Goal: Information Seeking & Learning: Understand process/instructions

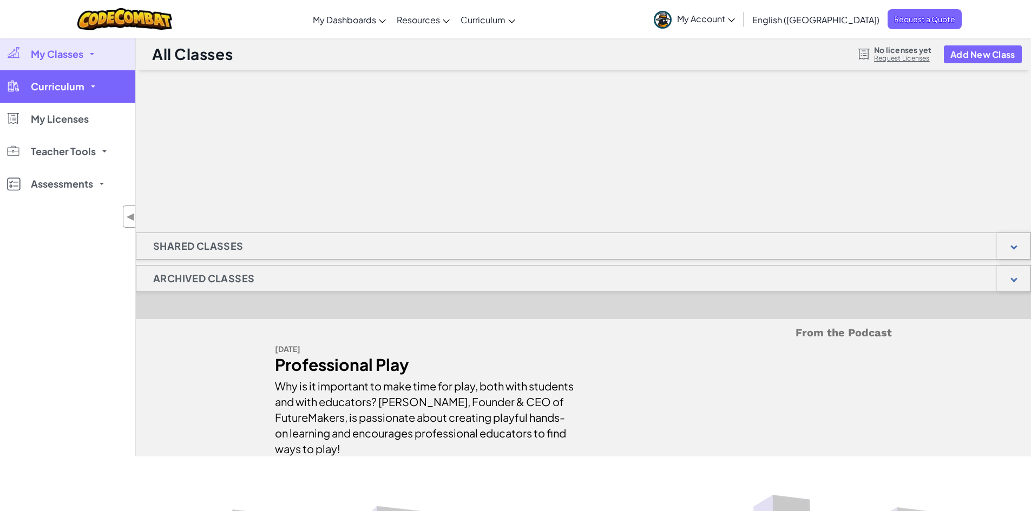
click at [82, 90] on span "Curriculum" at bounding box center [58, 87] width 54 height 10
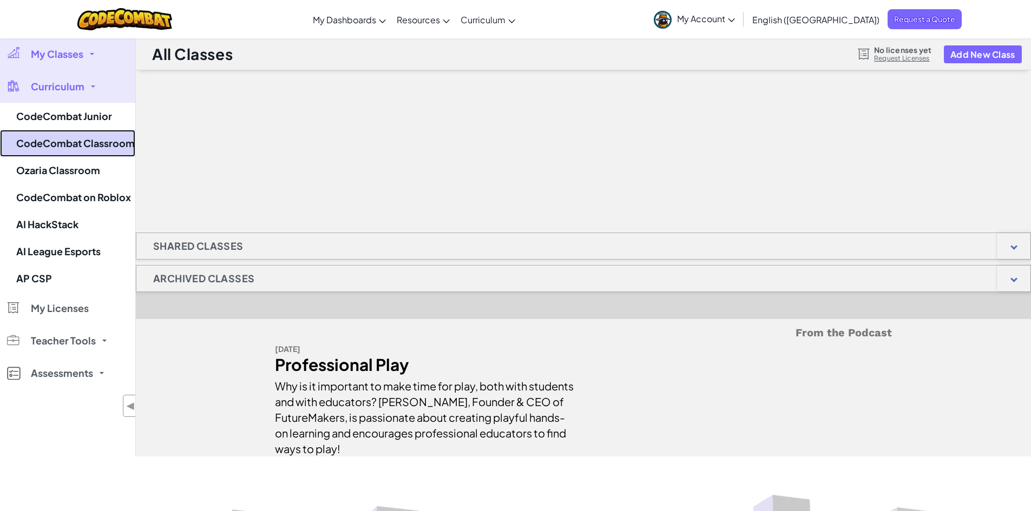
click at [71, 145] on link "CodeCombat Classroom" at bounding box center [67, 143] width 135 height 27
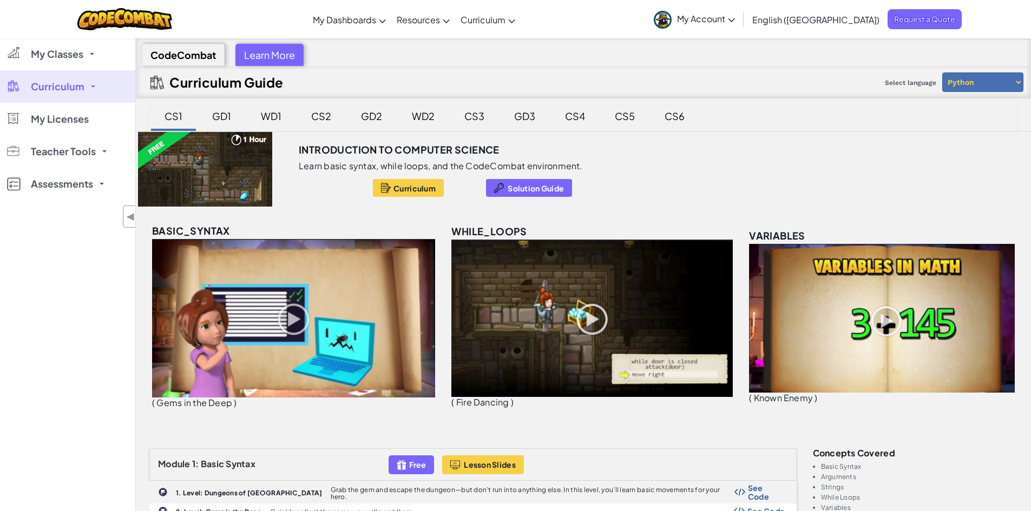
click at [217, 118] on div "GD1" at bounding box center [221, 115] width 41 height 25
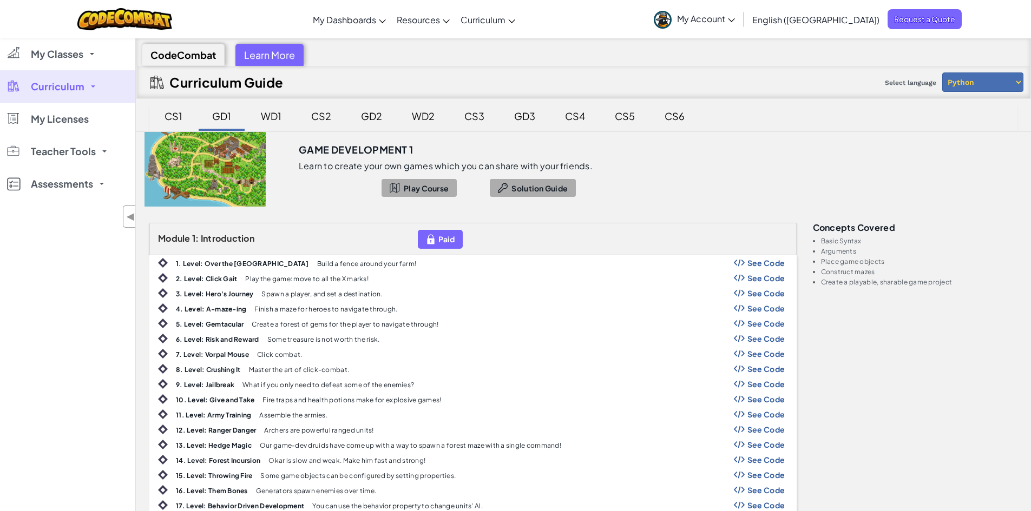
click at [263, 121] on div "WD1" at bounding box center [271, 115] width 42 height 25
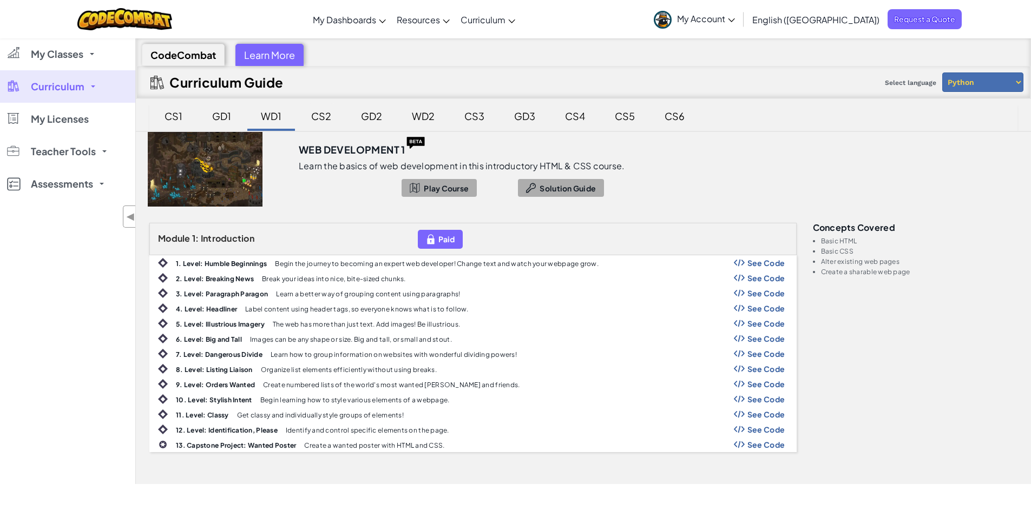
click at [305, 116] on div "CS2" at bounding box center [321, 115] width 42 height 25
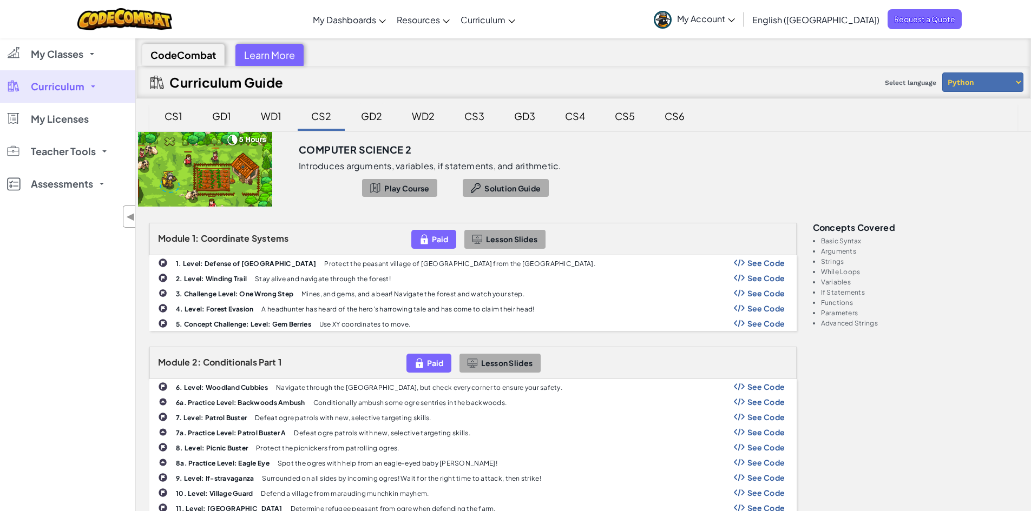
click at [381, 112] on div "GD2" at bounding box center [371, 115] width 43 height 25
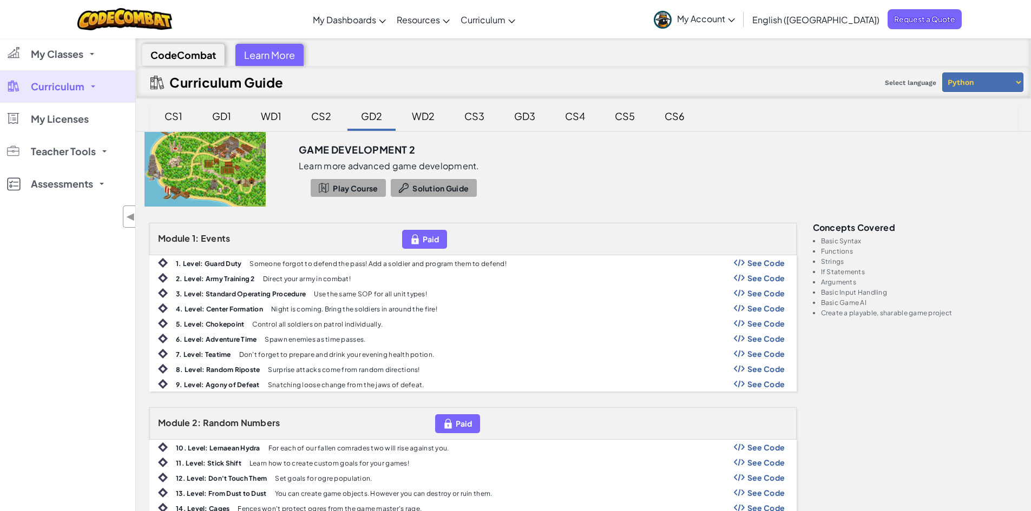
click at [424, 107] on div "WD2" at bounding box center [423, 115] width 44 height 25
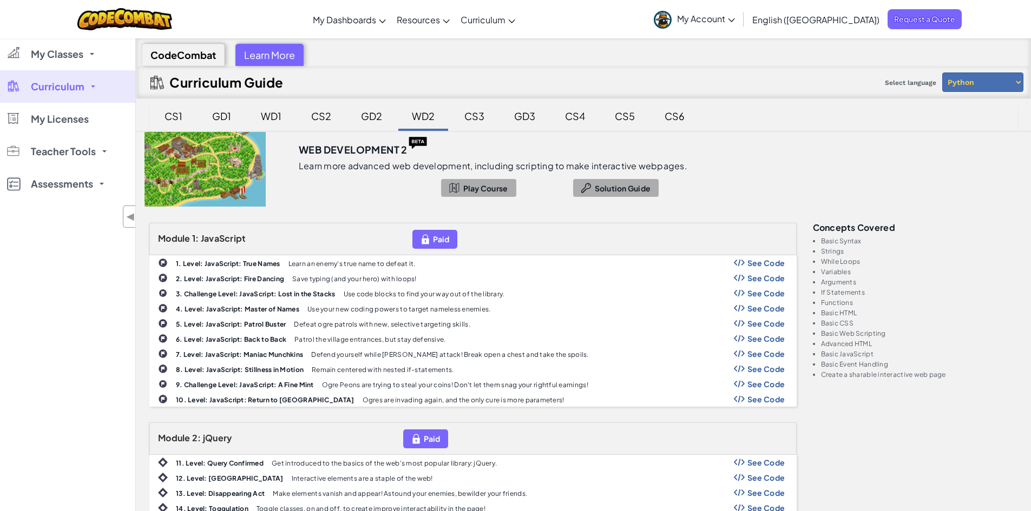
click at [496, 120] on div "CS3" at bounding box center [474, 117] width 47 height 28
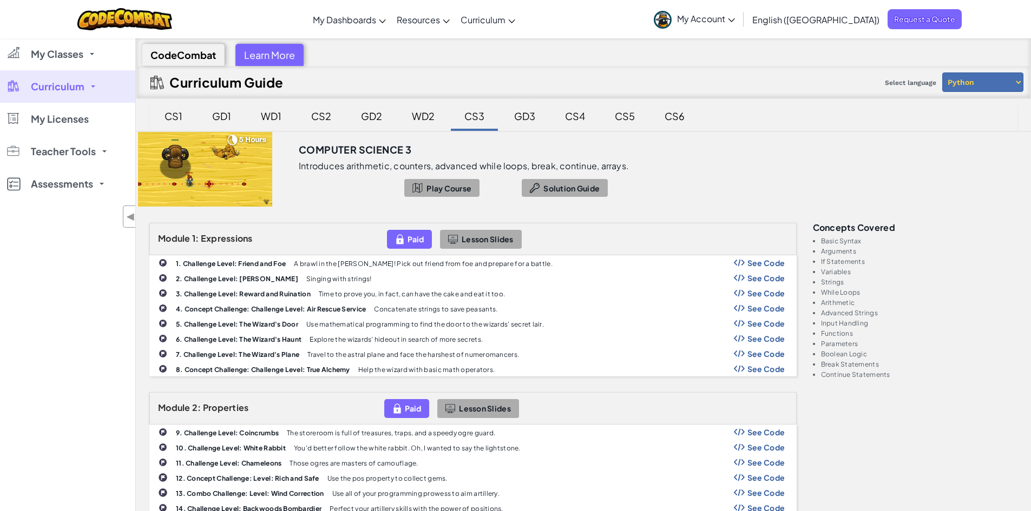
click at [515, 112] on div "GD3" at bounding box center [524, 115] width 43 height 25
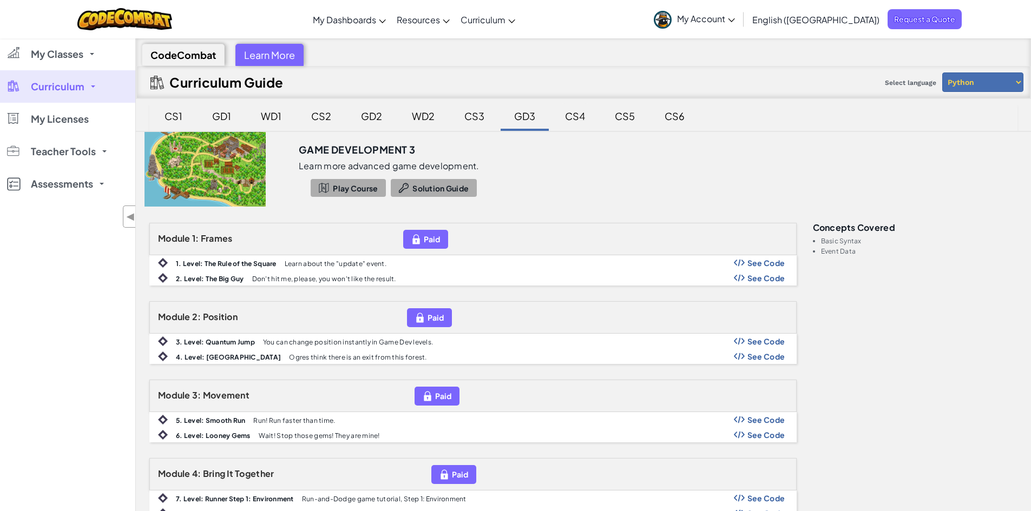
click at [562, 113] on div "CS4" at bounding box center [575, 115] width 42 height 25
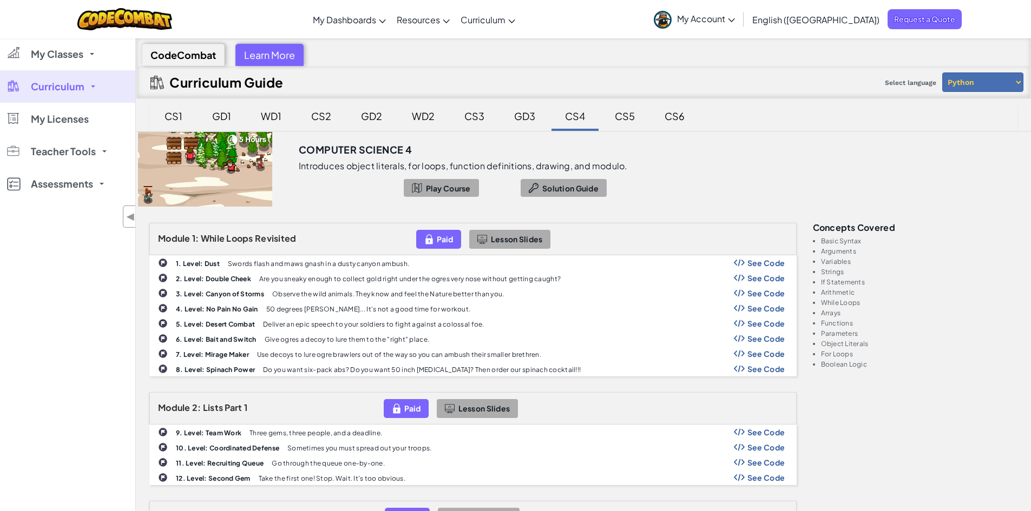
click at [626, 120] on div "CS5" at bounding box center [625, 115] width 42 height 25
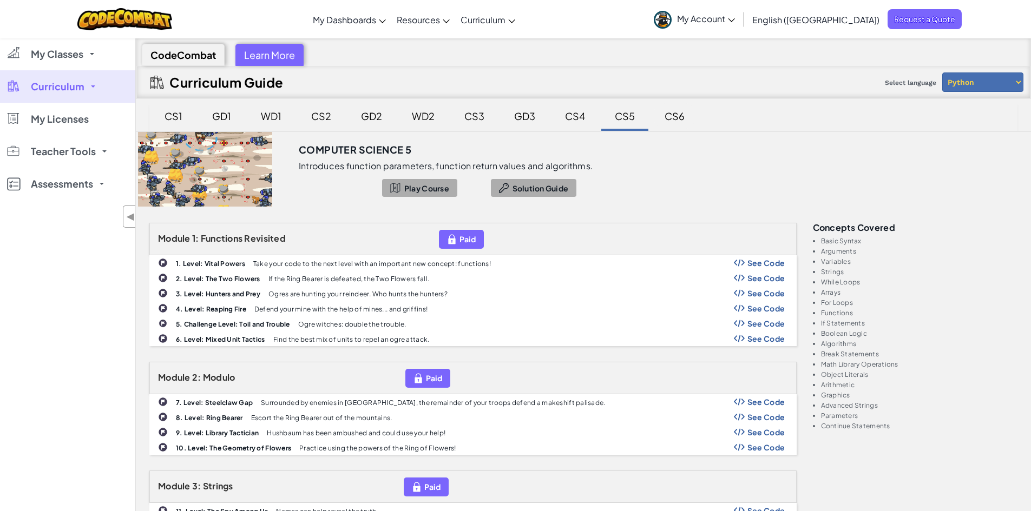
click at [671, 120] on div "CS6" at bounding box center [674, 115] width 42 height 25
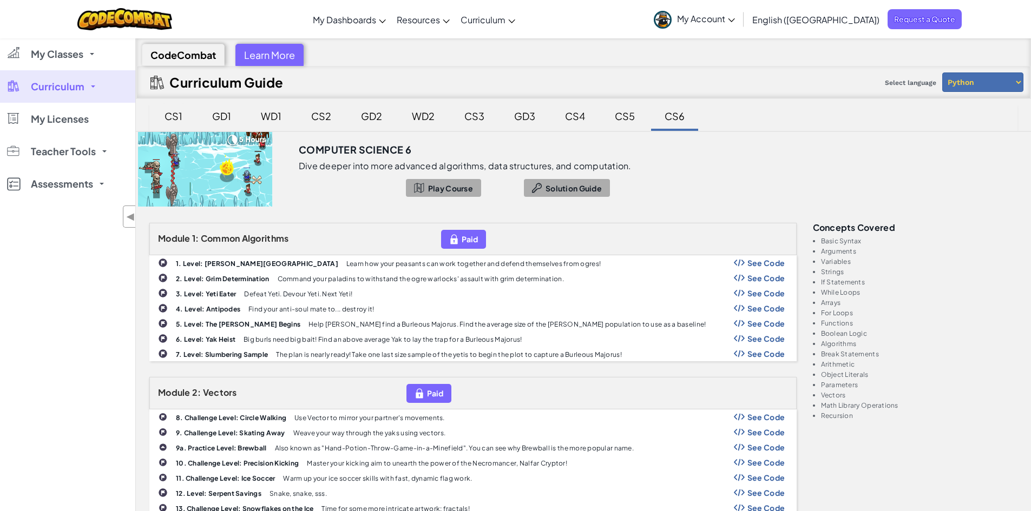
click at [173, 117] on div "CS1" at bounding box center [173, 115] width 39 height 25
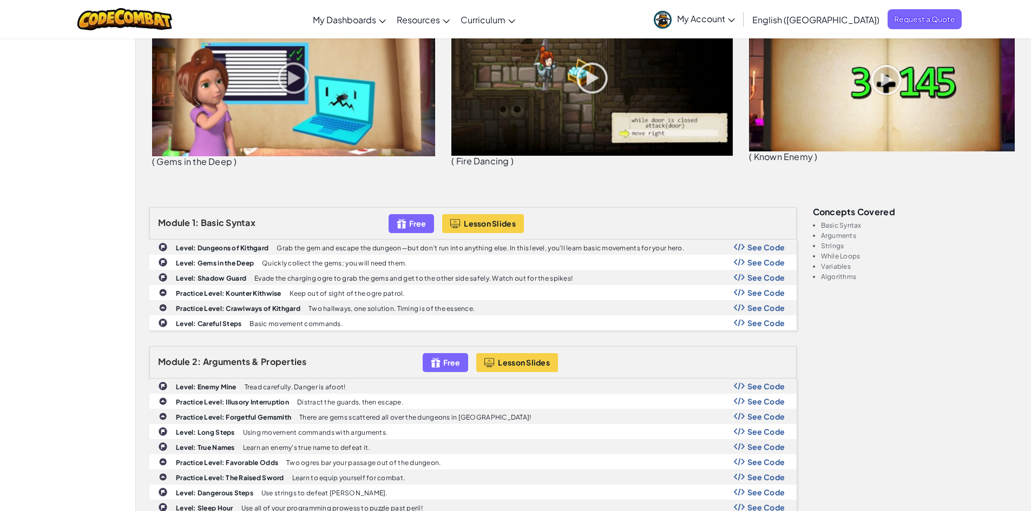
scroll to position [216, 0]
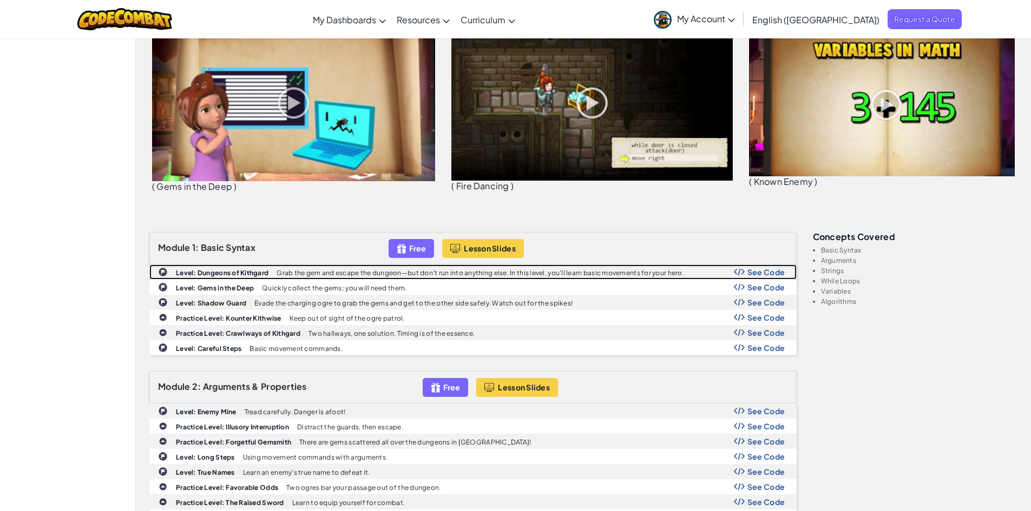
click at [314, 271] on p "Grab the gem and escape the dungeon—but don’t run into anything else. In this l…" at bounding box center [479, 272] width 407 height 7
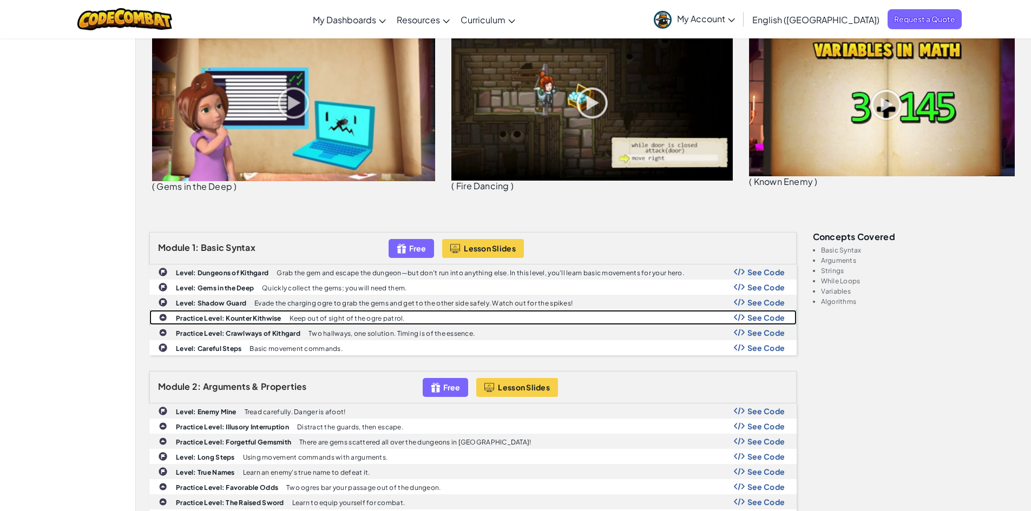
click at [318, 318] on p "Keep out of sight of the ogre patrol." at bounding box center [346, 318] width 115 height 7
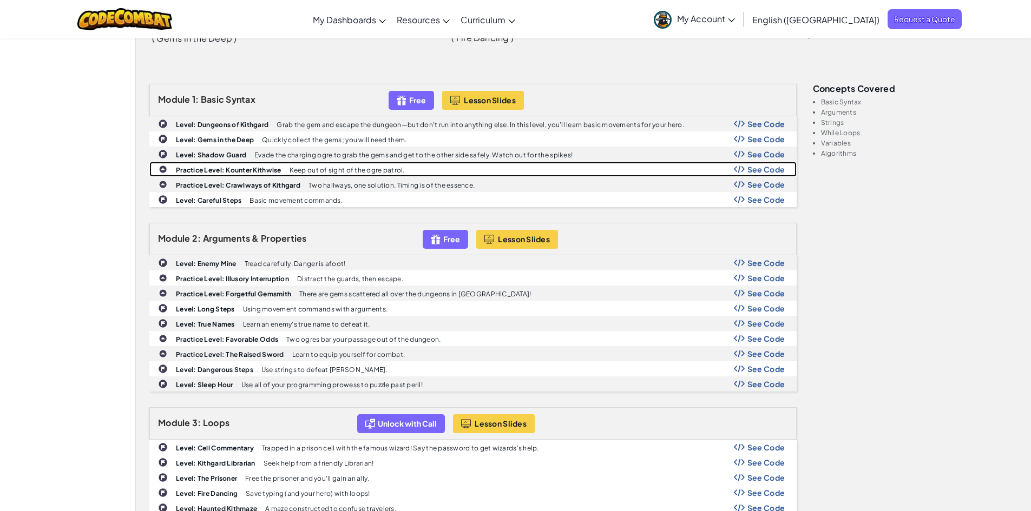
scroll to position [325, 0]
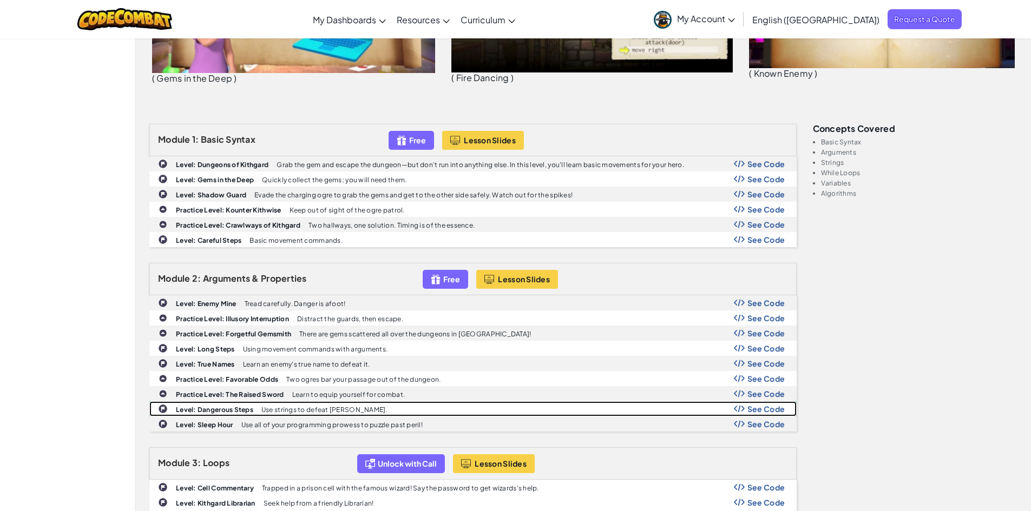
click at [294, 413] on p "Use strings to defeat ogres." at bounding box center [324, 409] width 126 height 7
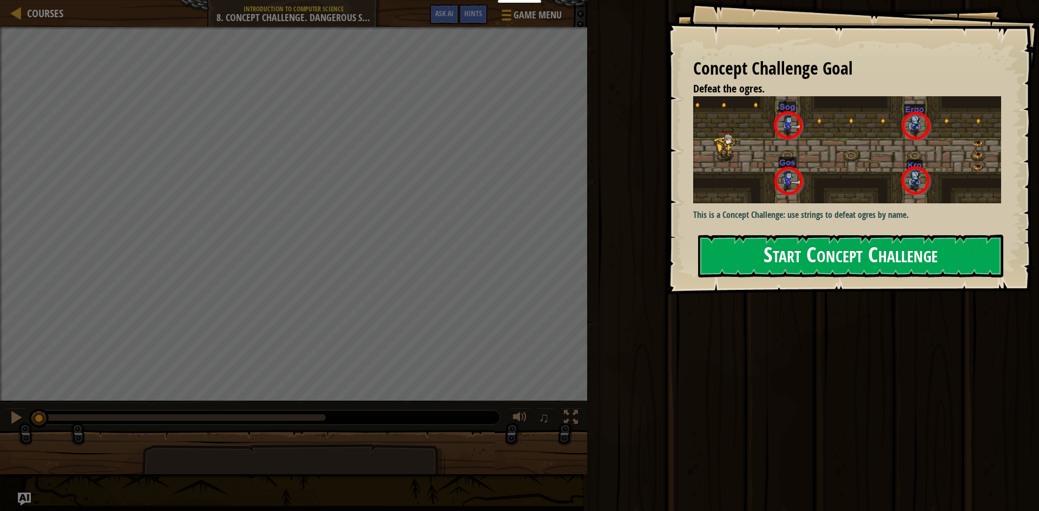
click at [848, 269] on button "Start Concept Challenge" at bounding box center [850, 256] width 305 height 43
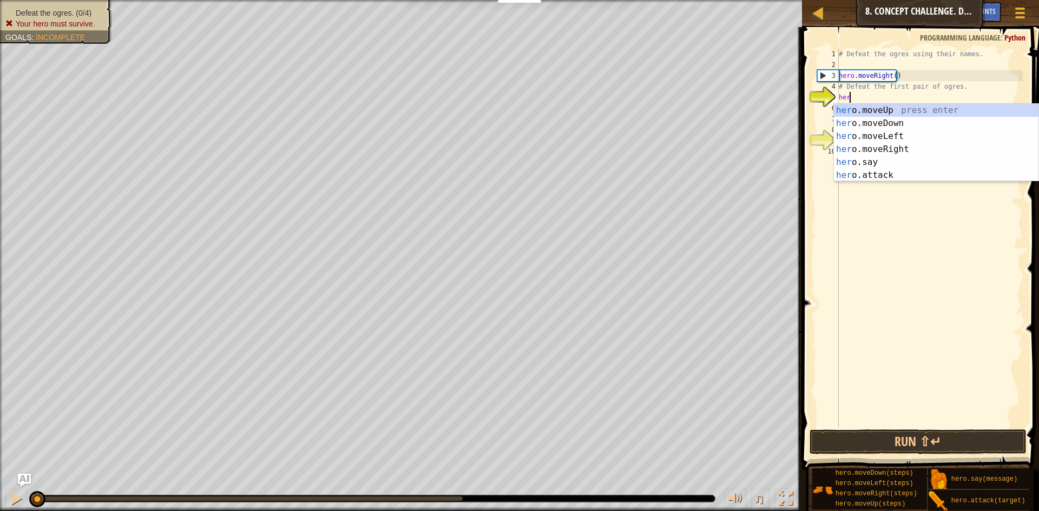
scroll to position [5, 1]
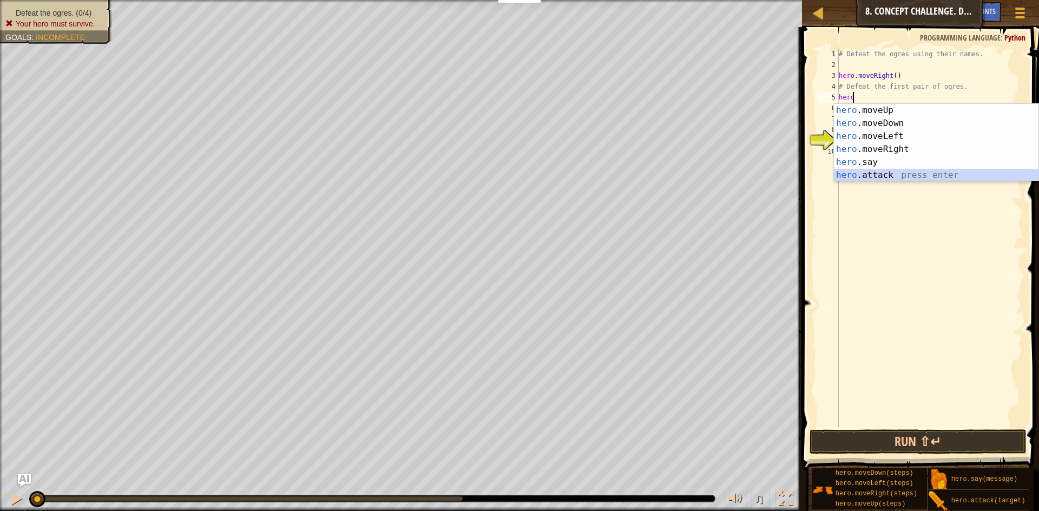
click at [893, 174] on div "hero .moveUp press enter hero .moveDown press enter hero .moveLeft press enter …" at bounding box center [936, 156] width 204 height 104
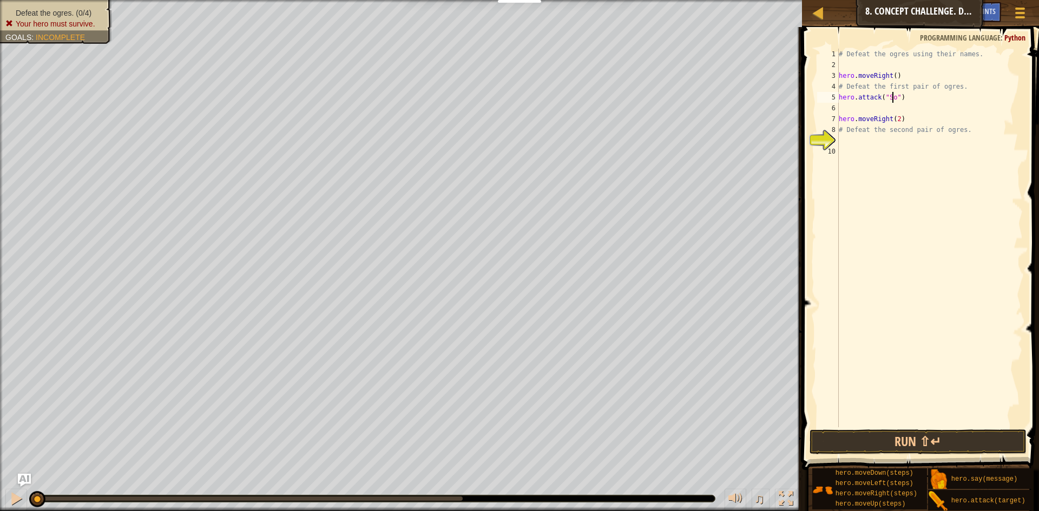
type textarea "hero.attack("Sog")"
click at [918, 439] on button "Run ⇧↵" at bounding box center [917, 442] width 217 height 25
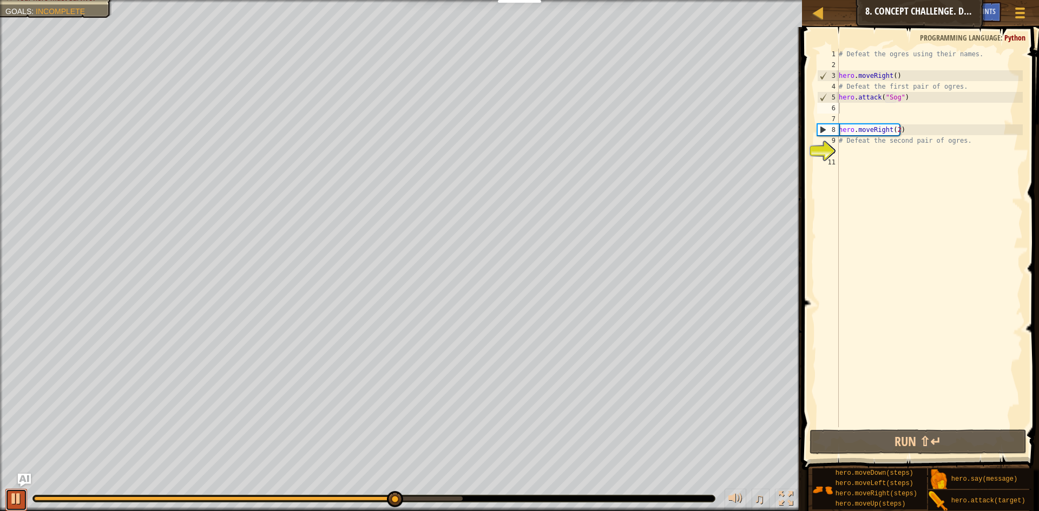
click at [12, 503] on div at bounding box center [16, 499] width 14 height 14
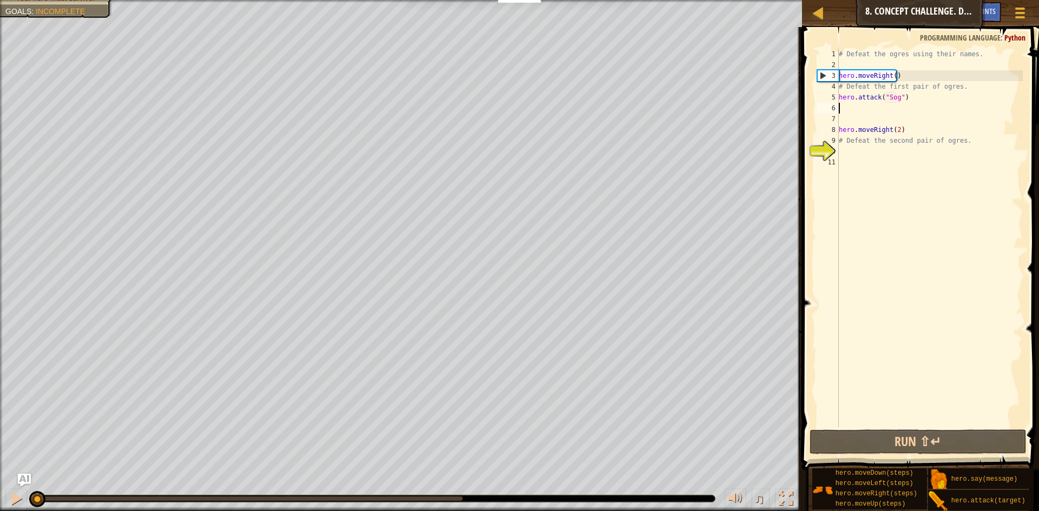
drag, startPoint x: 394, startPoint y: 498, endPoint x: 0, endPoint y: 466, distance: 395.1
click at [0, 466] on div "Defeat the ogres. (0/4) Your hero must survive. Goals : Incomplete ♫ Anya 88 x:…" at bounding box center [519, 255] width 1039 height 511
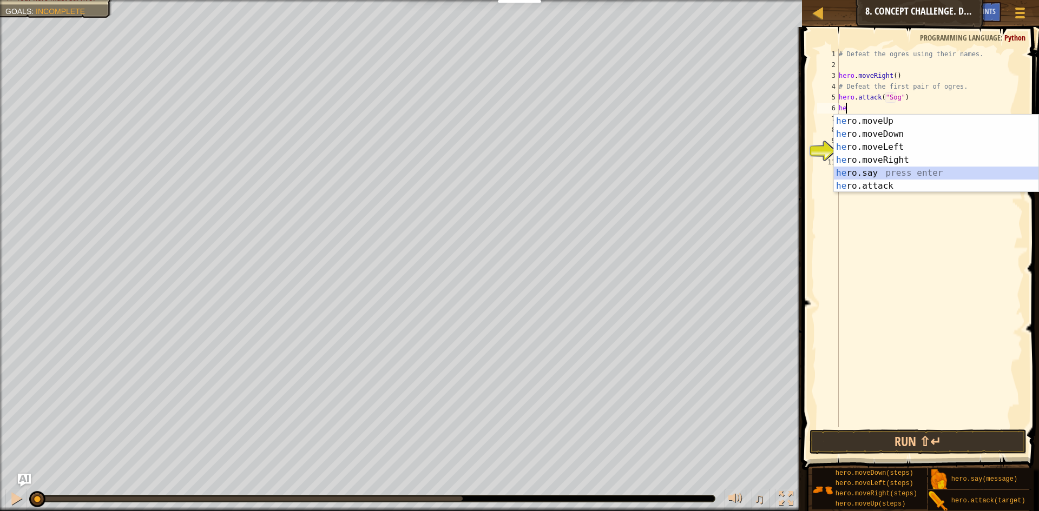
click at [882, 173] on div "he ro.moveUp press enter he ro.moveDown press enter he ro.moveLeft press enter …" at bounding box center [936, 167] width 204 height 104
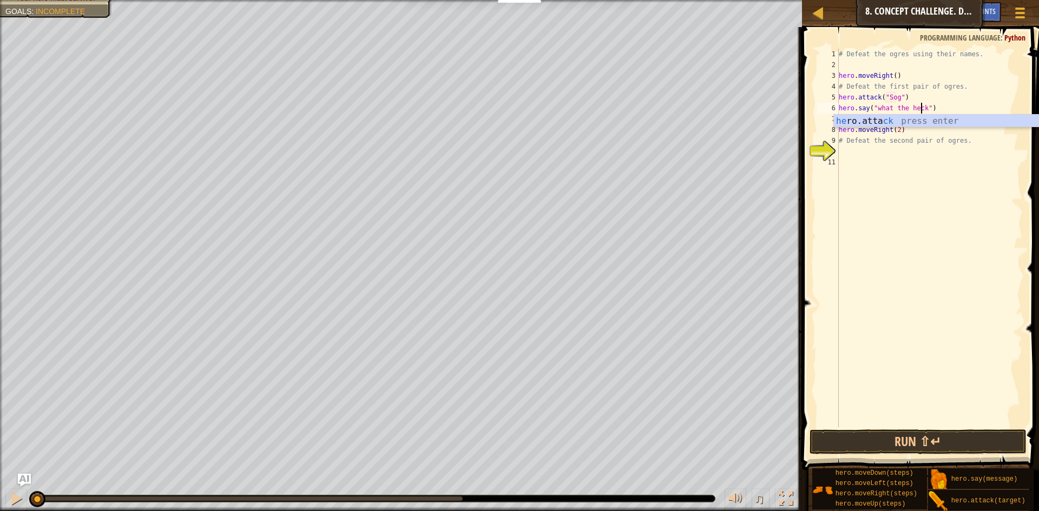
scroll to position [5, 7]
click at [922, 439] on button "Run ⇧↵" at bounding box center [917, 442] width 217 height 25
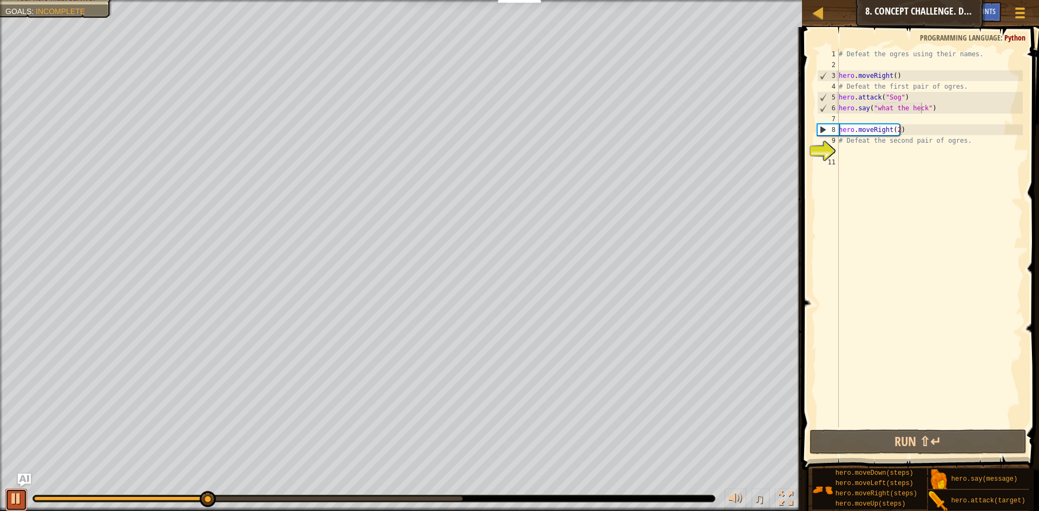
click at [16, 497] on div at bounding box center [16, 499] width 14 height 14
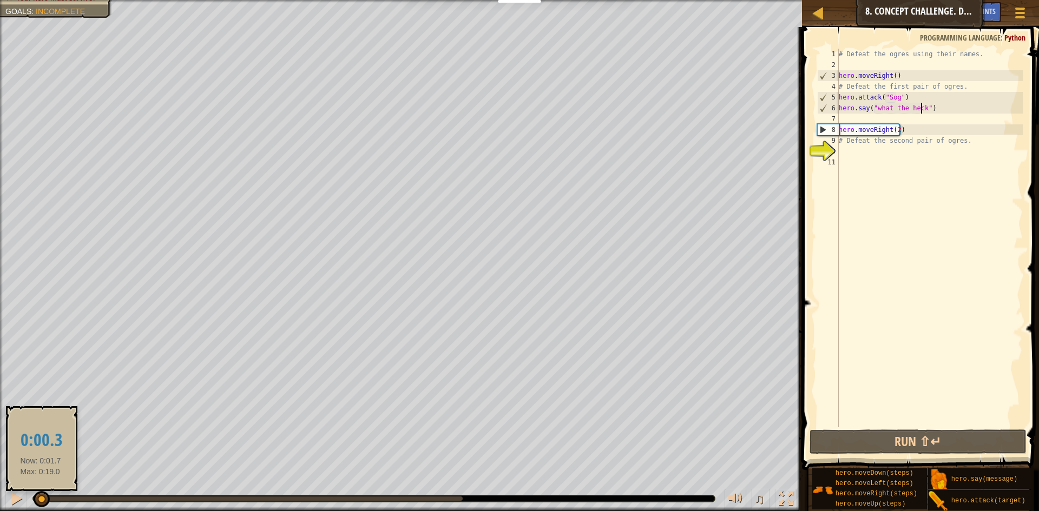
drag, startPoint x: 214, startPoint y: 499, endPoint x: 0, endPoint y: 496, distance: 213.7
click at [0, 496] on div "♫" at bounding box center [401, 496] width 802 height 32
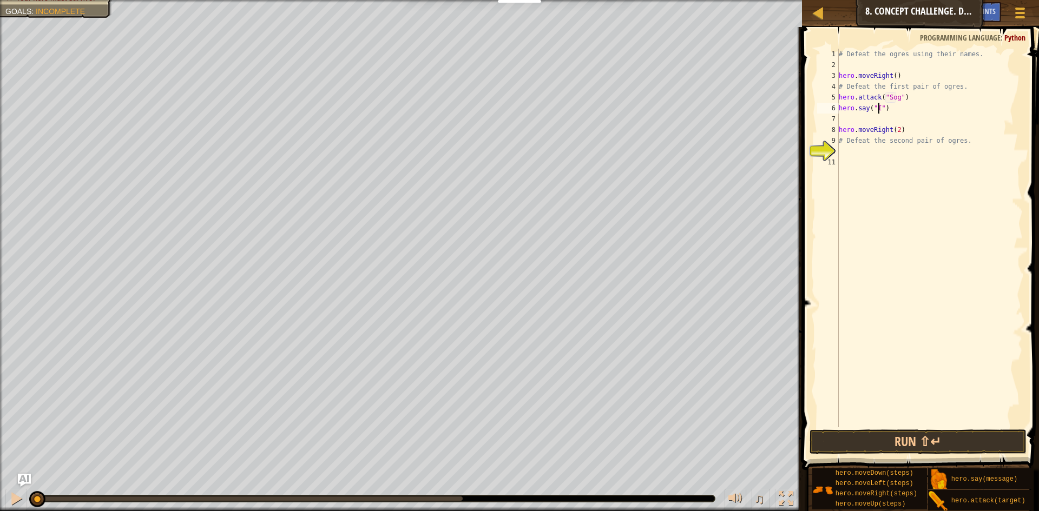
scroll to position [5, 4]
type textarea "hero.say("IDK")"
click at [916, 450] on button "Run ⇧↵" at bounding box center [917, 442] width 217 height 25
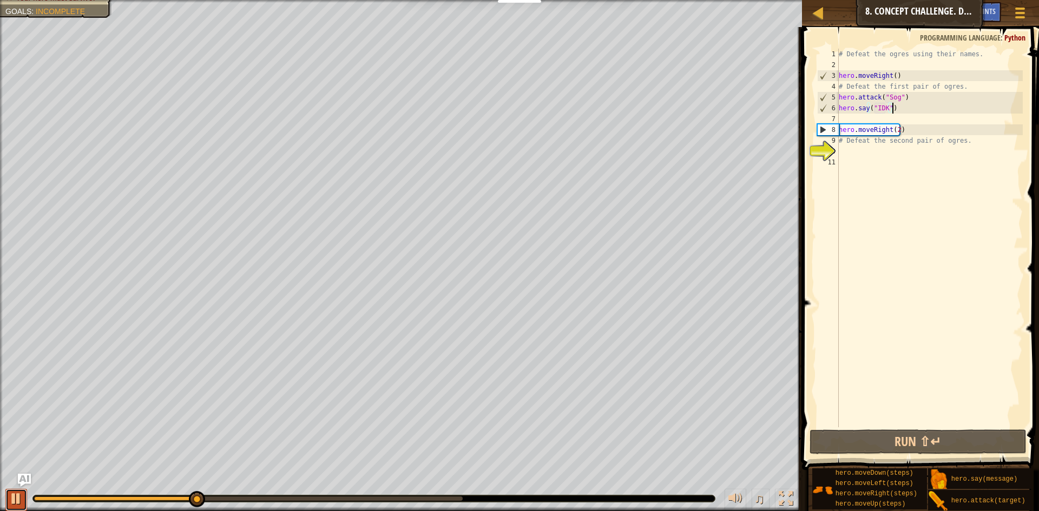
click at [18, 493] on div at bounding box center [16, 499] width 14 height 14
click at [885, 109] on div "# Defeat the ogres using their names. hero . moveRight ( ) # Defeat the first p…" at bounding box center [929, 249] width 186 height 400
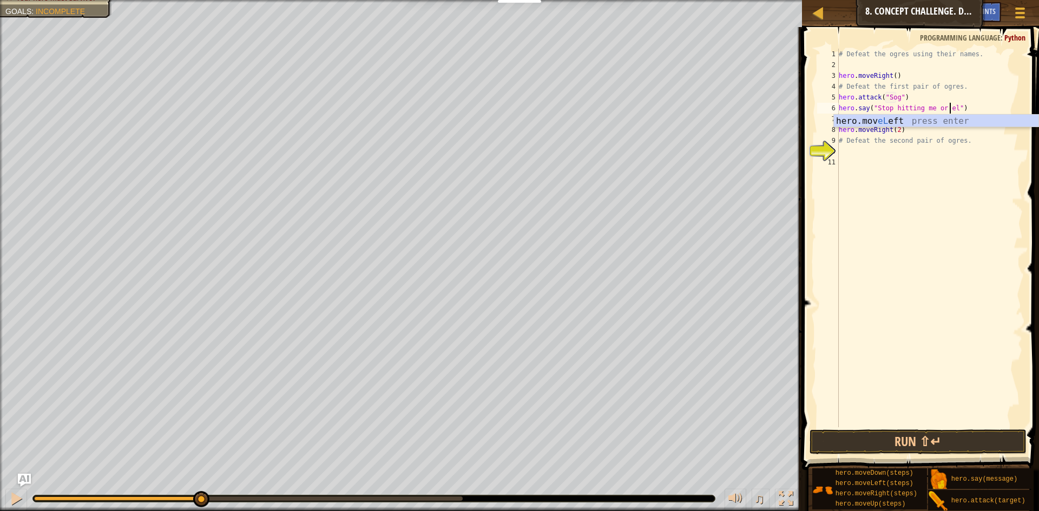
scroll to position [5, 10]
click at [936, 444] on button "Run ⇧↵" at bounding box center [917, 442] width 217 height 25
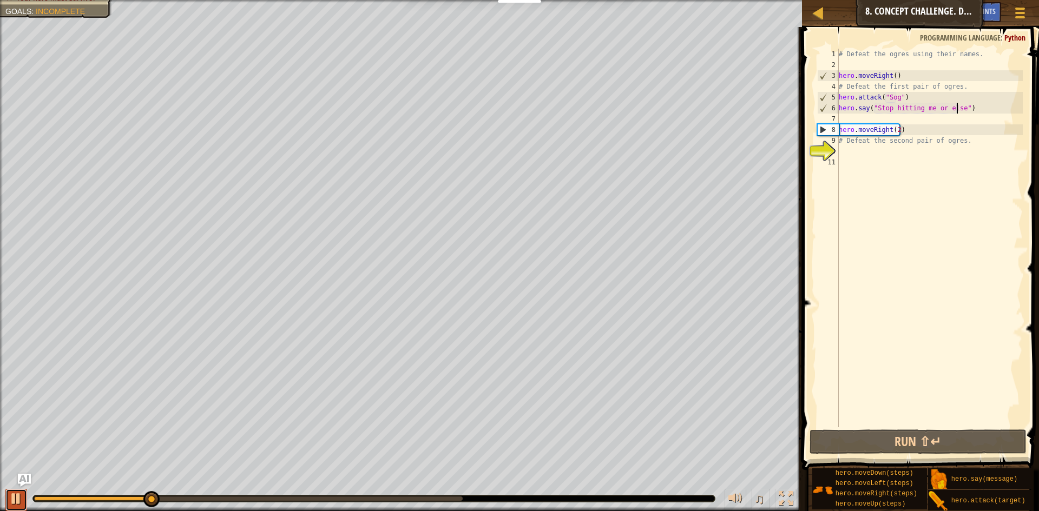
click at [14, 508] on button at bounding box center [16, 500] width 22 height 22
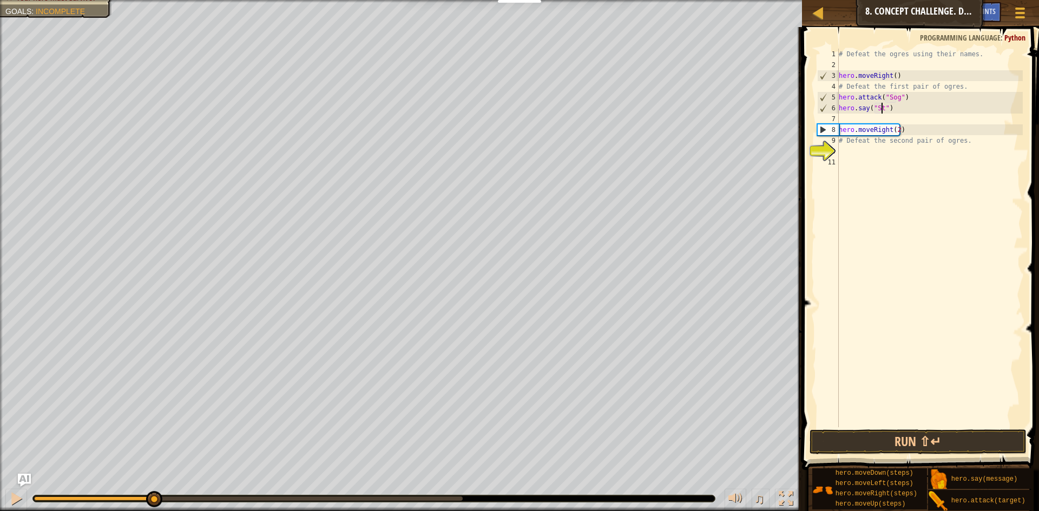
scroll to position [5, 3]
type textarea "hero.say("")"
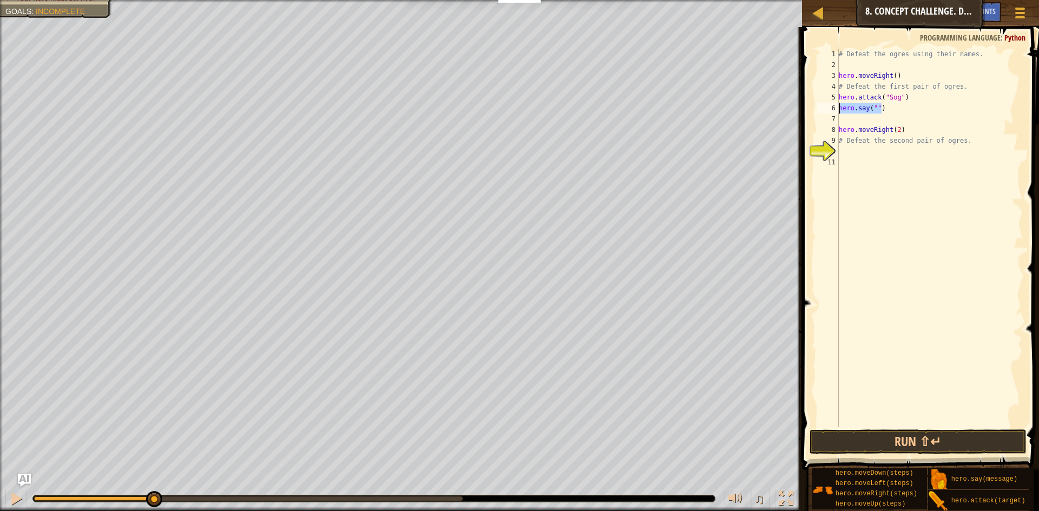
drag, startPoint x: 885, startPoint y: 106, endPoint x: 810, endPoint y: 113, distance: 75.5
click at [810, 113] on div "hero.say("") 1 2 3 4 5 6 7 8 9 10 11 # Defeat the ogres using their names. hero…" at bounding box center [918, 269] width 240 height 475
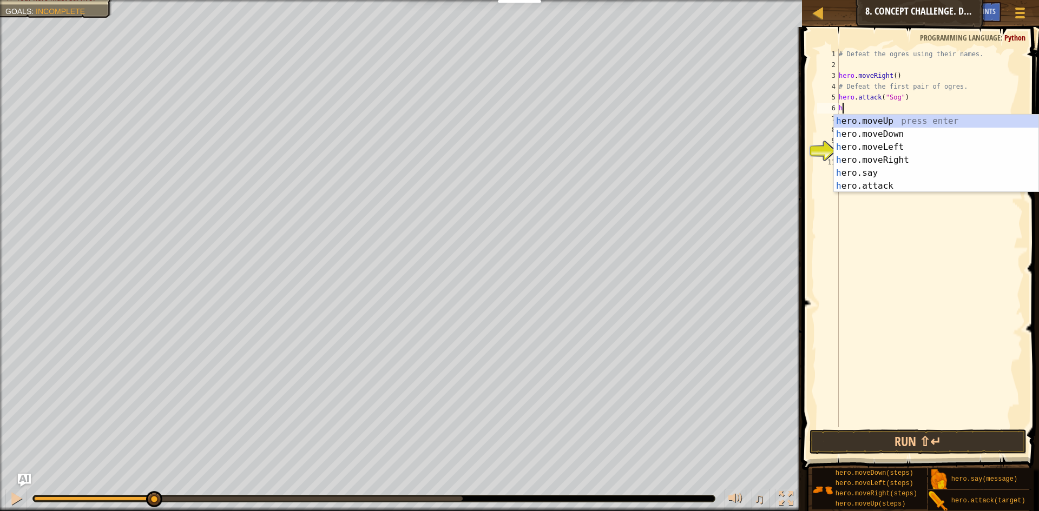
scroll to position [5, 1]
click at [891, 187] on div "hero .moveUp press enter hero .moveDown press enter hero .moveLeft press enter …" at bounding box center [936, 167] width 204 height 104
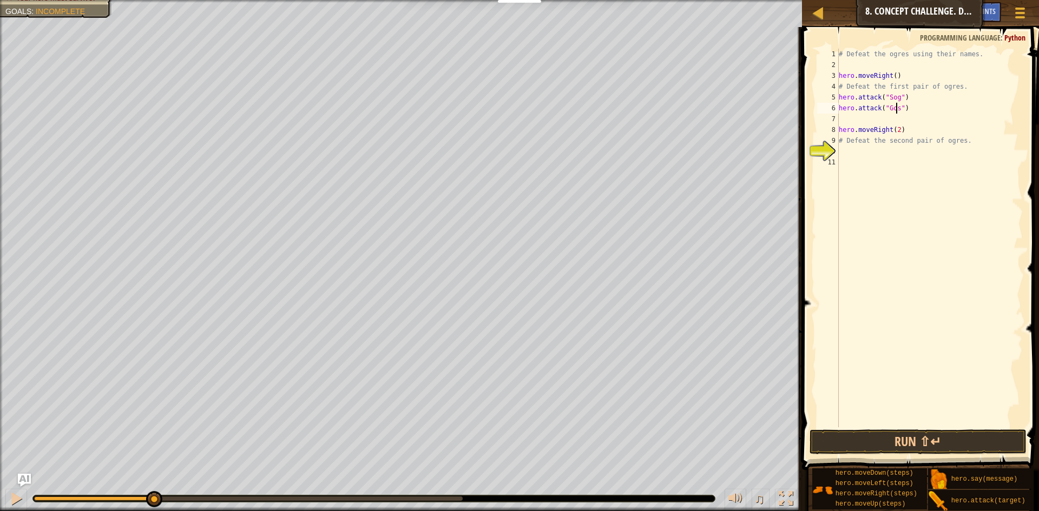
scroll to position [5, 5]
click at [935, 448] on button "Run ⇧↵" at bounding box center [917, 442] width 217 height 25
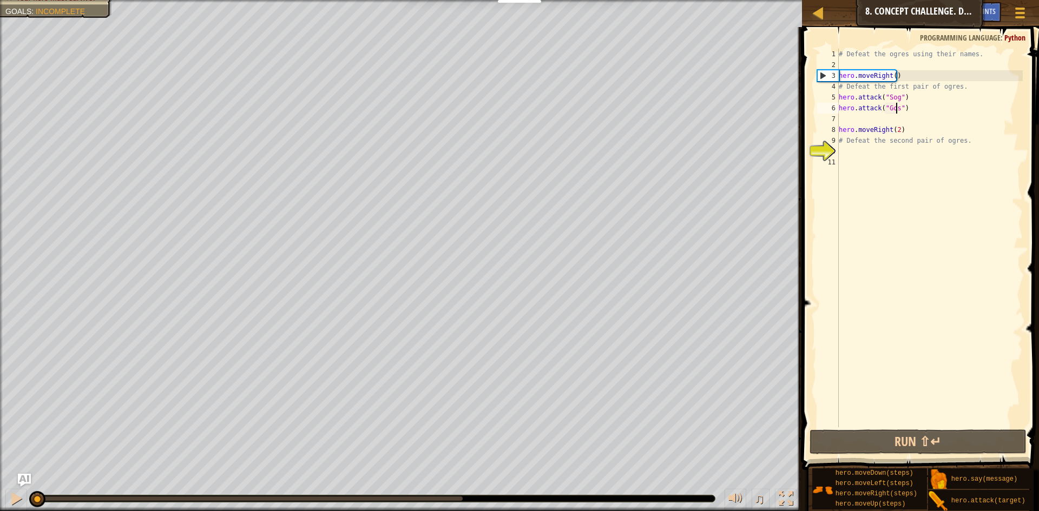
drag, startPoint x: 353, startPoint y: 497, endPoint x: 15, endPoint y: 519, distance: 339.4
click at [15, 0] on html "My Dashboards CodeCombat Teacher Dashboard Ozaria Teacher Dashboard Resources T…" at bounding box center [519, 0] width 1039 height 0
click at [9, 504] on div at bounding box center [16, 499] width 14 height 14
click at [910, 95] on div "# Defeat the ogres using their names. hero . moveRight ( ) # Defeat the first p…" at bounding box center [929, 249] width 186 height 400
type textarea "hero.attack("Sog")"
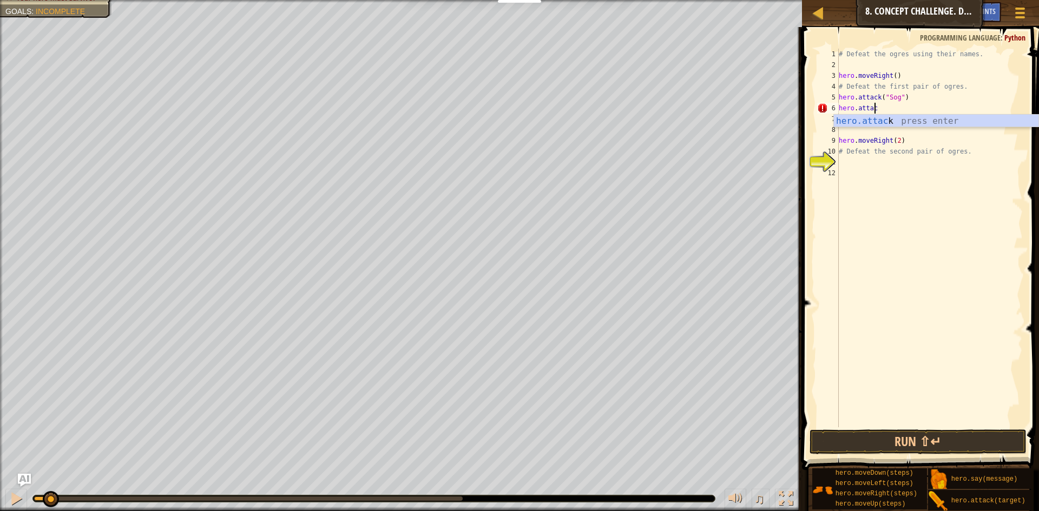
scroll to position [5, 3]
type textarea "hero.attack("Sog")"
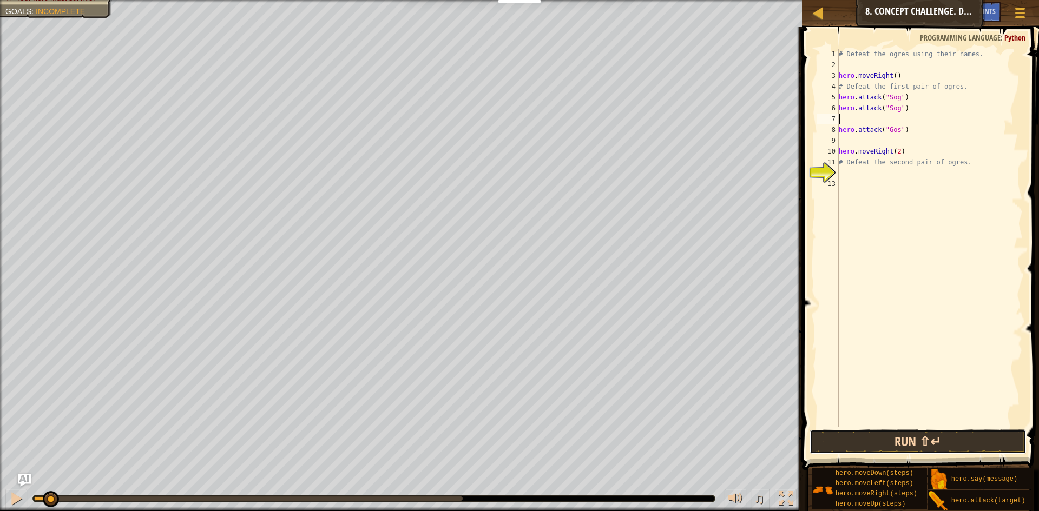
click at [886, 452] on button "Run ⇧↵" at bounding box center [917, 442] width 217 height 25
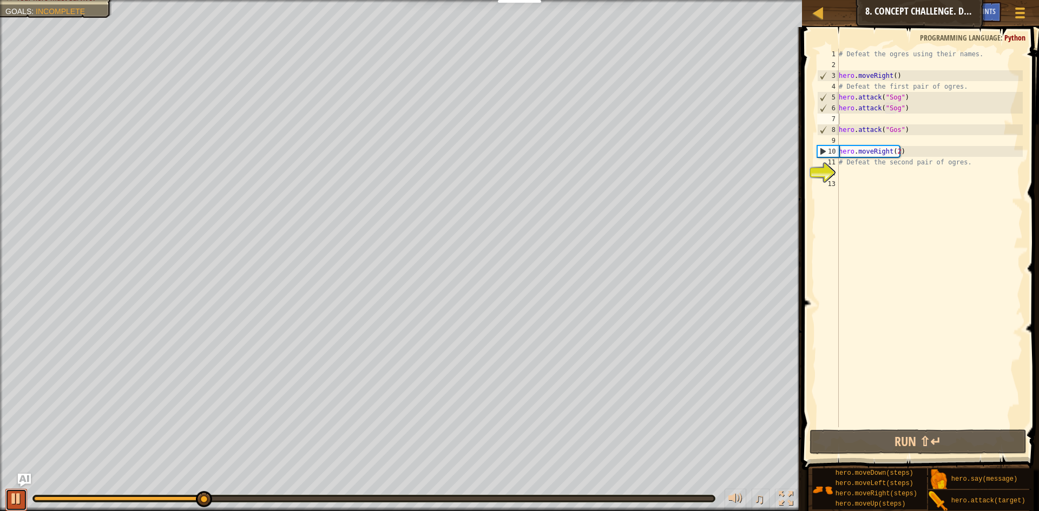
click at [19, 492] on div at bounding box center [16, 499] width 14 height 14
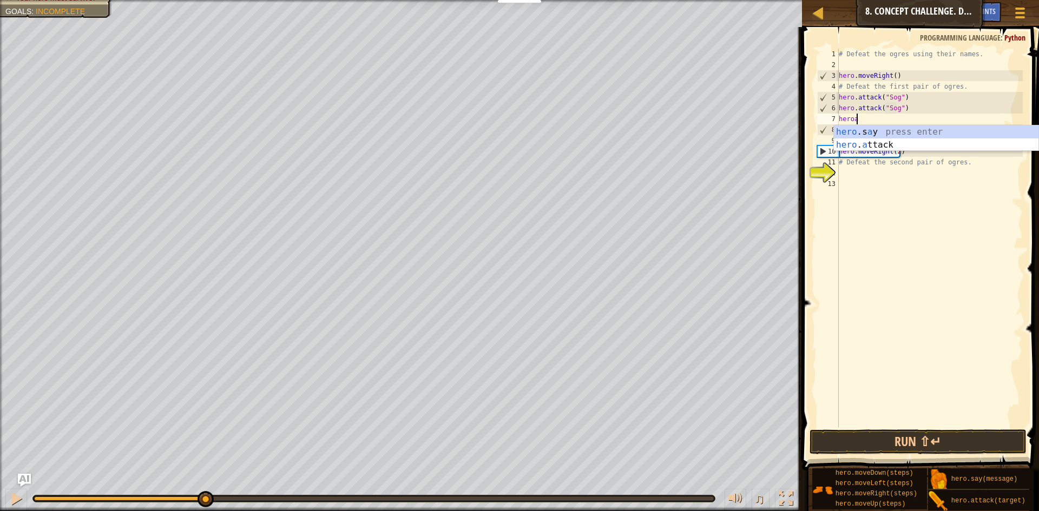
scroll to position [5, 1]
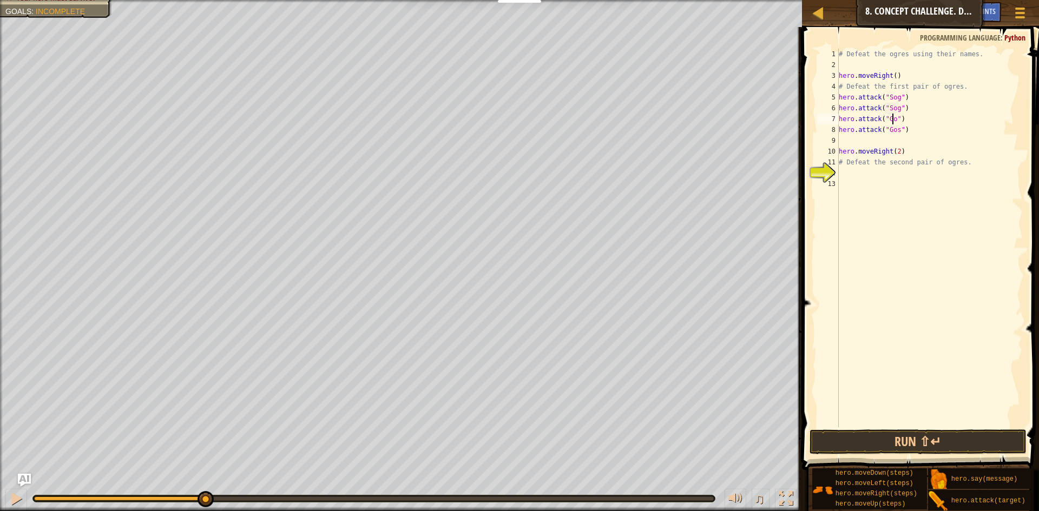
type textarea "hero.attack("Gos")"
click at [845, 141] on div "# Defeat the ogres using their names. hero . moveRight ( ) # Defeat the first p…" at bounding box center [929, 249] width 186 height 400
type textarea "j"
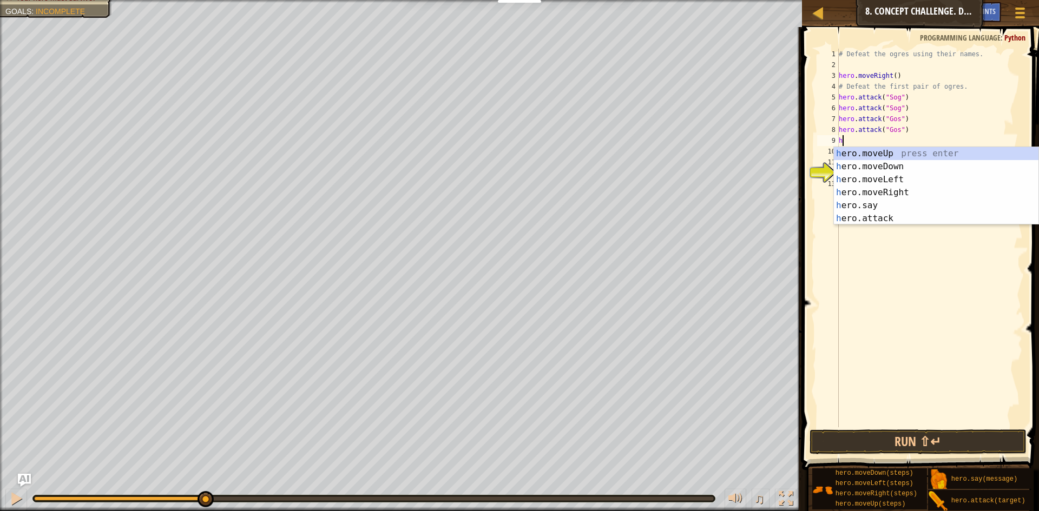
scroll to position [5, 1]
type textarea "hero"
click at [917, 163] on div "hero .moveUp press enter hero .moveDown press enter hero .moveLeft press enter …" at bounding box center [936, 199] width 204 height 104
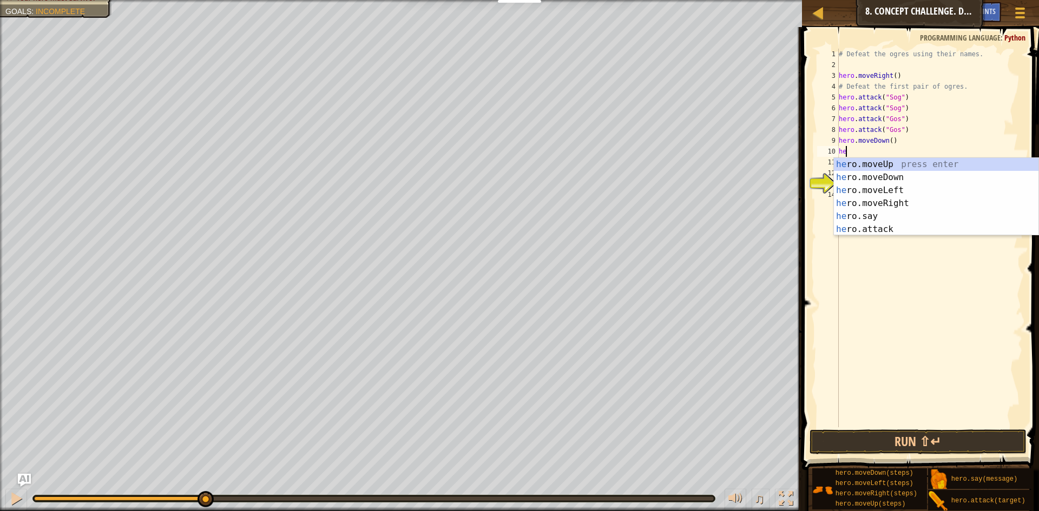
type textarea "hero"
click at [909, 163] on div "hero .moveUp press enter hero .moveDown press enter hero .moveLeft press enter …" at bounding box center [936, 210] width 204 height 104
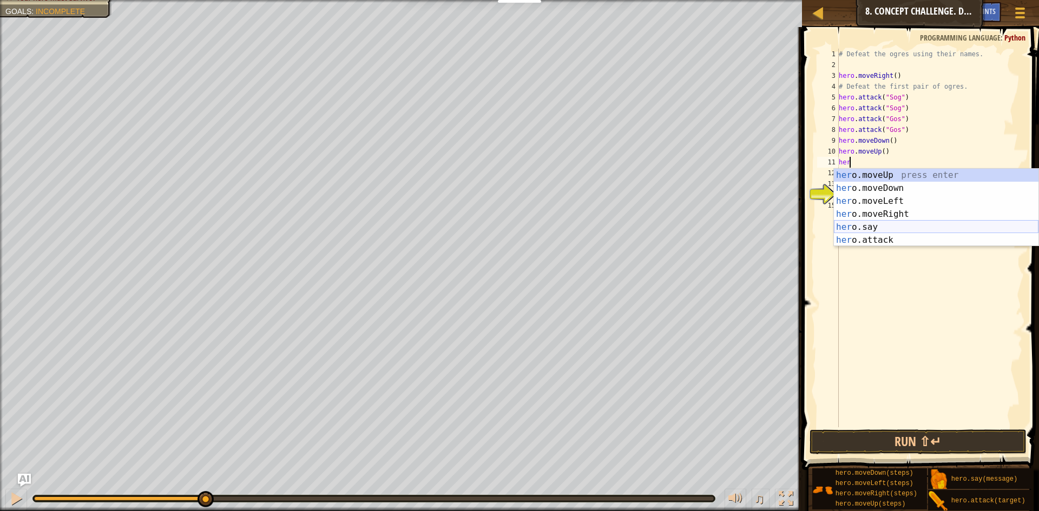
click at [899, 222] on div "her o.moveUp press enter her o.moveDown press enter her o.moveLeft press enter …" at bounding box center [936, 221] width 204 height 104
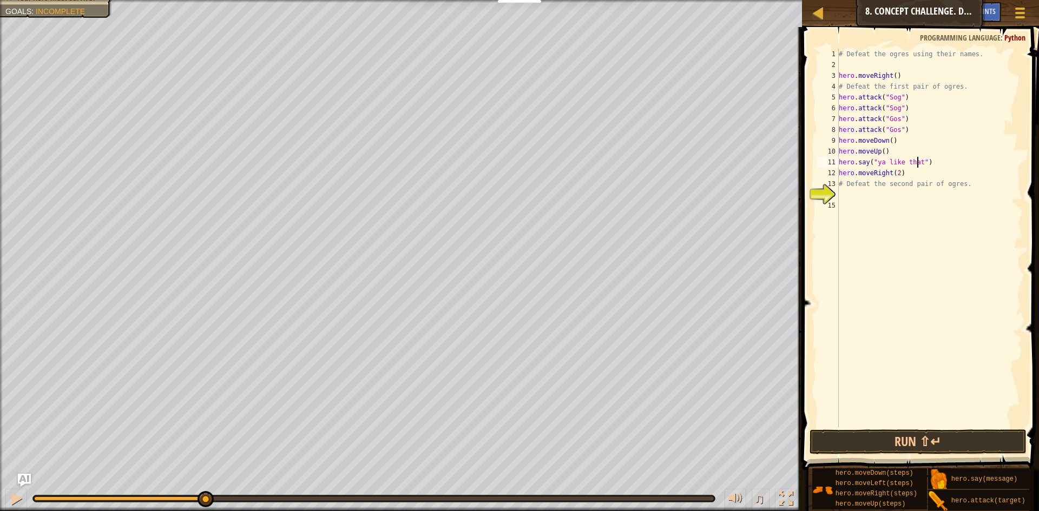
scroll to position [5, 7]
click at [905, 174] on div "# Defeat the ogres using their names. hero . moveRight ( ) # Defeat the first p…" at bounding box center [929, 249] width 186 height 400
click at [873, 183] on div "# Defeat the ogres using their names. hero . moveRight ( ) # Defeat the first p…" at bounding box center [929, 249] width 186 height 400
click at [927, 171] on div "# Defeat the ogres using their names. hero . moveRight ( ) # Defeat the first p…" at bounding box center [929, 249] width 186 height 400
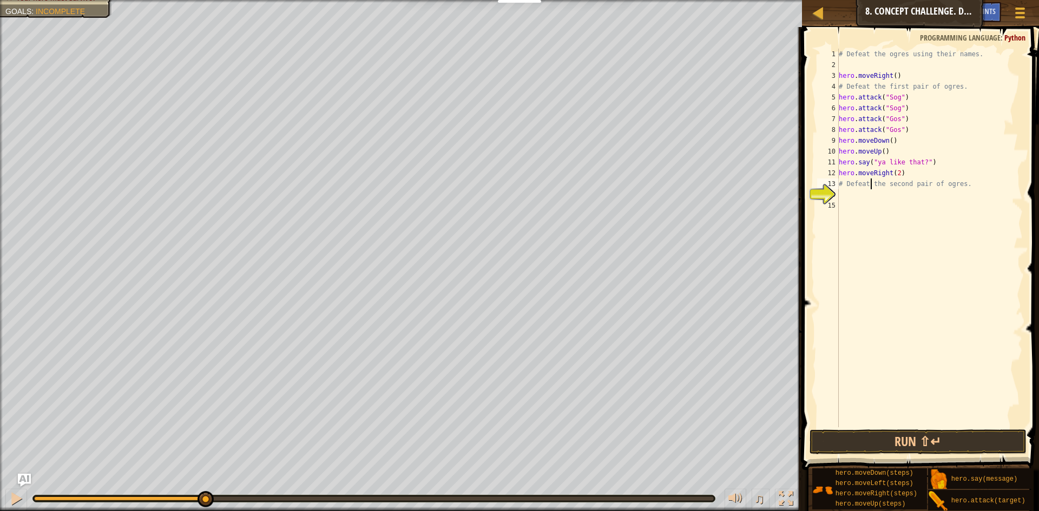
type textarea "hero.moveRight(2)"
click at [918, 182] on div "# Defeat the ogres using their names. hero . moveRight ( ) # Defeat the first p…" at bounding box center [929, 249] width 186 height 400
type textarea "hero.attack("Kro")(2)"
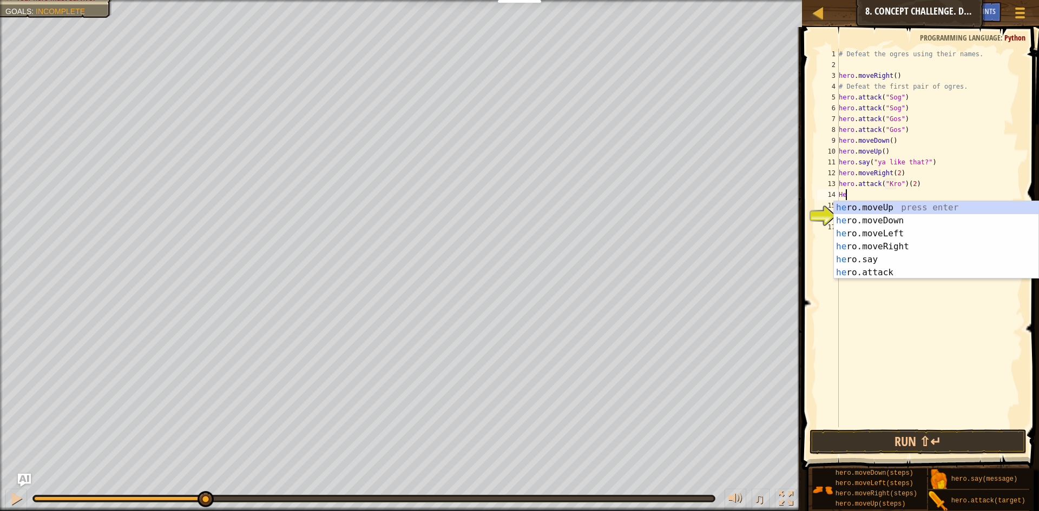
scroll to position [5, 0]
type textarea "H"
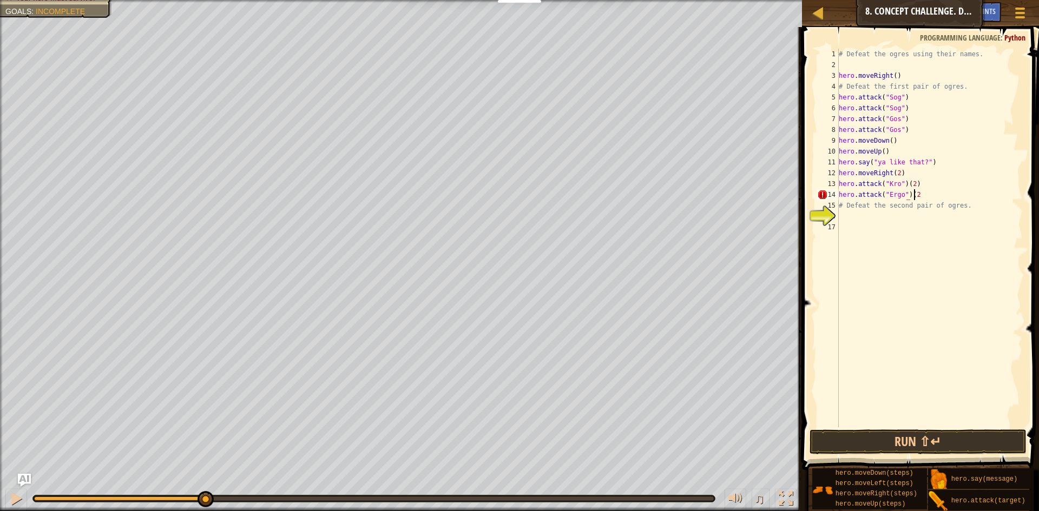
scroll to position [5, 6]
type textarea "hero.attack("Ergo")(2)"
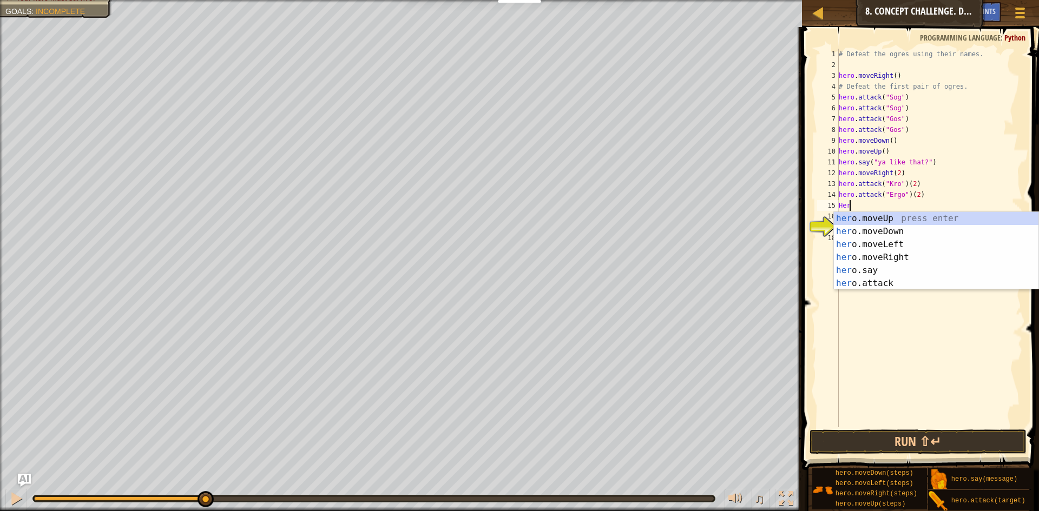
scroll to position [5, 0]
type textarea "H"
type textarea "hero"
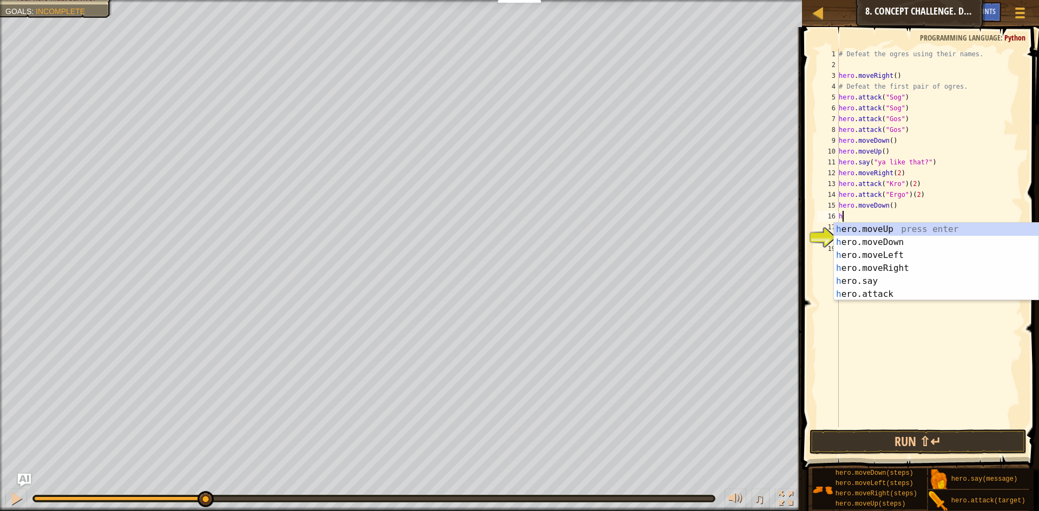
type textarea "hero"
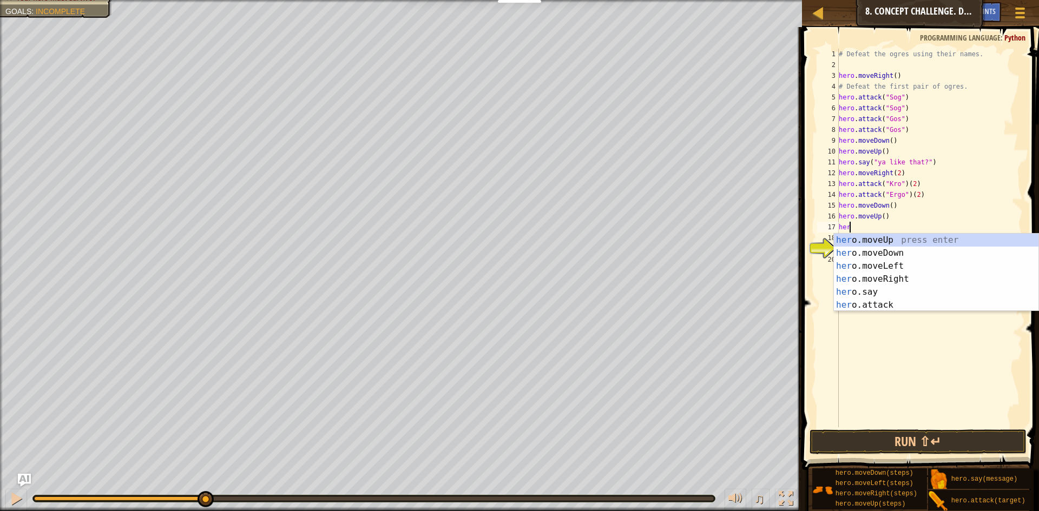
type textarea "hero"
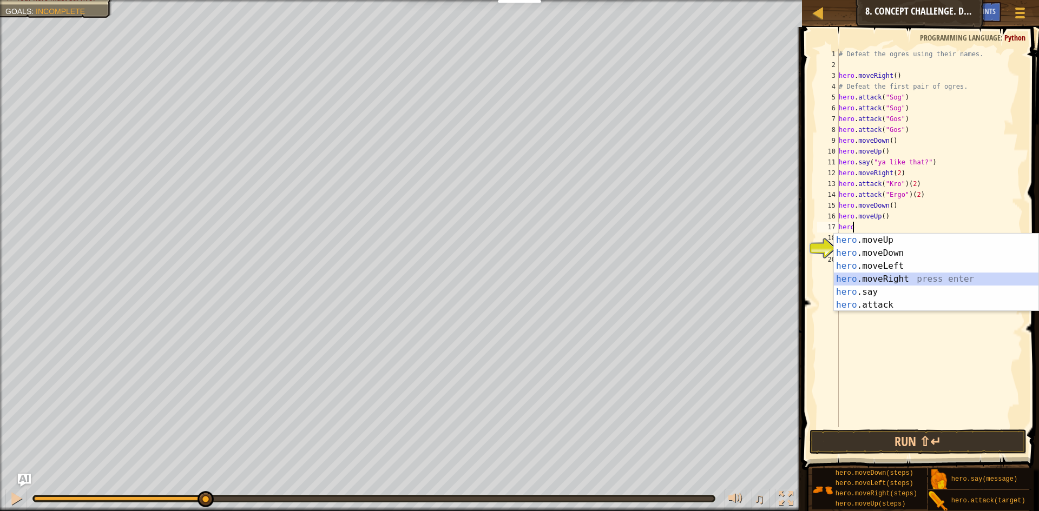
scroll to position [5, 0]
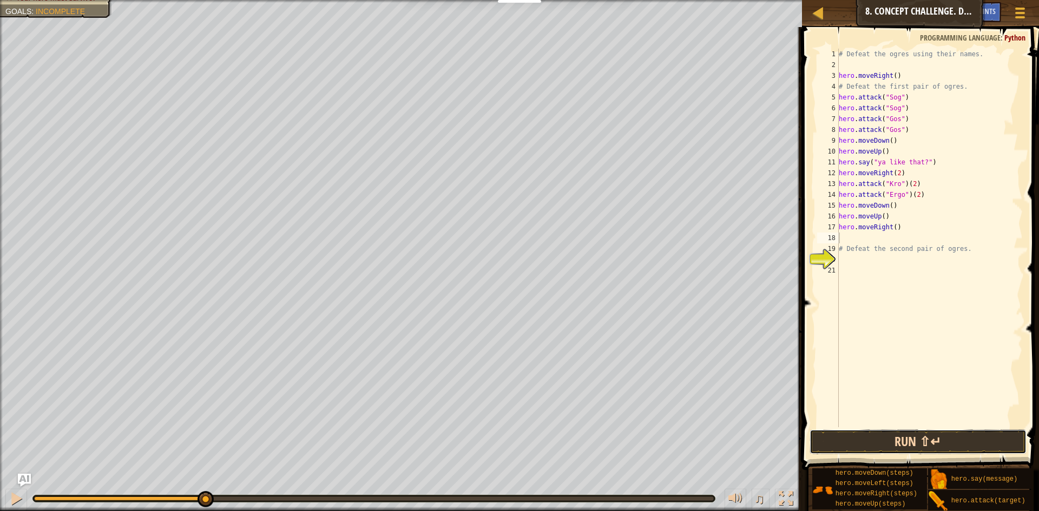
click at [883, 441] on button "Run ⇧↵" at bounding box center [917, 442] width 217 height 25
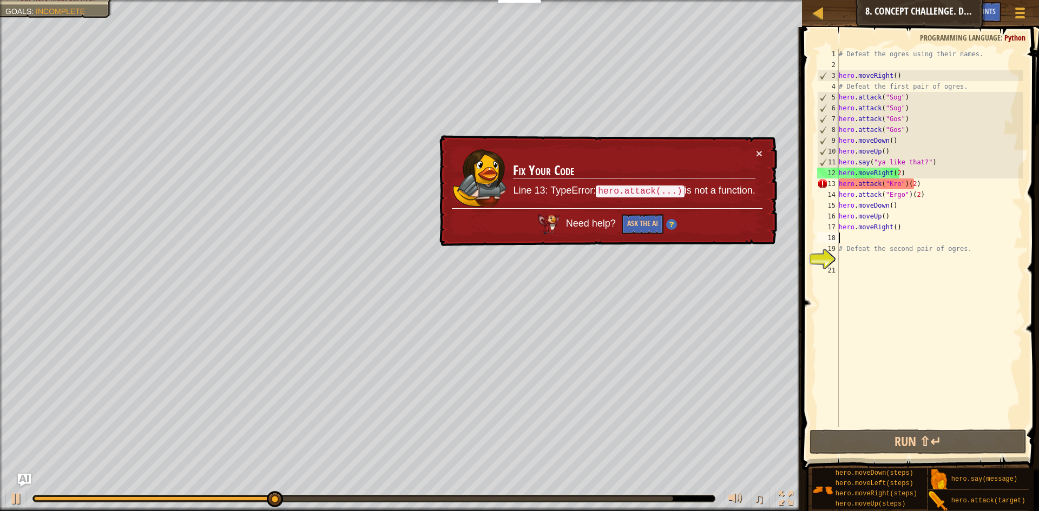
click at [910, 187] on div "# Defeat the ogres using their names. hero . moveRight ( ) # Defeat the first p…" at bounding box center [929, 249] width 186 height 400
click at [929, 181] on div "# Defeat the ogres using their names. hero . moveRight ( ) # Defeat the first p…" at bounding box center [929, 249] width 186 height 400
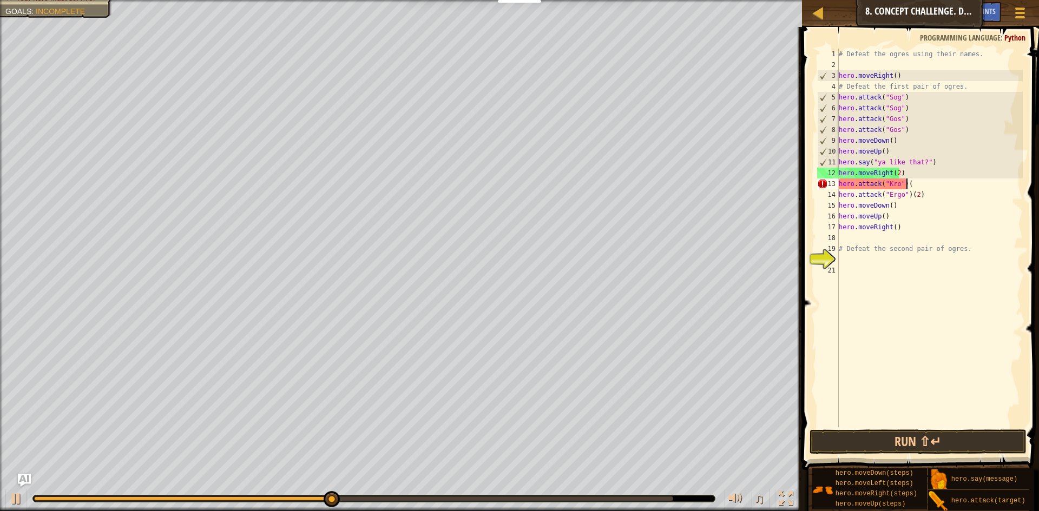
type textarea "hero.attack("Kro")"
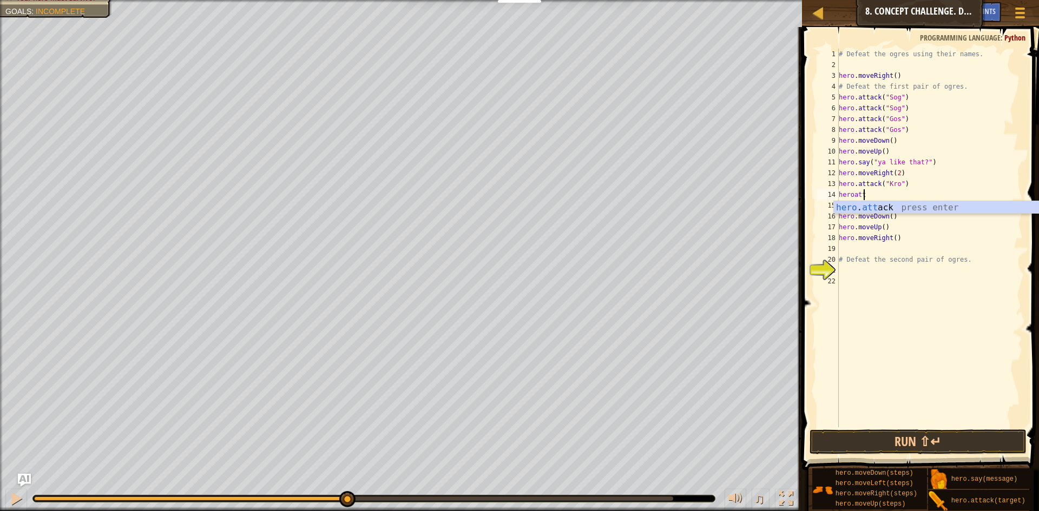
scroll to position [5, 2]
click at [922, 207] on div "hero . att ack press enter" at bounding box center [936, 220] width 204 height 39
click at [935, 206] on div "# Defeat the ogres using their names. hero . moveRight ( ) # Defeat the first p…" at bounding box center [929, 249] width 186 height 400
type textarea "hero.attack("Ergo")"
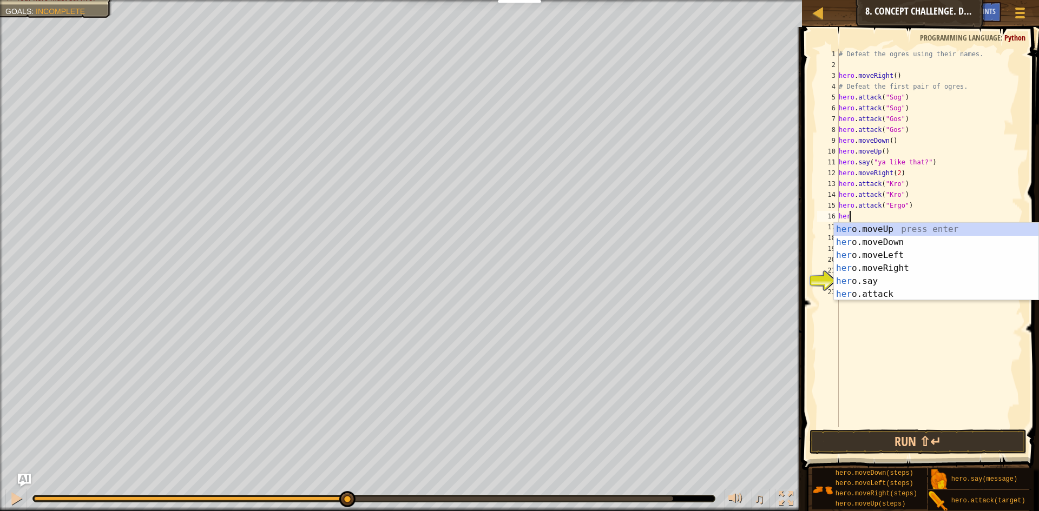
scroll to position [5, 1]
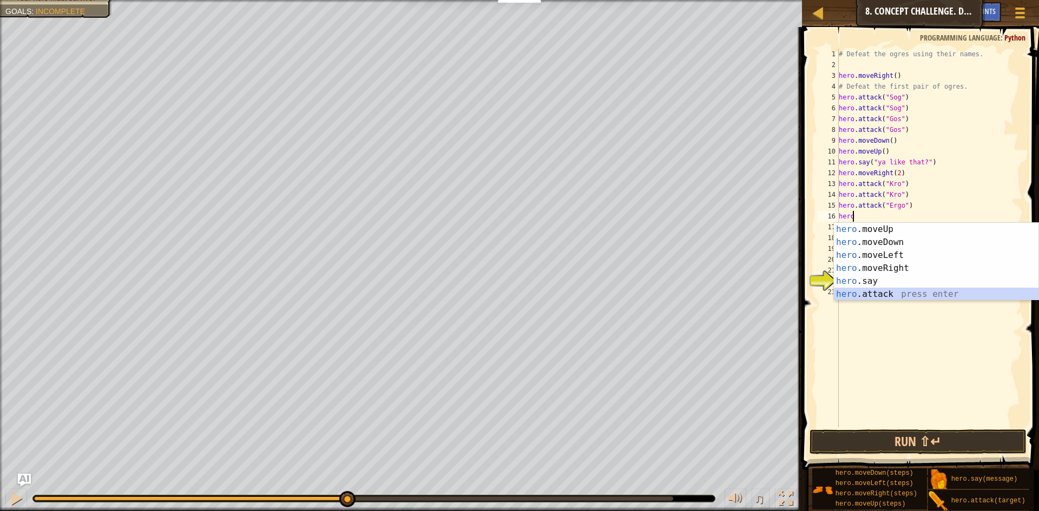
click at [897, 295] on div "hero .moveUp press enter hero .moveDown press enter hero .moveLeft press enter …" at bounding box center [936, 275] width 204 height 104
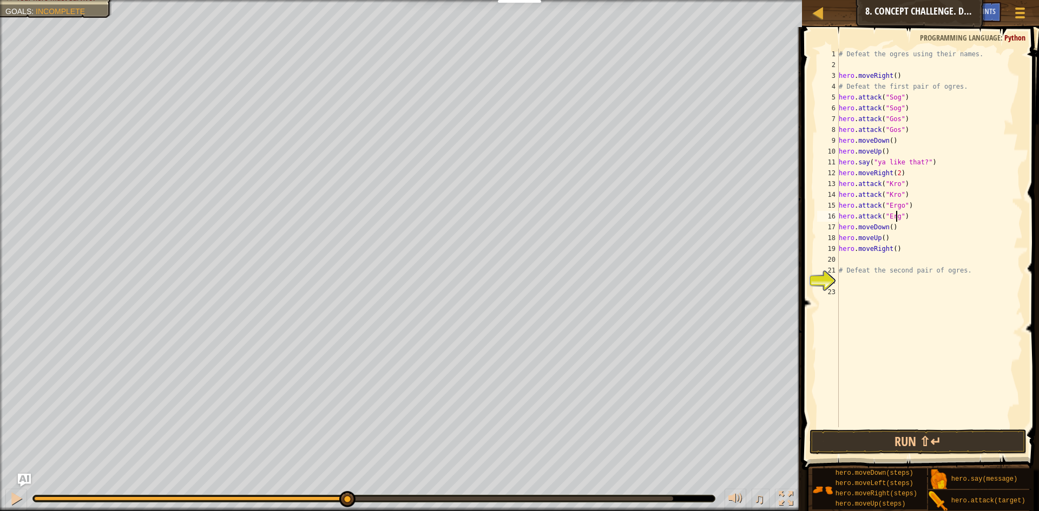
scroll to position [5, 5]
type textarea "hero.attack("Ergo")"
click at [928, 436] on button "Run ⇧↵" at bounding box center [917, 442] width 217 height 25
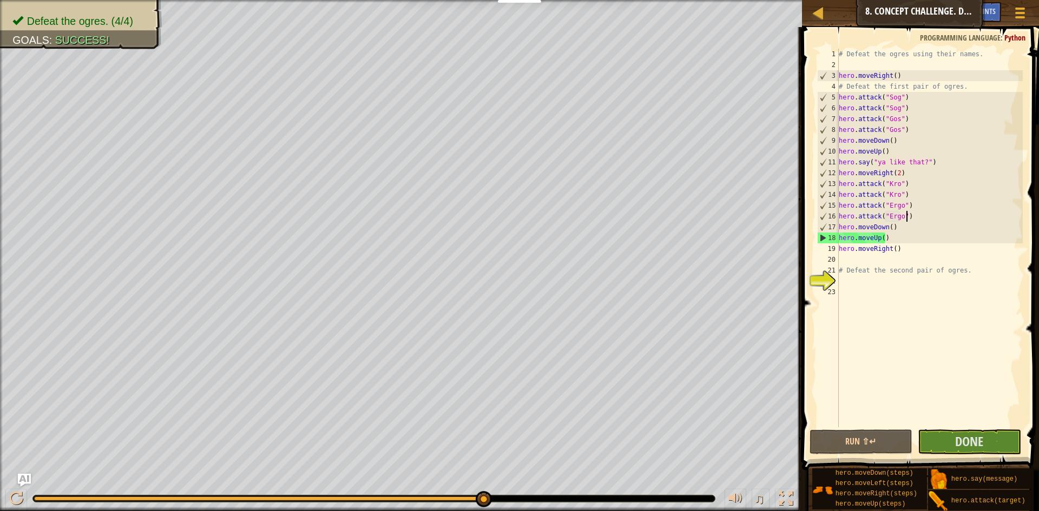
click at [912, 216] on div "# Defeat the ogres using their names. hero . moveRight ( ) # Defeat the first p…" at bounding box center [929, 249] width 186 height 400
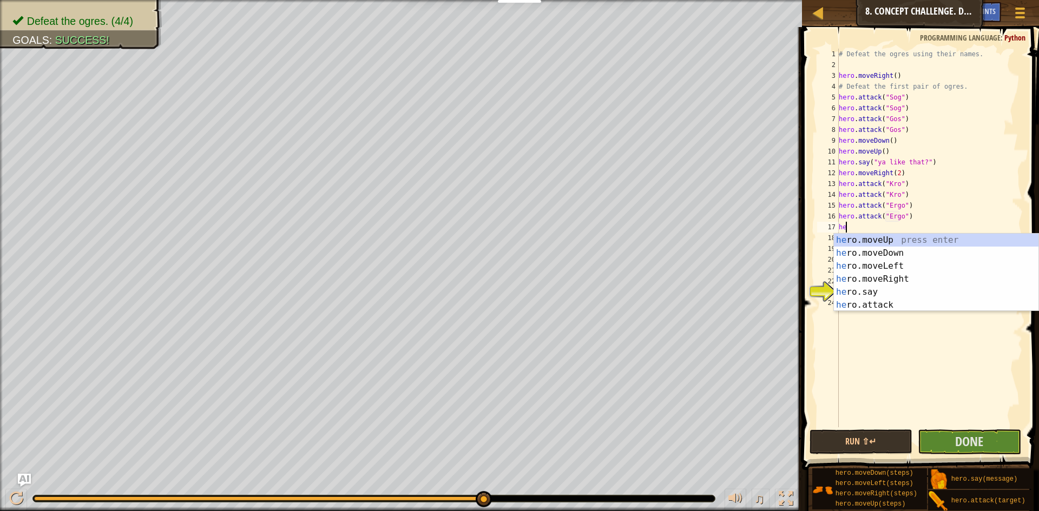
scroll to position [5, 1]
click at [935, 291] on div "hero .moveUp press enter hero .moveDown press enter hero .moveLeft press enter …" at bounding box center [936, 286] width 204 height 104
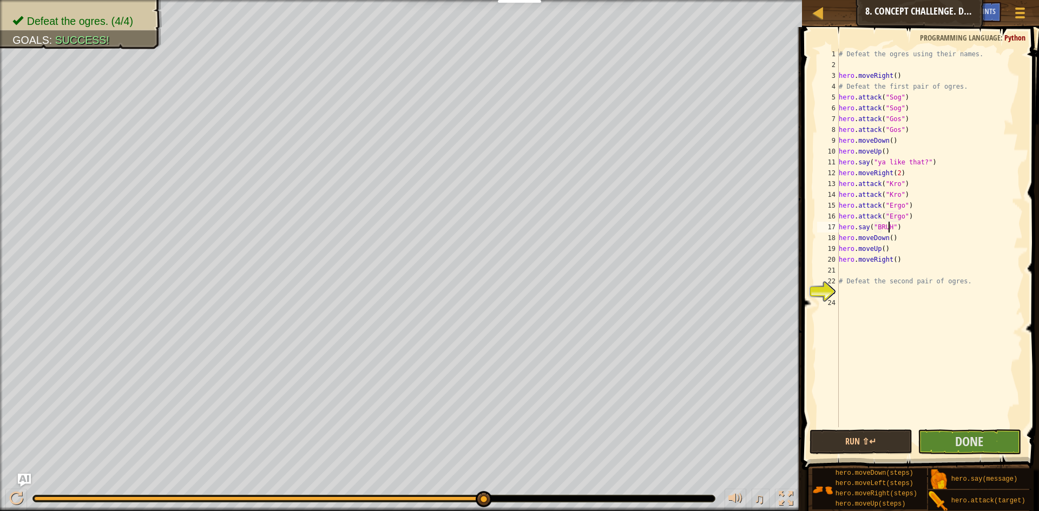
scroll to position [5, 4]
type textarea "hero.say("BRUH")"
click at [837, 447] on button "Run ⇧↵" at bounding box center [860, 442] width 103 height 25
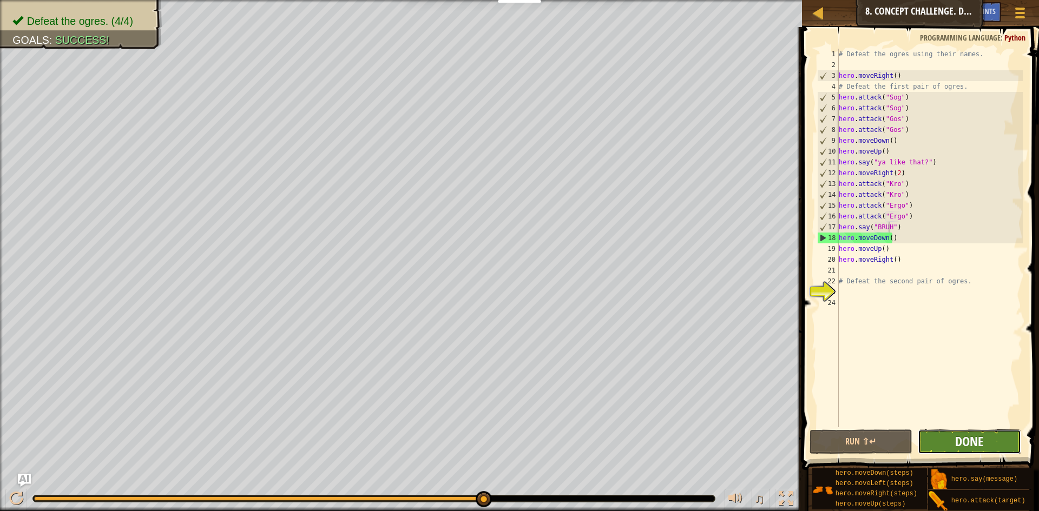
click at [967, 443] on span "Done" at bounding box center [969, 441] width 28 height 17
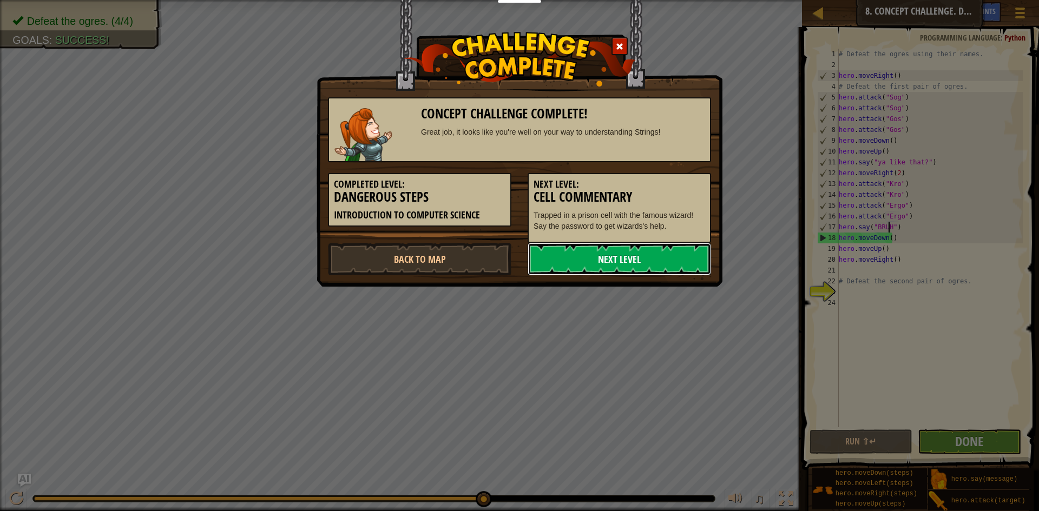
click at [606, 263] on link "Next Level" at bounding box center [618, 259] width 183 height 32
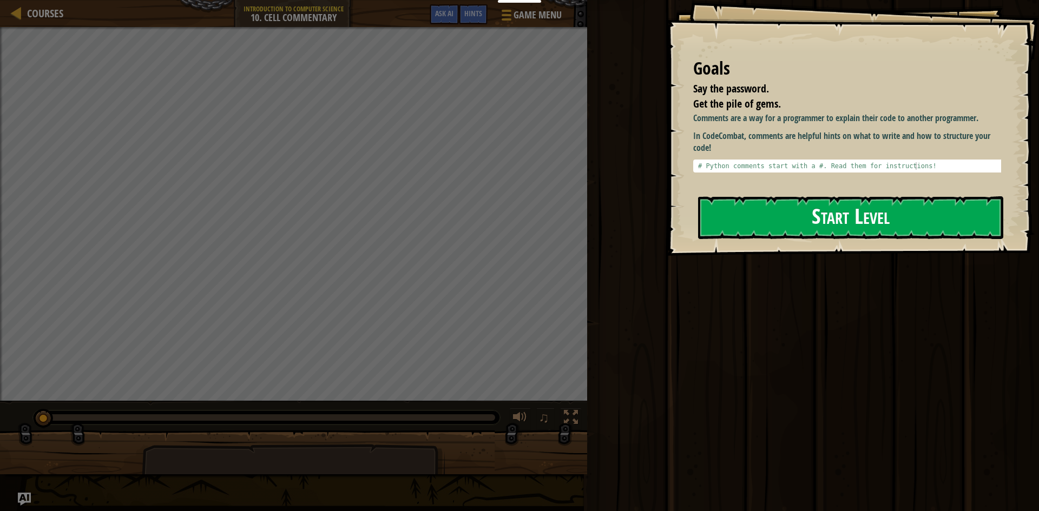
click at [843, 220] on button "Start Level" at bounding box center [850, 217] width 305 height 43
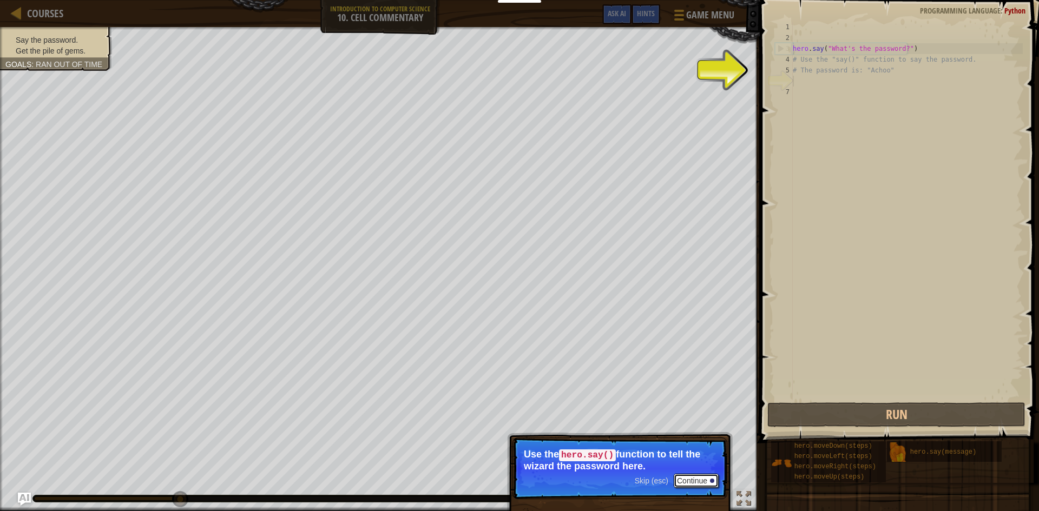
click at [706, 481] on button "Continue" at bounding box center [695, 481] width 45 height 14
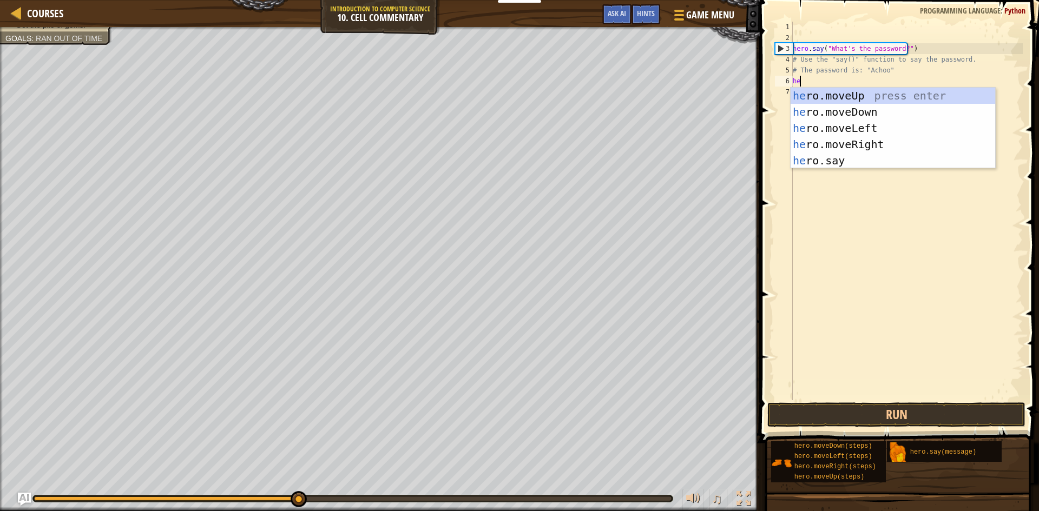
scroll to position [5, 1]
click at [806, 166] on div "hero .moveUp press enter hero .moveDown press enter hero .moveLeft press enter …" at bounding box center [892, 145] width 204 height 114
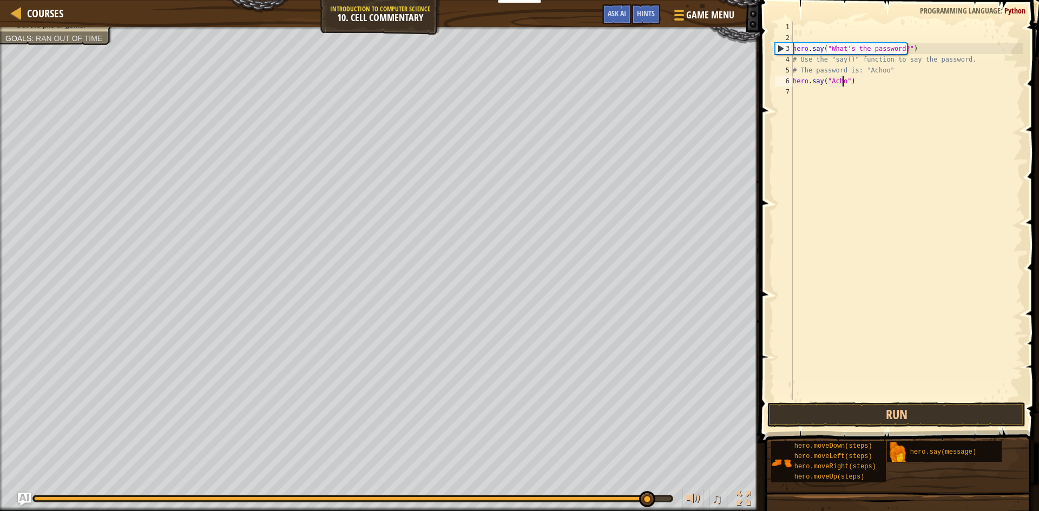
scroll to position [5, 4]
type textarea "hero.say("Achoo")"
click at [871, 417] on button "Run" at bounding box center [896, 414] width 258 height 25
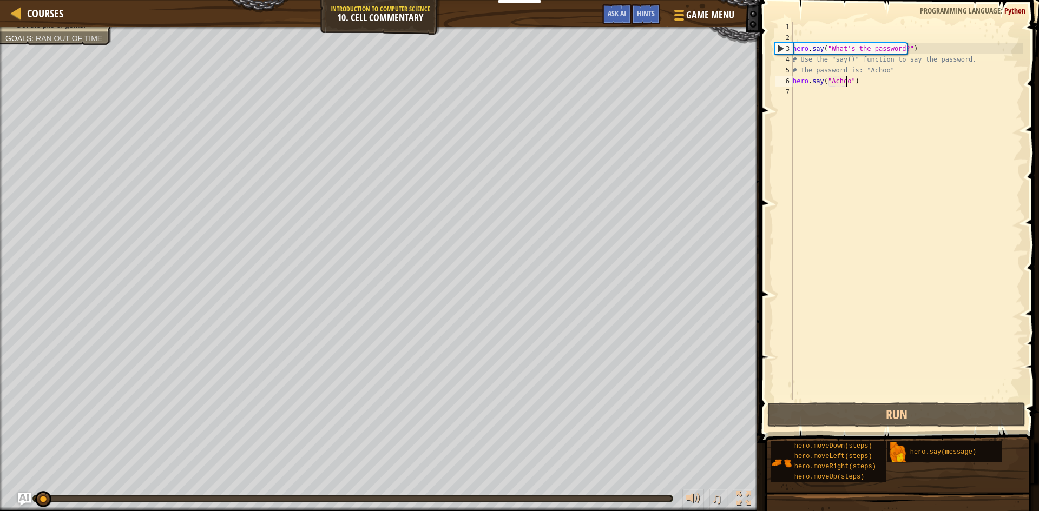
drag, startPoint x: 673, startPoint y: 500, endPoint x: 26, endPoint y: 523, distance: 647.4
click at [26, 0] on html "My Dashboards CodeCombat Teacher Dashboard Ozaria Teacher Dashboard Resources T…" at bounding box center [519, 0] width 1039 height 0
click at [874, 412] on button "Run" at bounding box center [896, 414] width 258 height 25
click at [2, 499] on div "♫" at bounding box center [379, 496] width 759 height 32
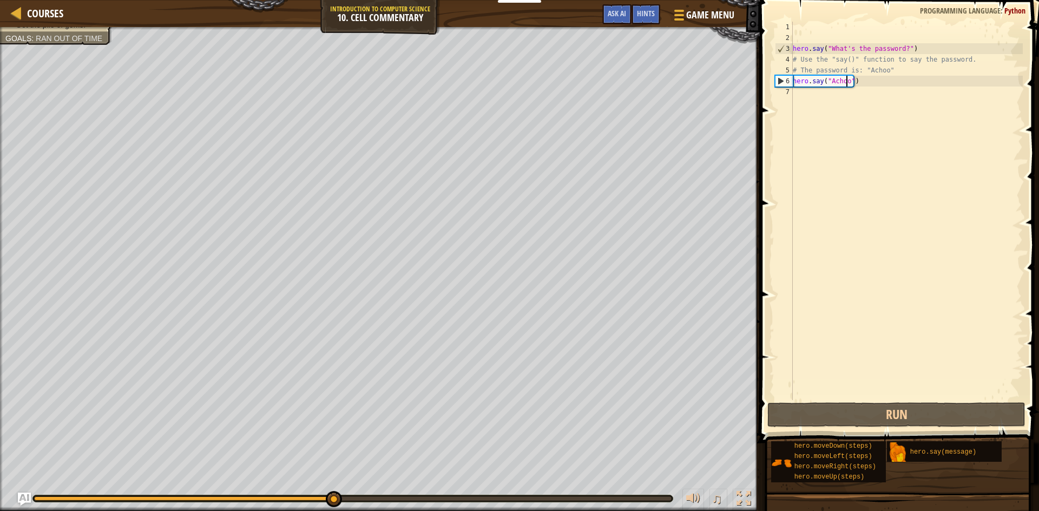
drag, startPoint x: 263, startPoint y: 497, endPoint x: 333, endPoint y: 487, distance: 70.4
click at [333, 487] on div "♫" at bounding box center [379, 496] width 759 height 32
click at [883, 88] on div "hero . say ( "What's the password?" ) # Use the "say()" function to say the pas…" at bounding box center [906, 222] width 232 height 400
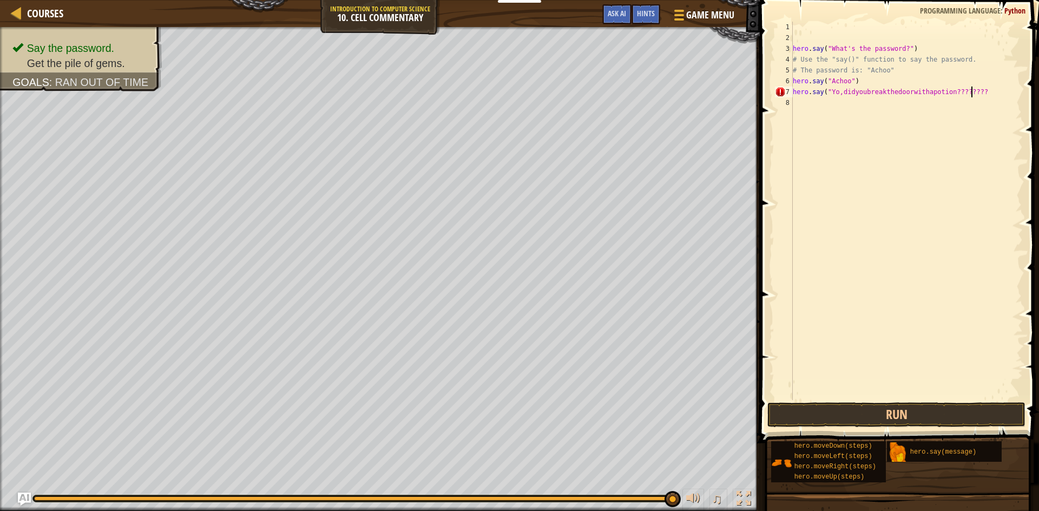
scroll to position [5, 15]
type textarea "hero.say("Yo,didyoubreakthedoorwithapotion????????")"
click at [808, 102] on div "hero . say ( "What's the password?" ) # Use the "say()" function to say the pas…" at bounding box center [906, 222] width 232 height 400
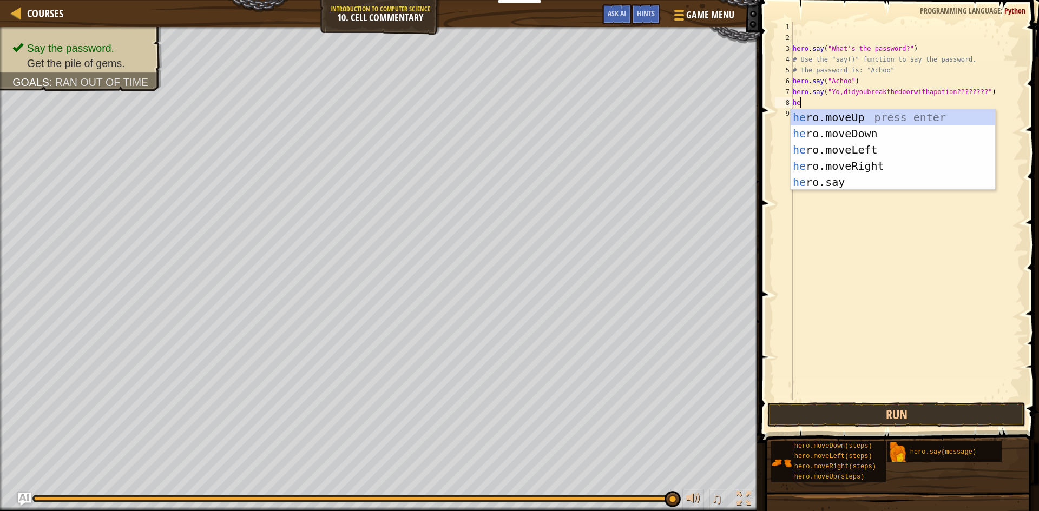
scroll to position [5, 1]
type textarea "hero"
click at [823, 120] on div "hero .moveUp press enter hero .moveDown press enter hero .moveLeft press enter …" at bounding box center [892, 166] width 204 height 114
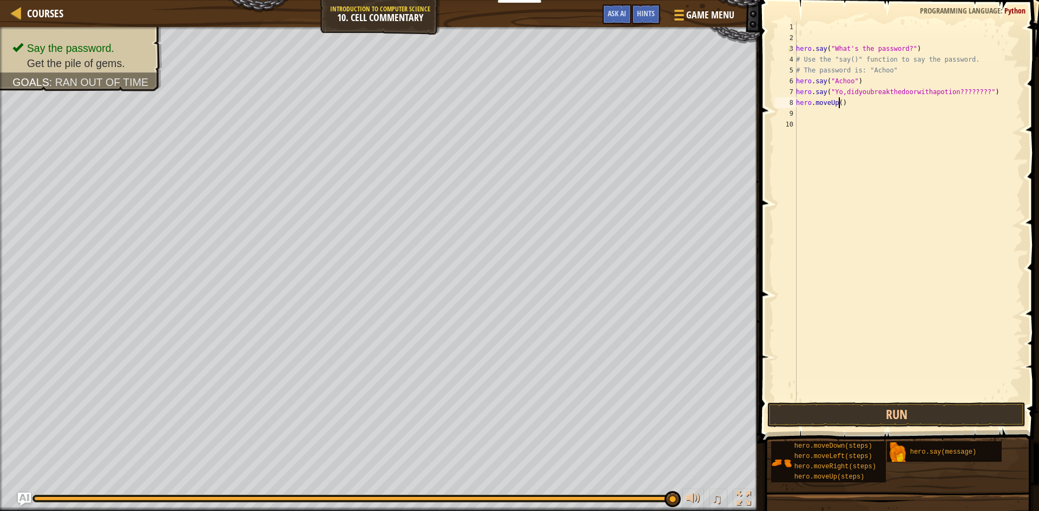
click at [838, 104] on div "hero . say ( "What's the password?" ) # Use the "say()" function to say the pas…" at bounding box center [908, 222] width 229 height 400
click at [861, 422] on button "Run" at bounding box center [896, 414] width 258 height 25
click at [877, 409] on button "Run" at bounding box center [896, 414] width 258 height 25
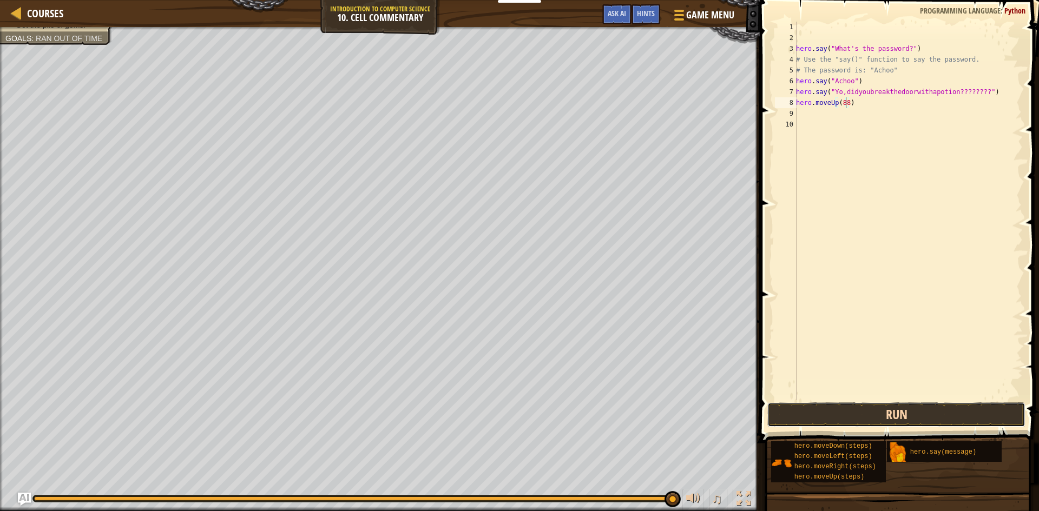
click at [865, 412] on button "Run" at bounding box center [896, 414] width 258 height 25
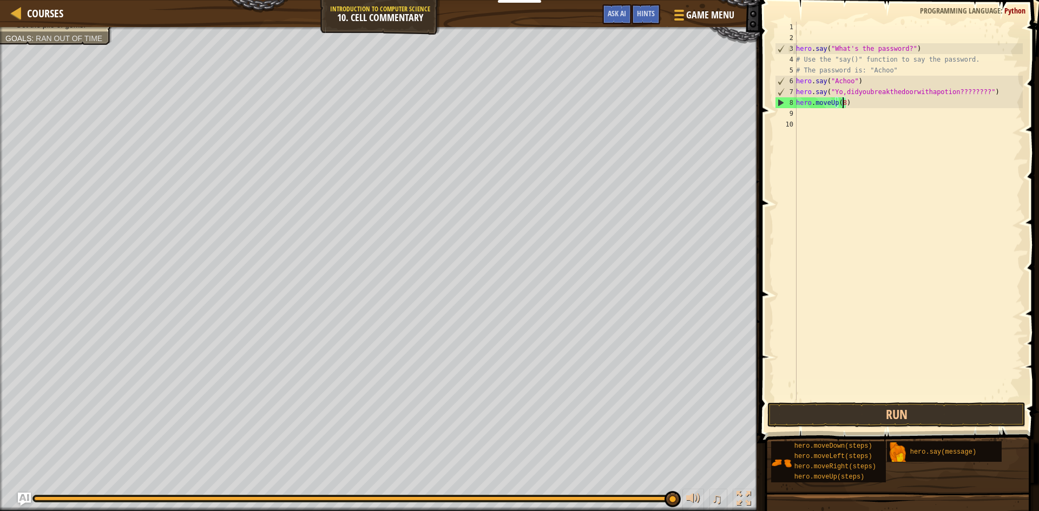
type textarea "hero.moveUp()"
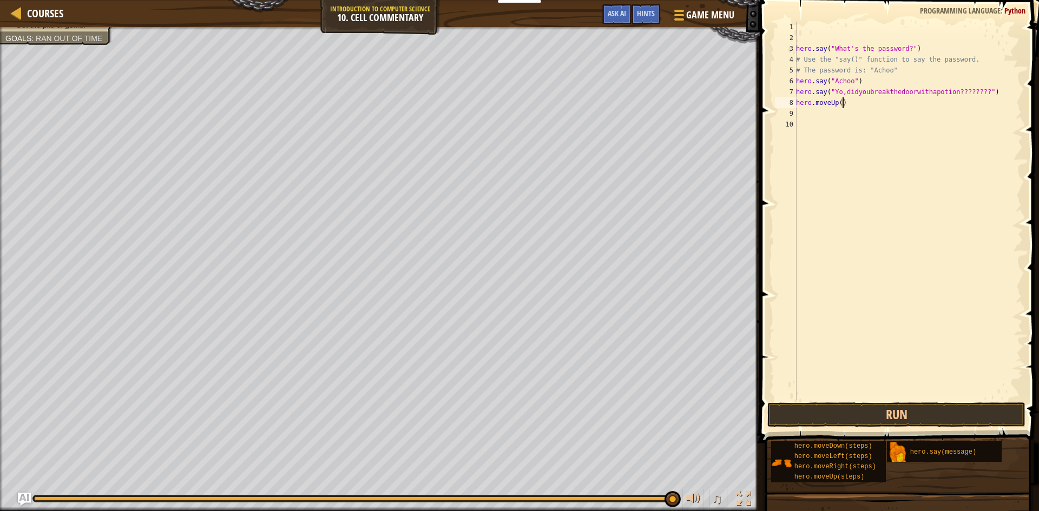
click at [866, 99] on div "hero . say ( "What's the password?" ) # Use the "say()" function to say the pas…" at bounding box center [908, 222] width 229 height 400
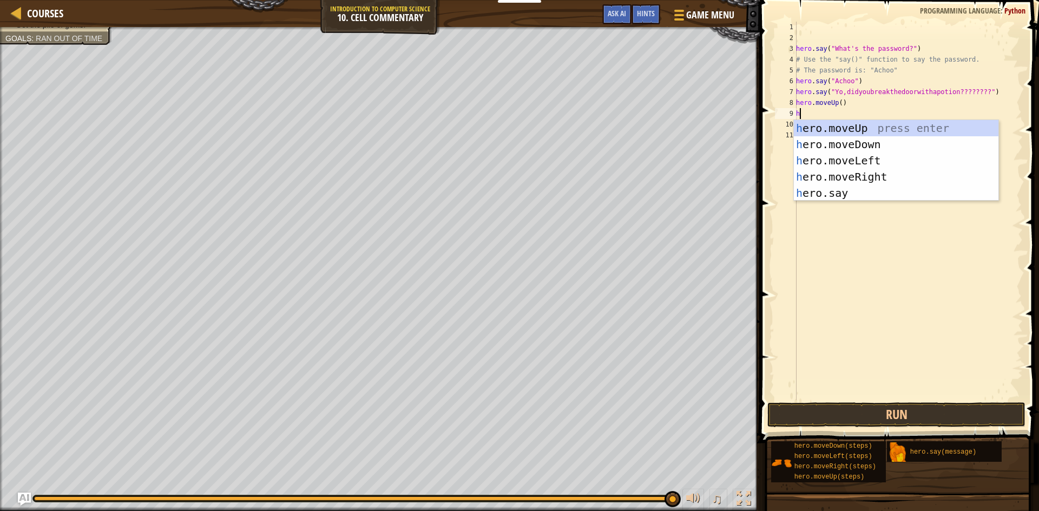
scroll to position [5, 1]
type textarea "hero"
click at [866, 128] on div "hero .moveUp press enter hero .moveDown press enter hero .moveLeft press enter …" at bounding box center [896, 177] width 204 height 114
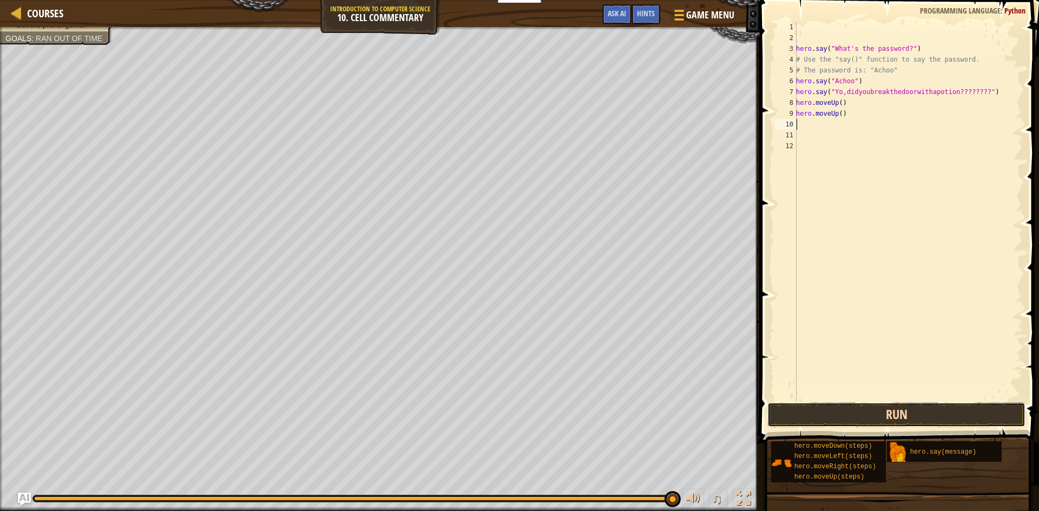
click at [874, 411] on button "Run" at bounding box center [896, 414] width 258 height 25
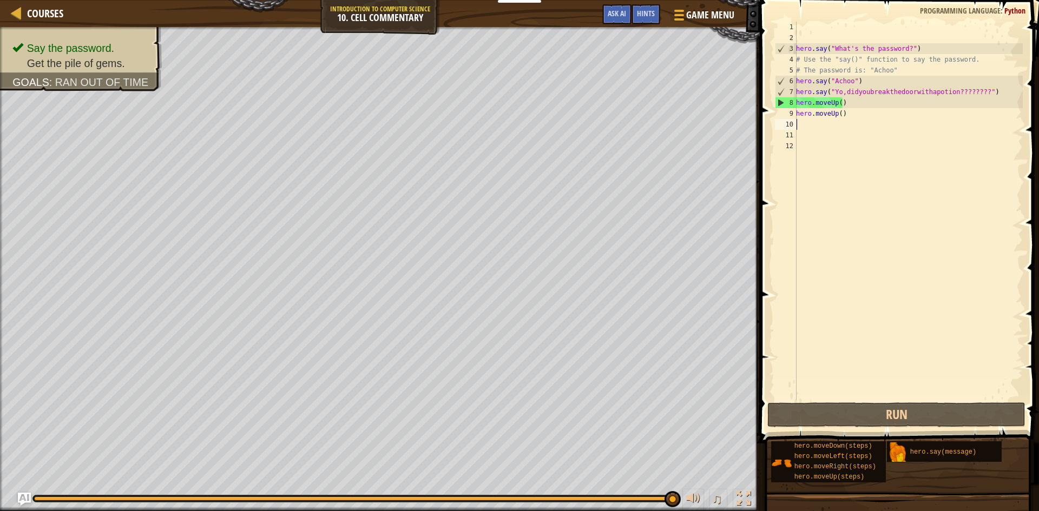
click at [863, 119] on div "hero . say ( "What's the password?" ) # Use the "say()" function to say the pas…" at bounding box center [908, 222] width 229 height 400
click at [853, 117] on div "hero . say ( "What's the password?" ) # Use the "say()" function to say the pas…" at bounding box center [908, 222] width 229 height 400
click at [998, 100] on div "hero . say ( "What's the password?" ) # Use the "say()" function to say the pas…" at bounding box center [908, 222] width 229 height 400
click at [994, 91] on div "hero . say ( "What's the password?" ) # Use the "say()" function to say the pas…" at bounding box center [908, 222] width 229 height 400
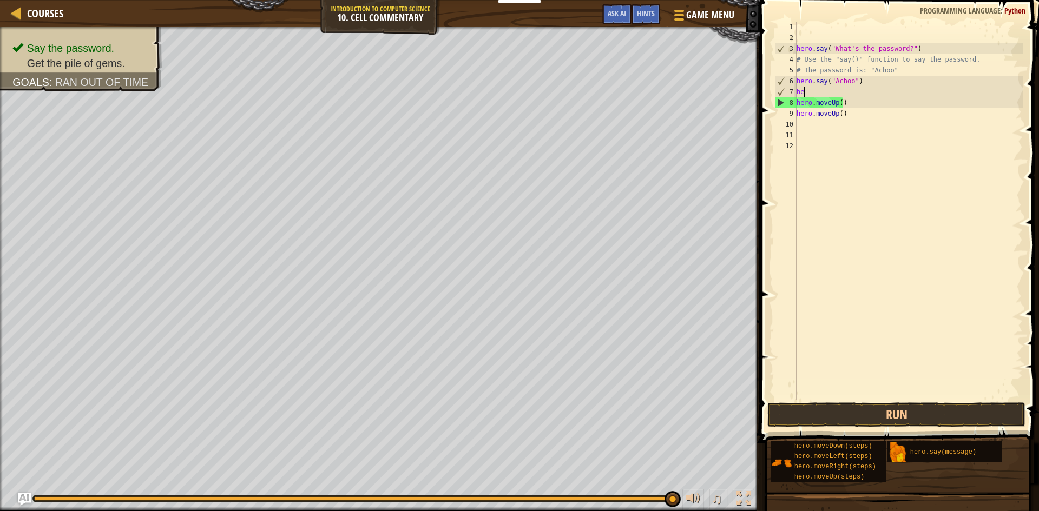
type textarea "h"
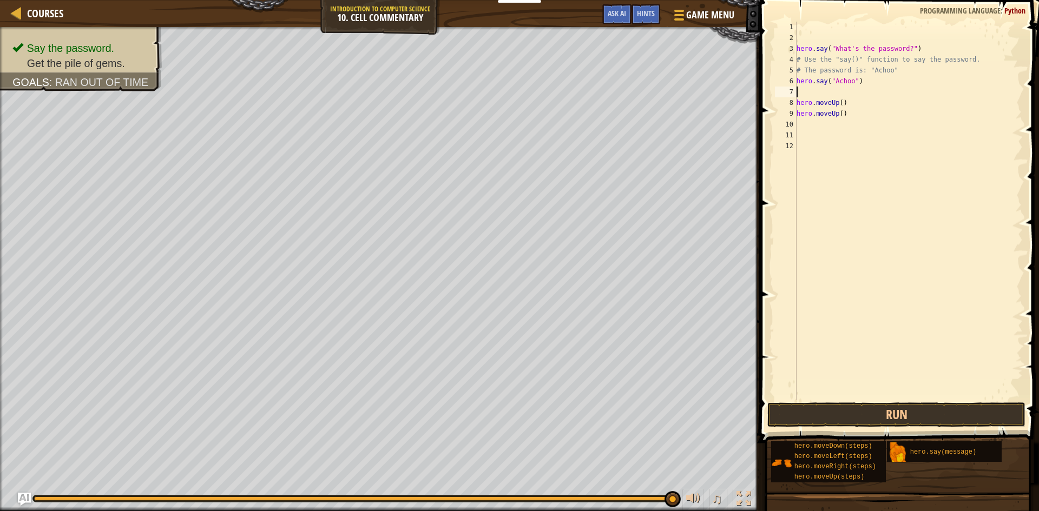
type textarea "hero.say("Achoo")"
click at [905, 415] on button "Run" at bounding box center [896, 414] width 258 height 25
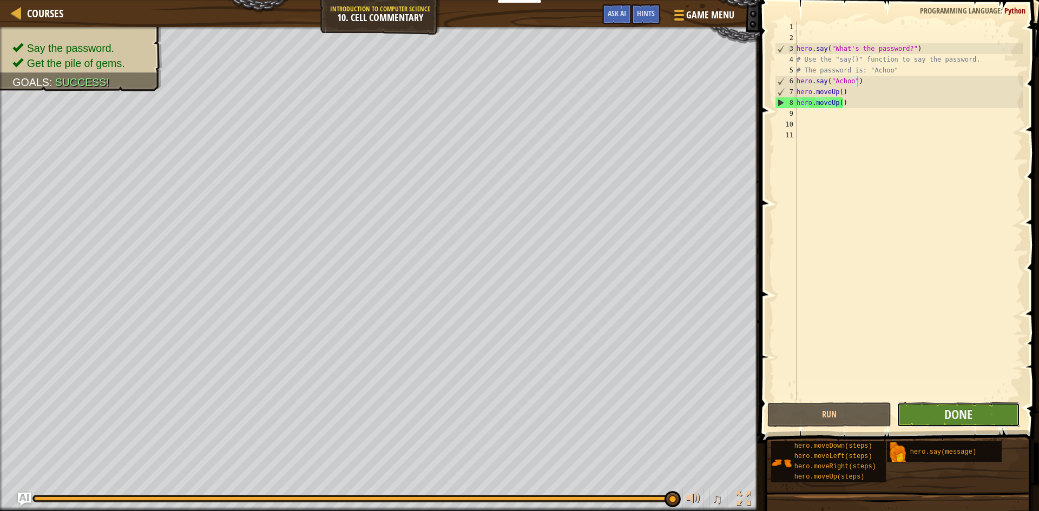
click at [990, 415] on button "Done" at bounding box center [958, 414] width 124 height 25
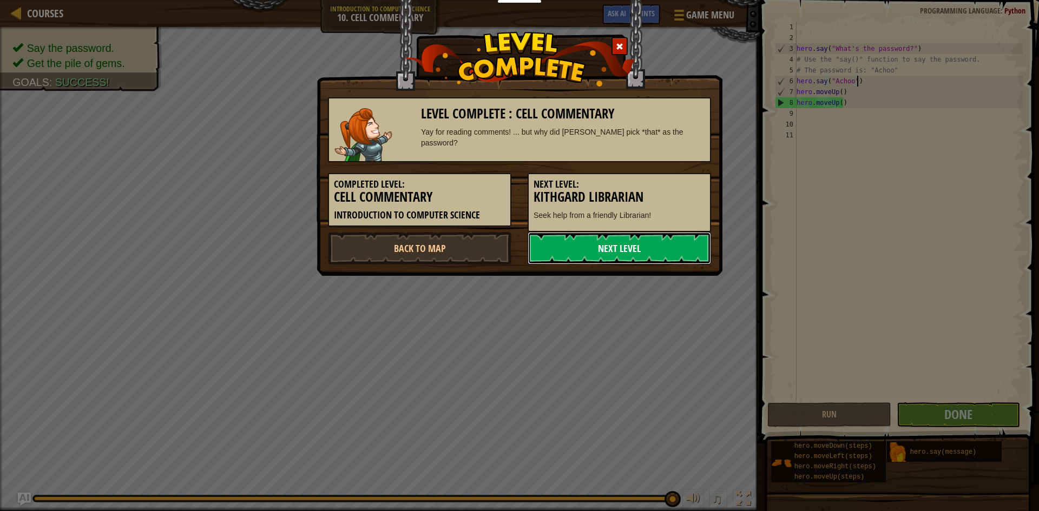
click at [607, 255] on link "Next Level" at bounding box center [618, 248] width 183 height 32
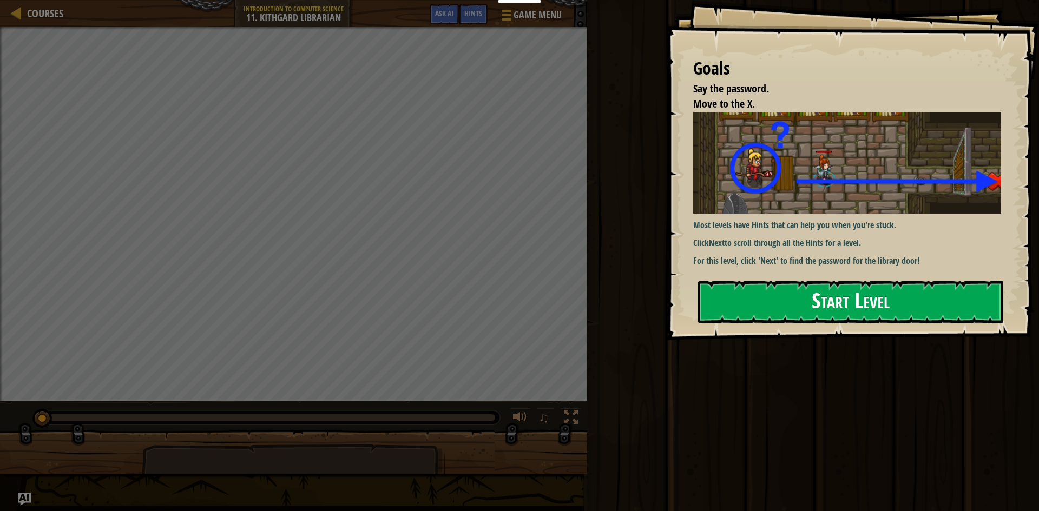
click at [860, 312] on button "Start Level" at bounding box center [850, 302] width 305 height 43
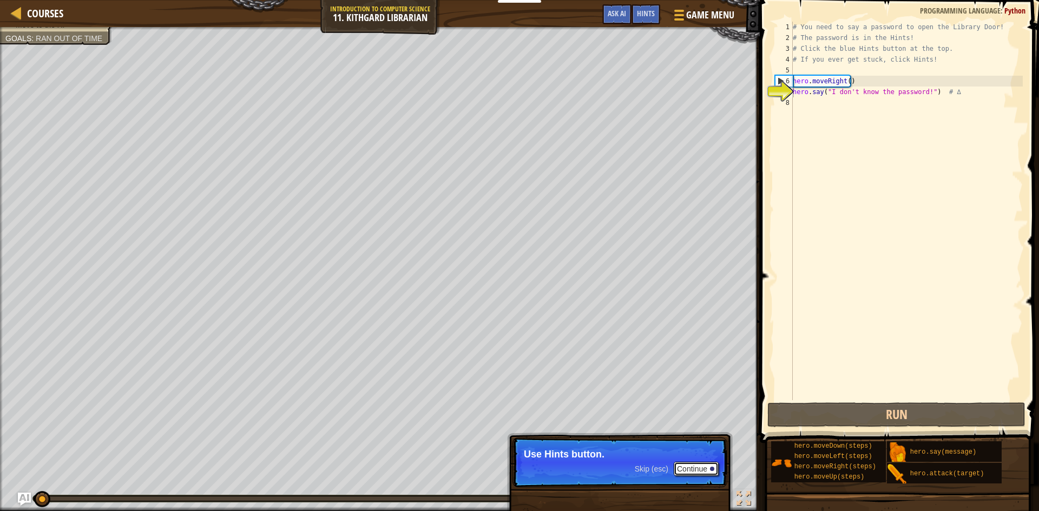
click at [694, 465] on button "Continue" at bounding box center [695, 469] width 45 height 14
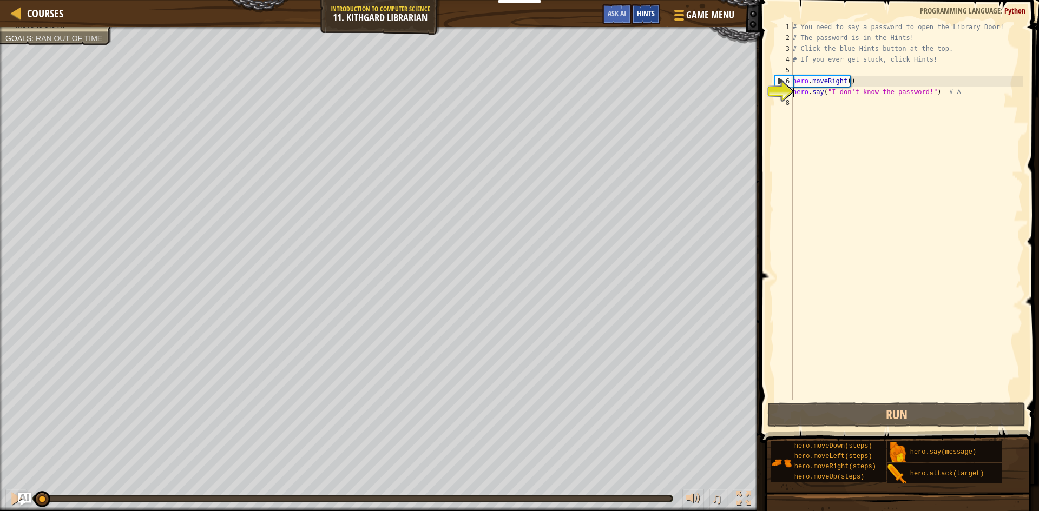
click at [641, 15] on span "Hints" at bounding box center [646, 13] width 18 height 10
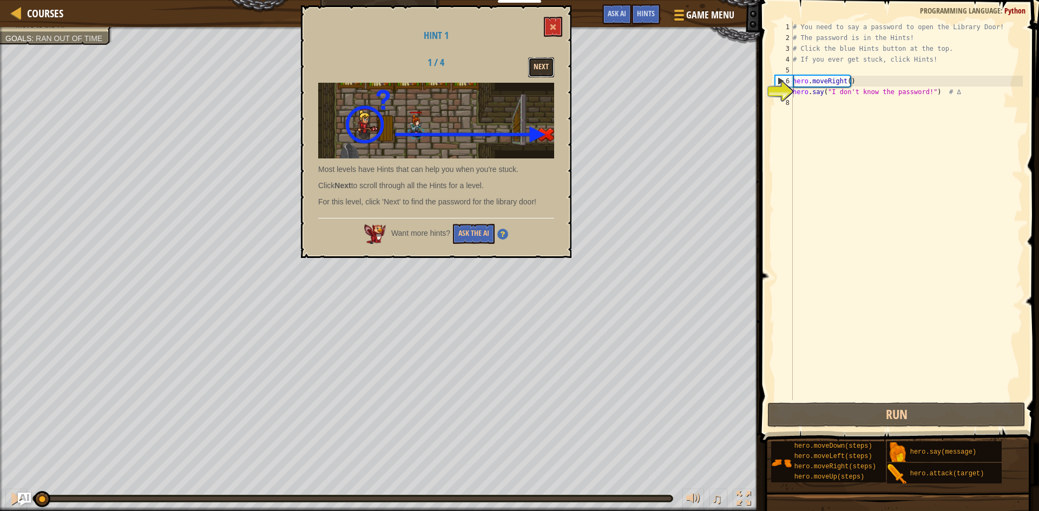
click at [531, 67] on button "Next" at bounding box center [541, 67] width 26 height 20
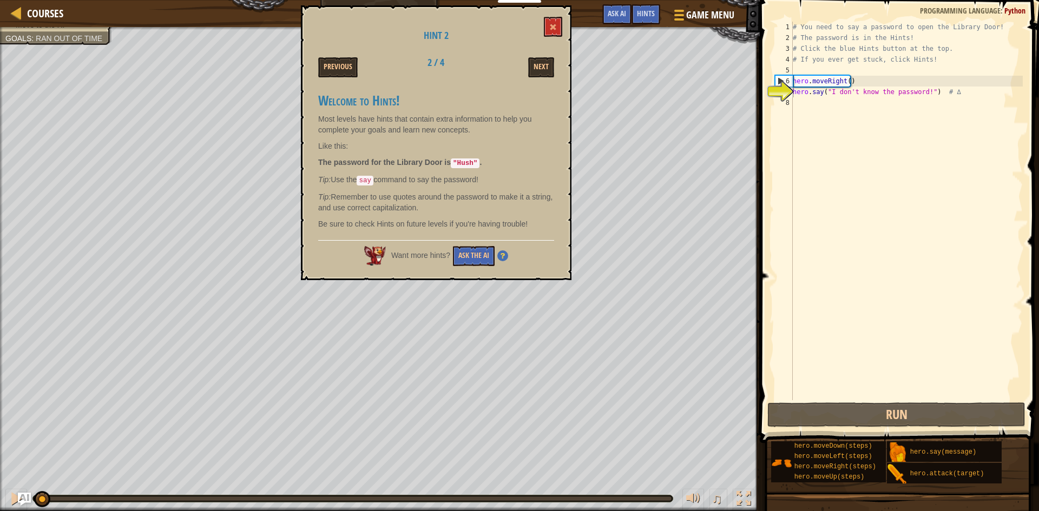
click at [820, 104] on div "# You need to say a password to open the Library Door! # The password is in the…" at bounding box center [906, 222] width 232 height 400
drag, startPoint x: 828, startPoint y: 96, endPoint x: 917, endPoint y: 95, distance: 89.3
click at [917, 95] on div "# You need to say a password to open the Library Door! # The password is in the…" at bounding box center [906, 222] width 232 height 400
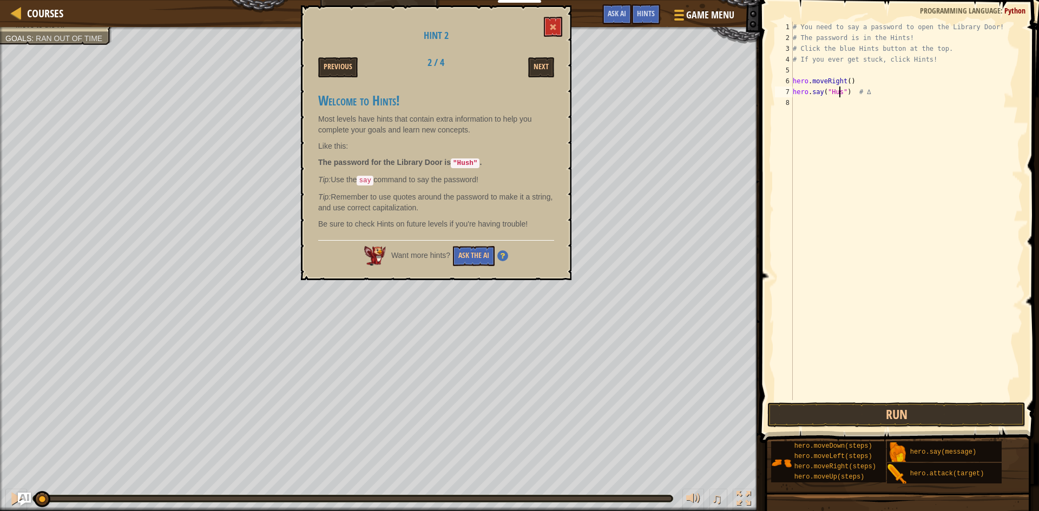
scroll to position [5, 4]
click at [552, 25] on span at bounding box center [553, 27] width 8 height 8
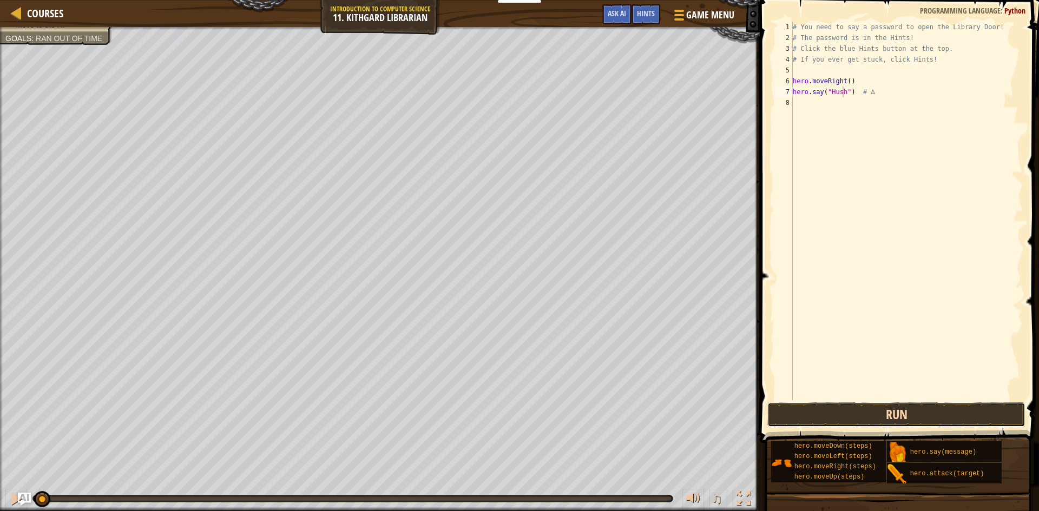
click at [907, 408] on button "Run" at bounding box center [896, 414] width 258 height 25
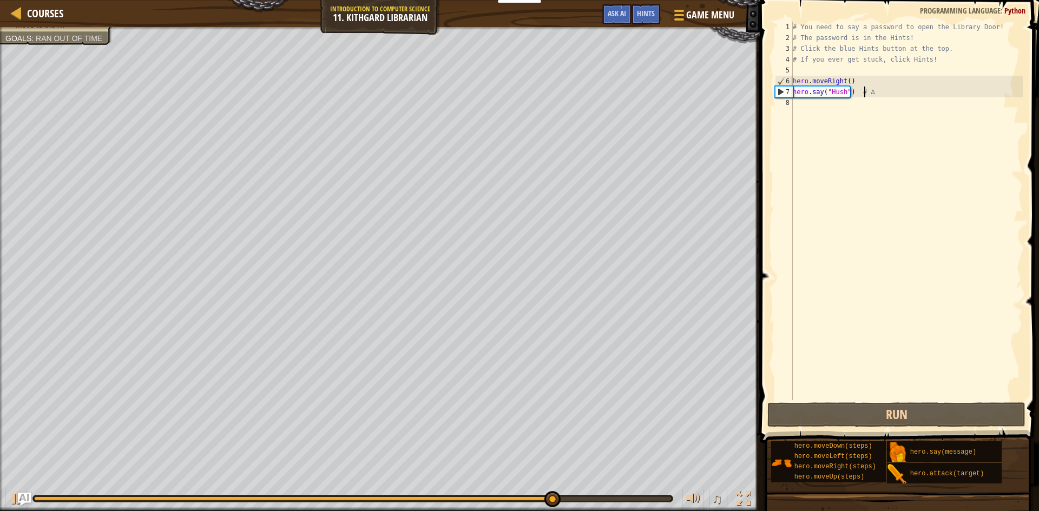
click at [866, 93] on div "# You need to say a password to open the Library Door! # The password is in the…" at bounding box center [906, 222] width 232 height 400
type textarea "∆"
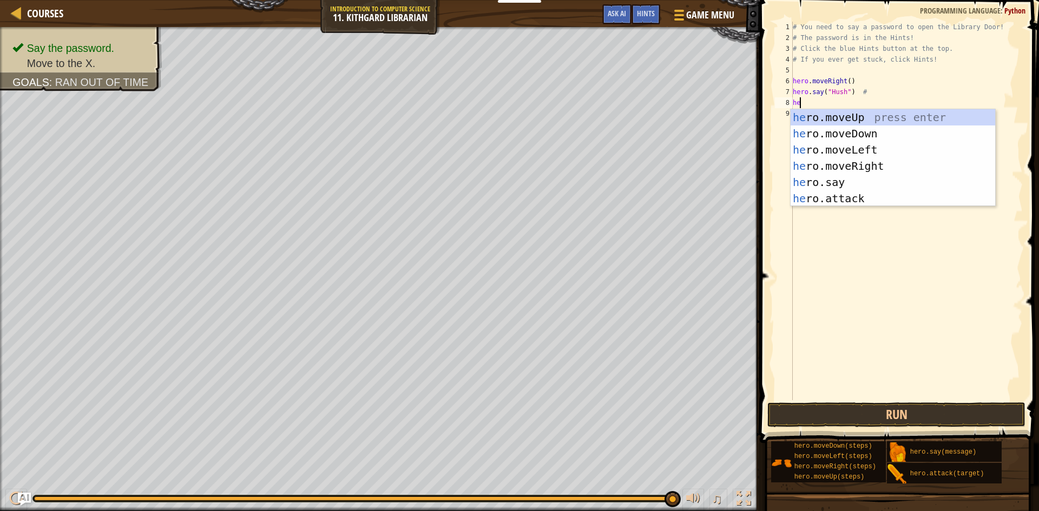
type textarea "hero"
click at [923, 164] on div "hero .moveUp press enter hero .moveDown press enter hero .moveLeft press enter …" at bounding box center [892, 174] width 204 height 130
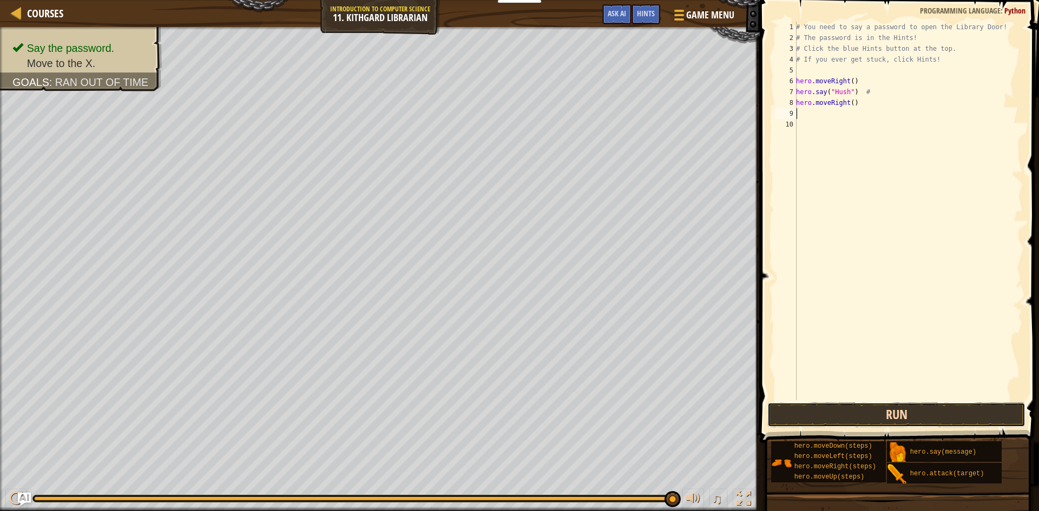
click at [881, 410] on button "Run" at bounding box center [896, 414] width 258 height 25
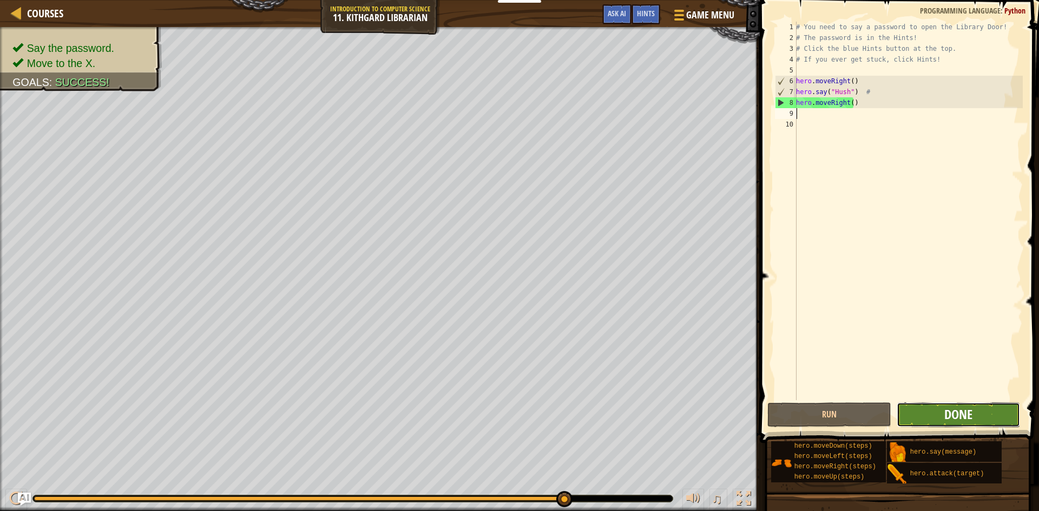
click at [969, 417] on span "Done" at bounding box center [958, 414] width 28 height 17
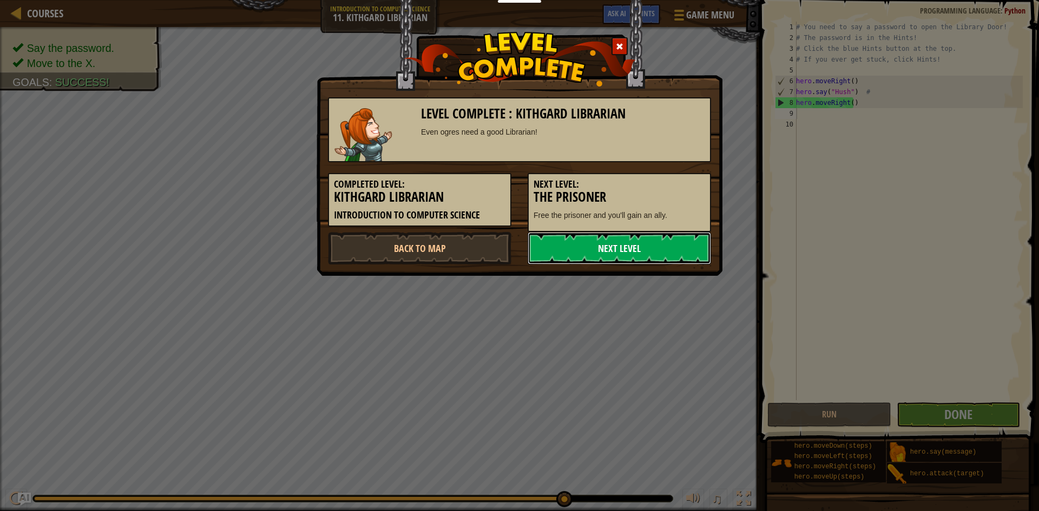
click at [621, 253] on link "Next Level" at bounding box center [618, 248] width 183 height 32
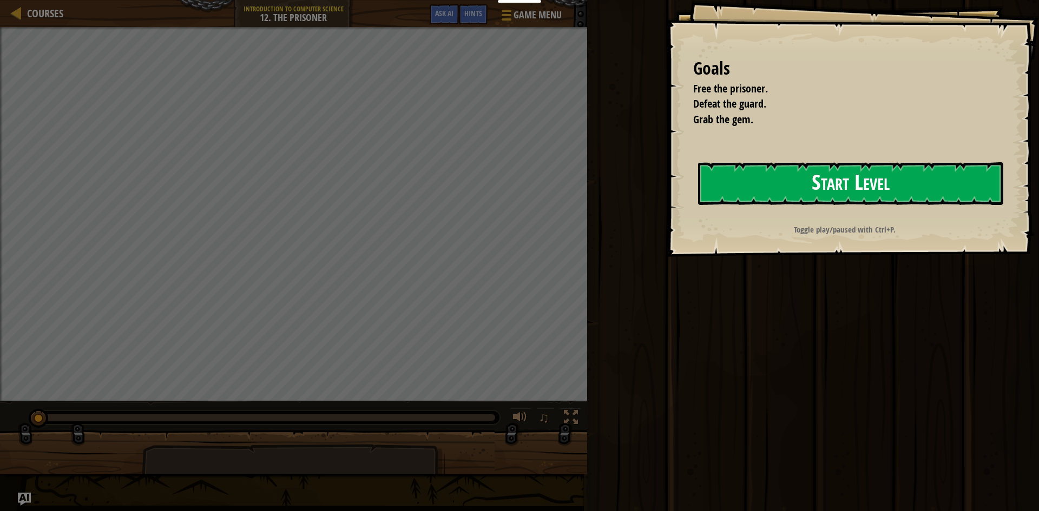
click at [811, 181] on button "Start Level" at bounding box center [850, 183] width 305 height 43
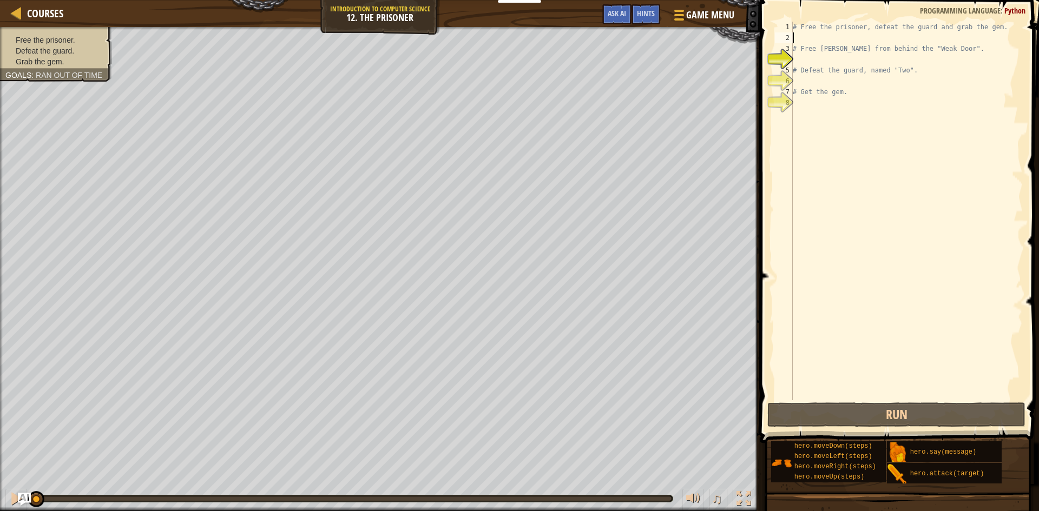
click at [838, 37] on div "# Free the prisoner, defeat the guard and grab the gem. # Free [PERSON_NAME] fr…" at bounding box center [906, 222] width 232 height 400
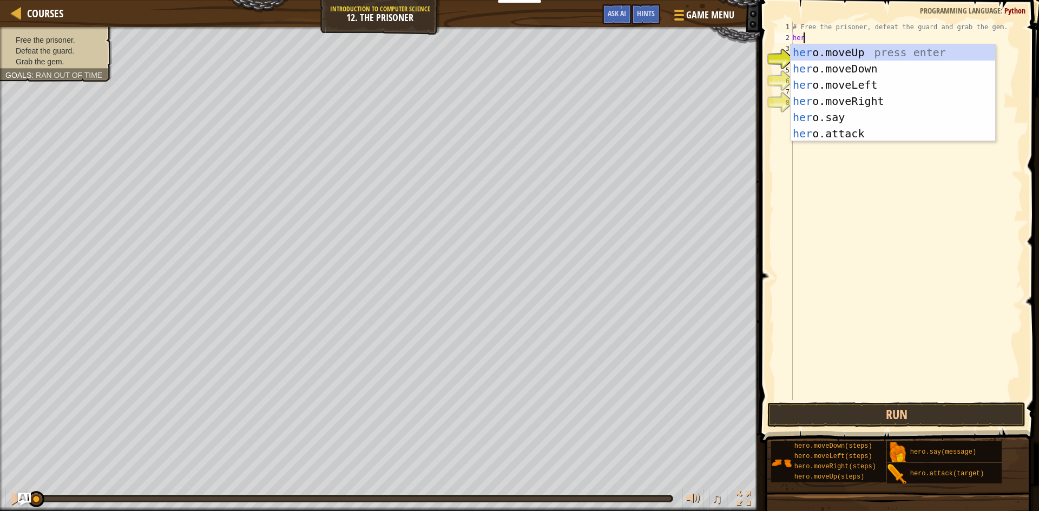
scroll to position [5, 1]
click at [882, 129] on div "her o.moveUp press enter her o.moveDown press enter her o.moveLeft press enter …" at bounding box center [892, 109] width 204 height 130
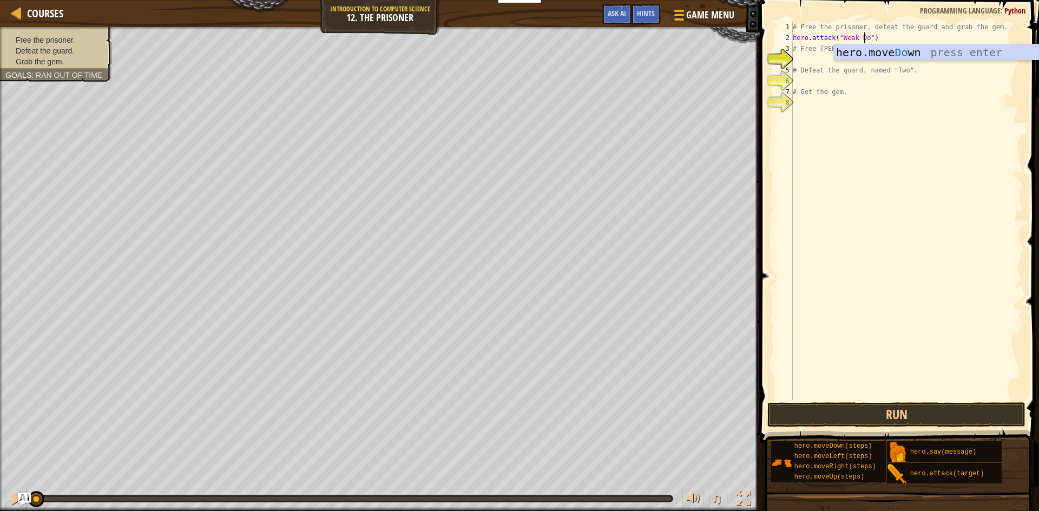
scroll to position [5, 6]
type textarea "hero.attack("Weak Door")"
click at [833, 405] on button "Run" at bounding box center [896, 414] width 258 height 25
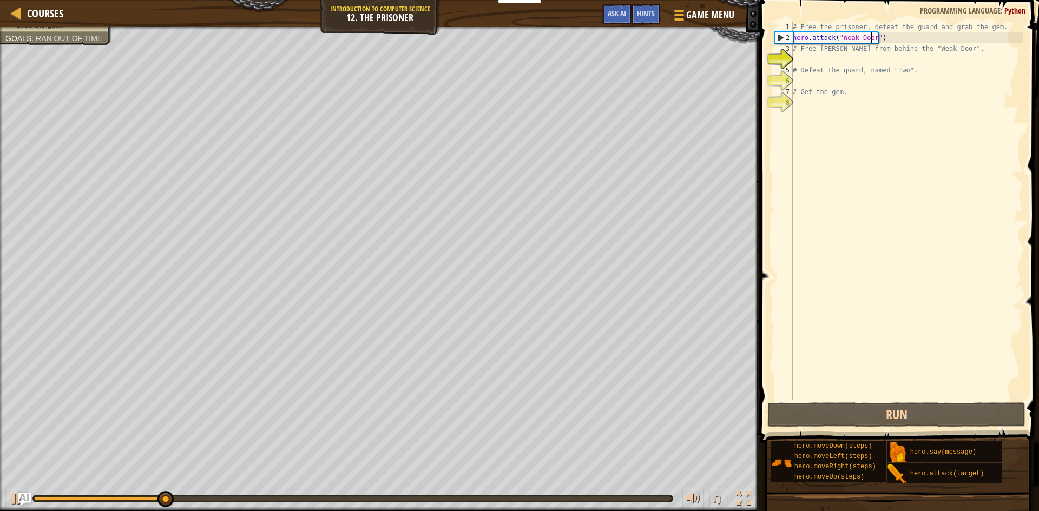
click at [892, 40] on div "# Free the prisoner, defeat the guard and grab the gem. hero . attack ( "Weak D…" at bounding box center [906, 222] width 232 height 400
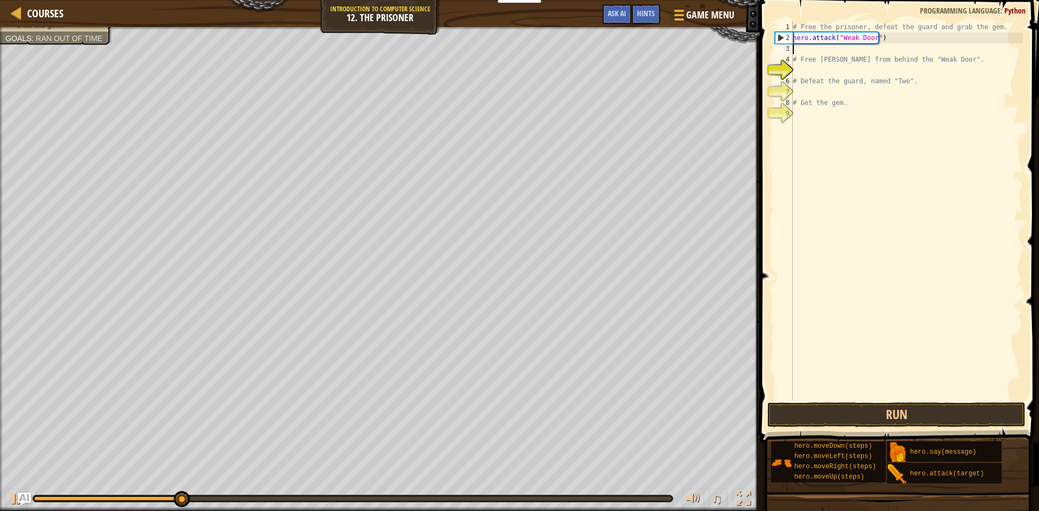
scroll to position [5, 0]
type textarea "h"
click at [844, 67] on div "# Free the prisoner, defeat the guard and grab the gem. hero . attack ( "Weak D…" at bounding box center [906, 222] width 232 height 400
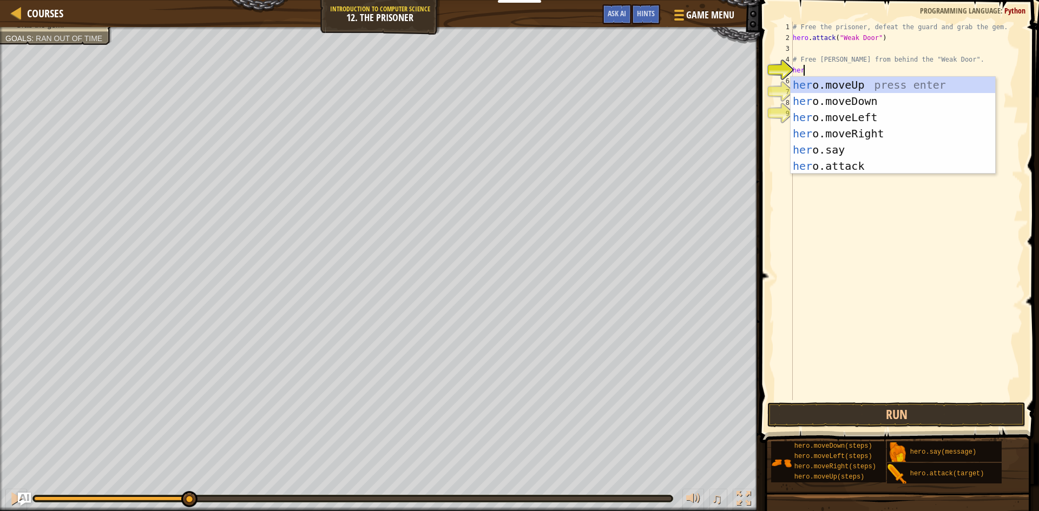
scroll to position [5, 1]
type textarea "hero"
click at [864, 137] on div "hero .moveUp press enter hero .moveDown press enter hero .moveLeft press enter …" at bounding box center [892, 142] width 204 height 130
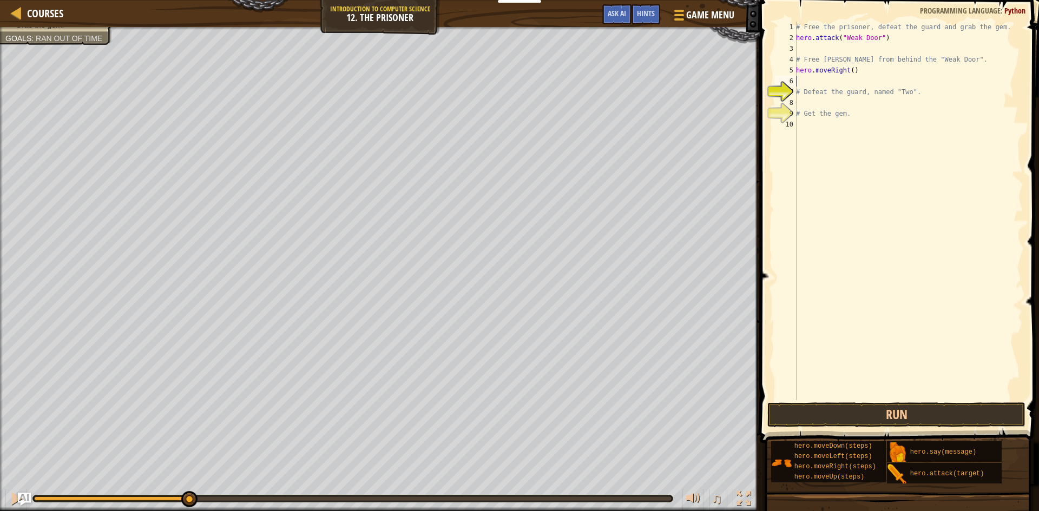
scroll to position [5, 0]
click at [845, 71] on div "# Free the prisoner, defeat the guard and grab the gem. hero . attack ( "Weak D…" at bounding box center [908, 222] width 229 height 400
type textarea "hero.moveRight(2)"
click at [869, 74] on div "# Free the prisoner, defeat the guard and grab the gem. hero . attack ( "Weak D…" at bounding box center [908, 222] width 229 height 400
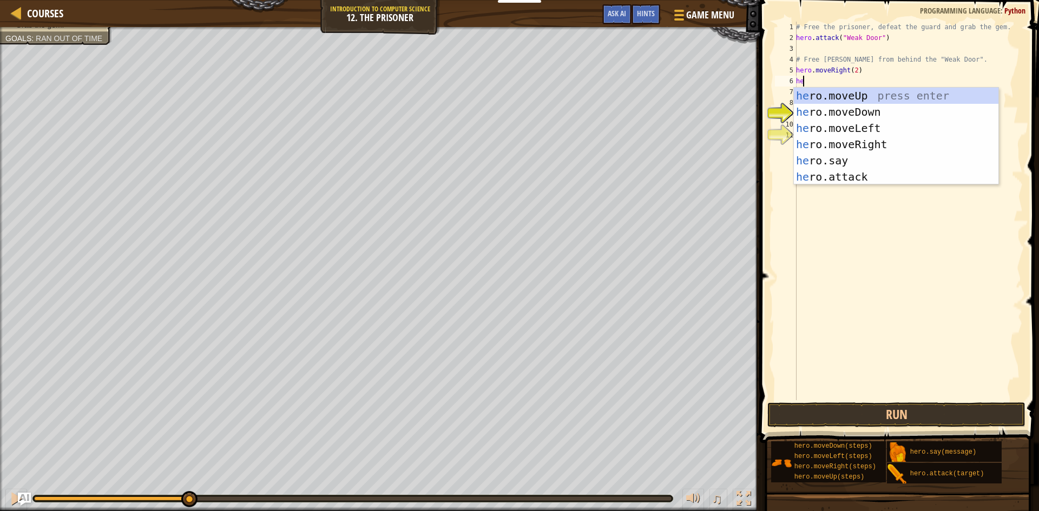
scroll to position [5, 1]
type textarea "hero"
click at [846, 118] on div "hero .moveUp press enter hero .moveDown press enter hero .moveLeft press enter …" at bounding box center [896, 153] width 204 height 130
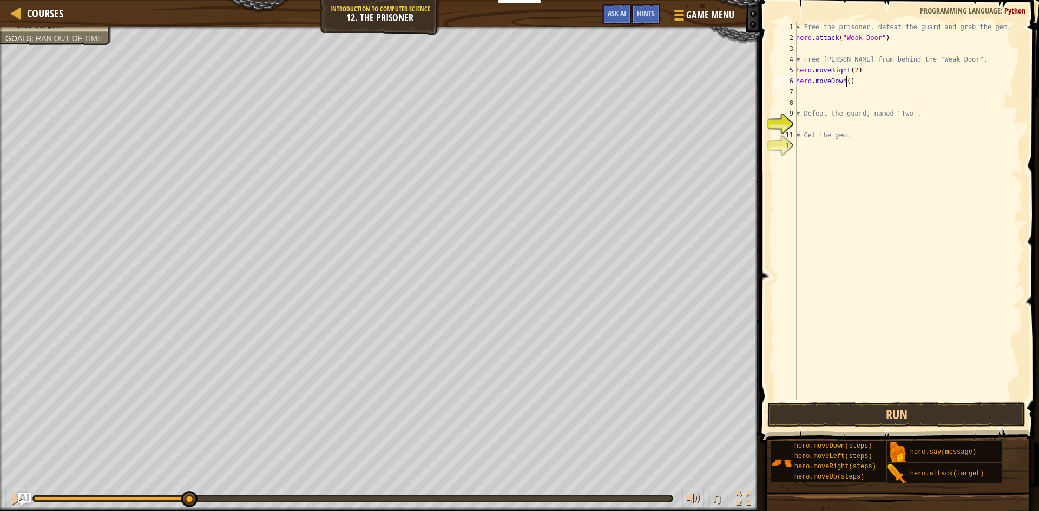
click at [847, 83] on div "# Free the prisoner, defeat the guard and grab the gem. hero . attack ( "Weak D…" at bounding box center [908, 222] width 229 height 400
type textarea "hero.moveDown(2)"
click at [843, 122] on div "# Free the prisoner, defeat the guard and grab the gem. hero . attack ( "Weak D…" at bounding box center [908, 222] width 229 height 400
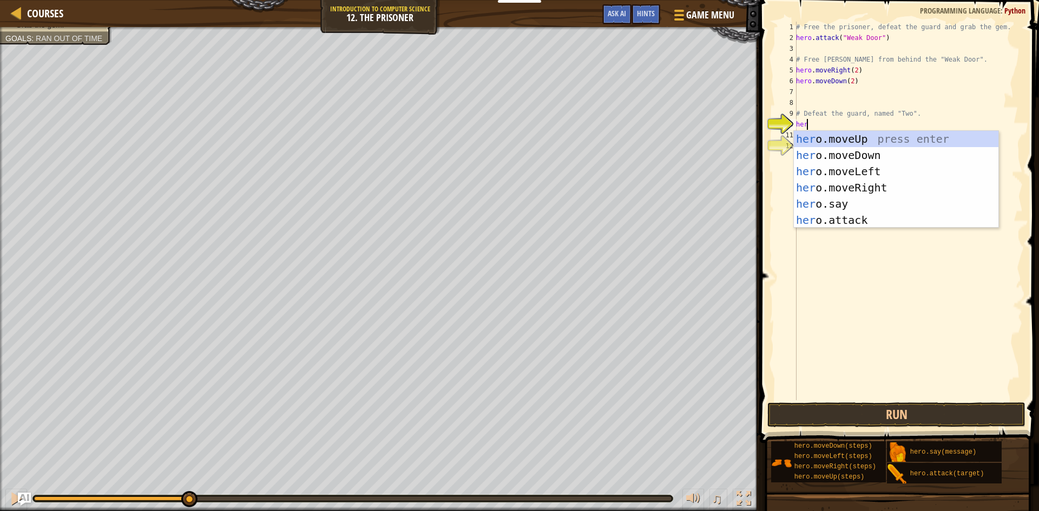
scroll to position [5, 1]
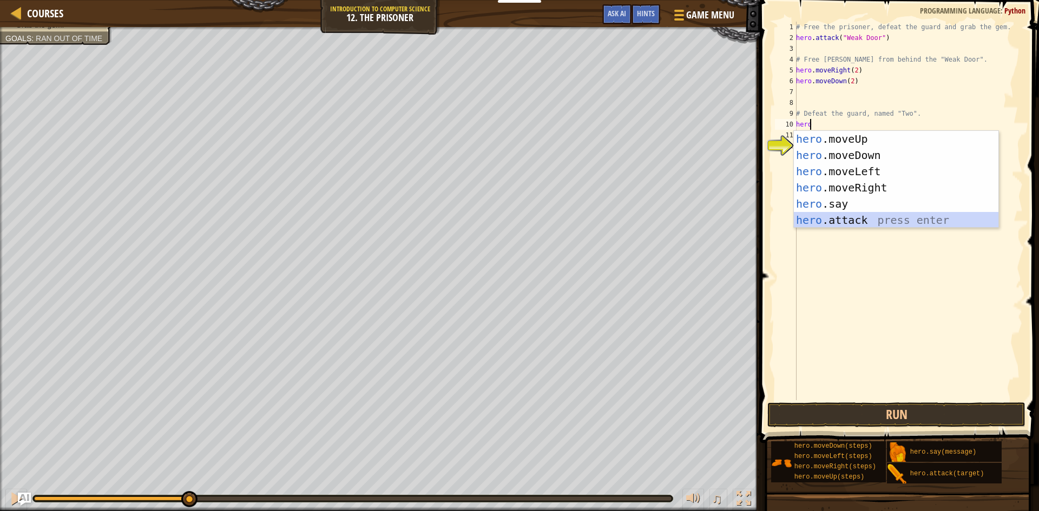
click at [839, 220] on div "hero .moveUp press enter hero .moveDown press enter hero .moveLeft press enter …" at bounding box center [896, 196] width 204 height 130
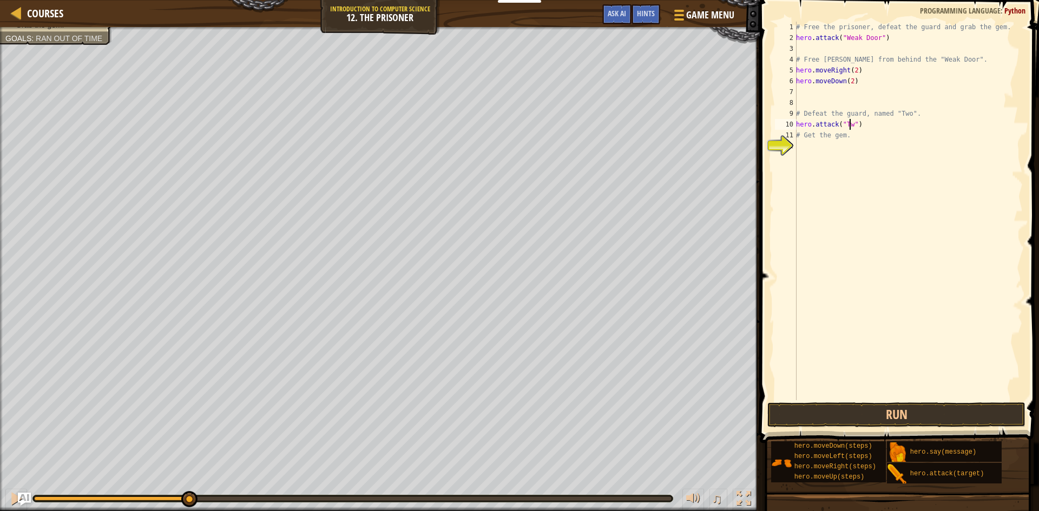
scroll to position [5, 5]
click at [875, 130] on div "# Free the prisoner, defeat the guard and grab the gem. hero . attack ( "Weak D…" at bounding box center [908, 222] width 229 height 400
click at [865, 123] on div "# Free the prisoner, defeat the guard and grab the gem. hero . attack ( "Weak D…" at bounding box center [908, 222] width 229 height 400
type textarea "hero.attack("Two")"
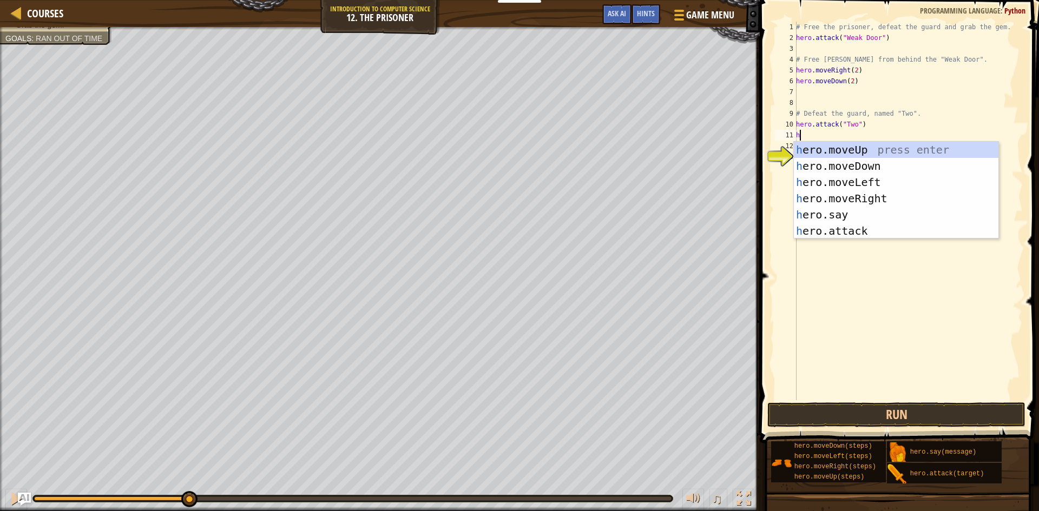
scroll to position [5, 1]
click at [849, 230] on div "hero .moveUp press enter hero .moveDown press enter hero .moveLeft press enter …" at bounding box center [896, 207] width 204 height 130
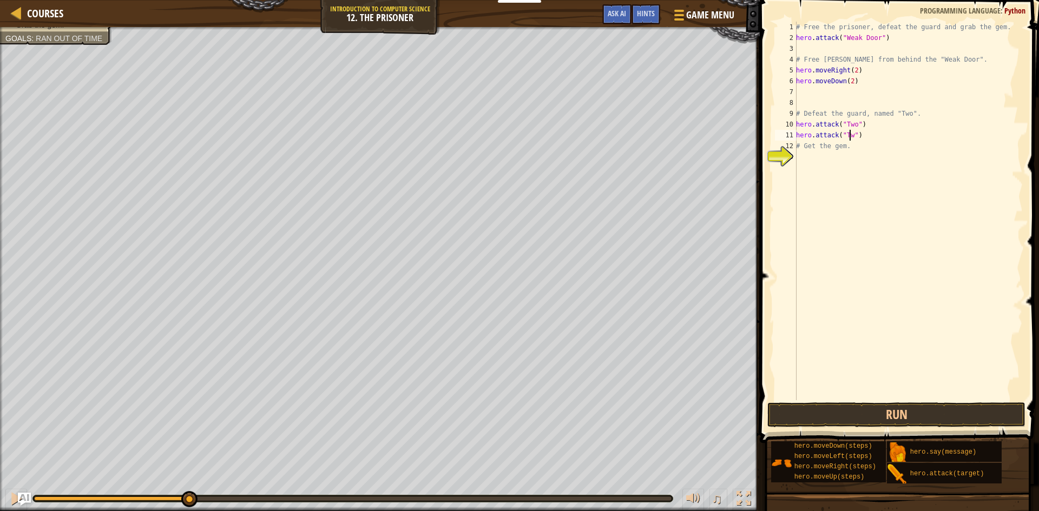
type textarea "hero.attack("Two")"
click at [868, 131] on div "# Free the prisoner, defeat the guard and grab the gem. hero . attack ( "Weak D…" at bounding box center [908, 222] width 229 height 400
type textarea "H"
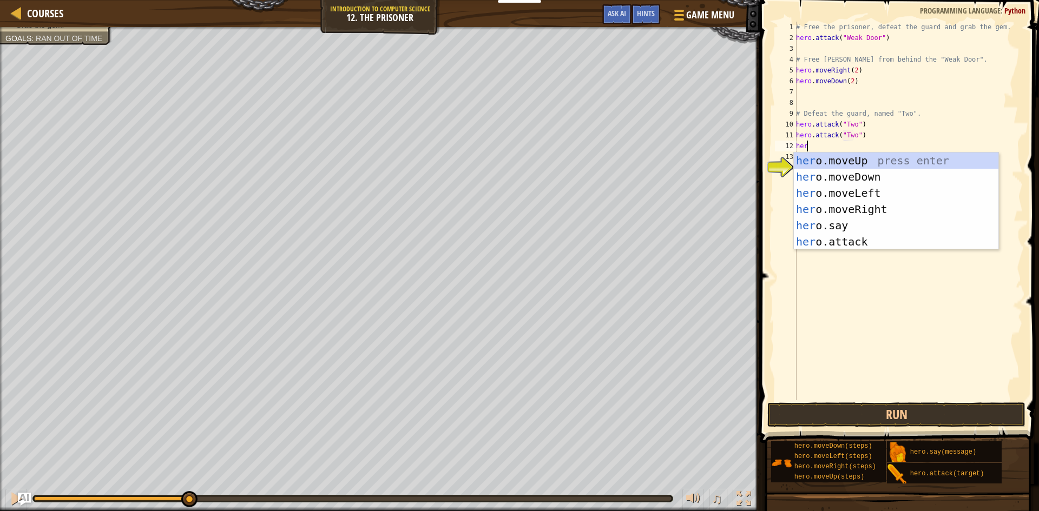
scroll to position [5, 1]
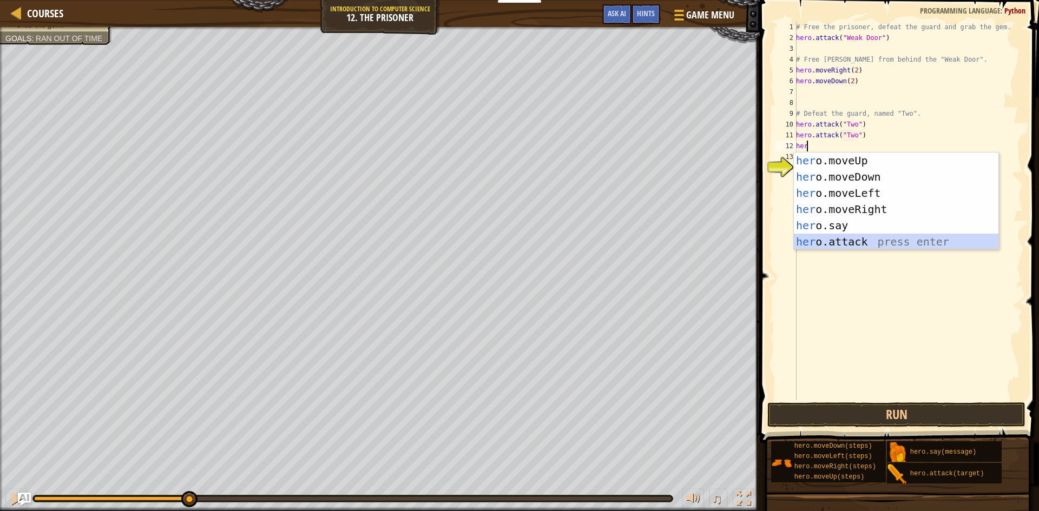
click at [861, 245] on div "her o.moveUp press enter her o.moveDown press enter her o.moveLeft press enter …" at bounding box center [896, 218] width 204 height 130
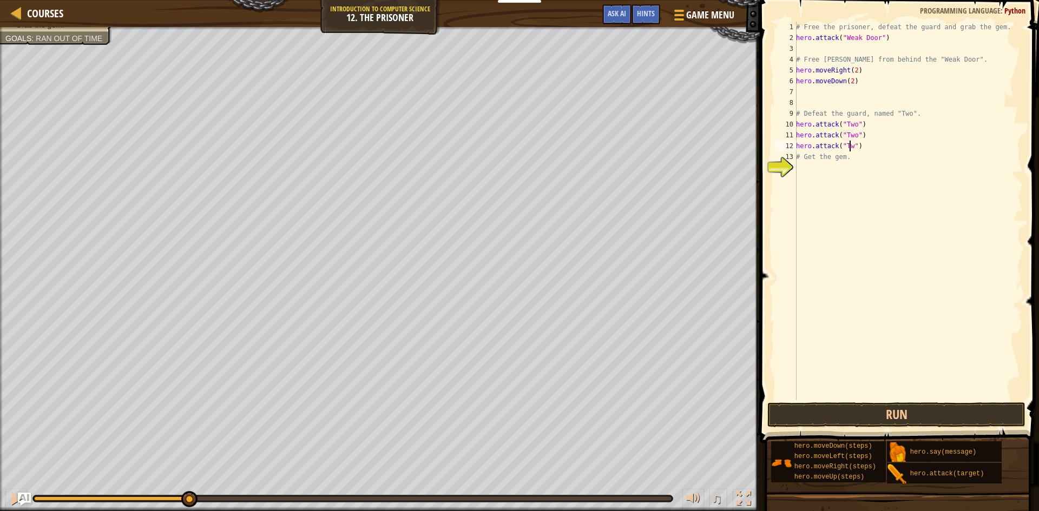
type textarea "hero.attack("Two")"
click at [850, 169] on div "# Free the prisoner, defeat the guard and grab the gem. hero . attack ( "Weak D…" at bounding box center [908, 222] width 229 height 400
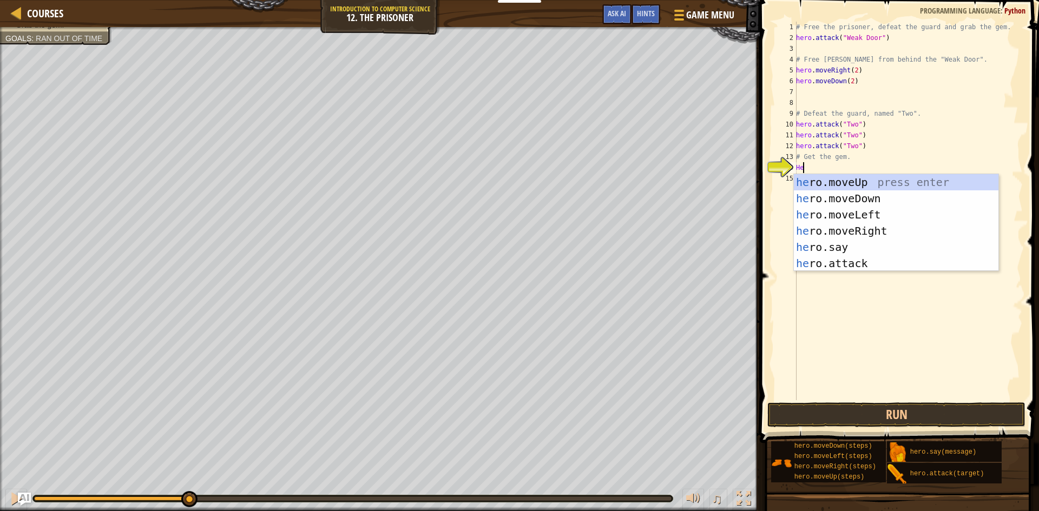
scroll to position [5, 1]
click at [848, 83] on div "# Free the prisoner, defeat the guard and grab the gem. hero . attack ( "Weak D…" at bounding box center [908, 222] width 229 height 400
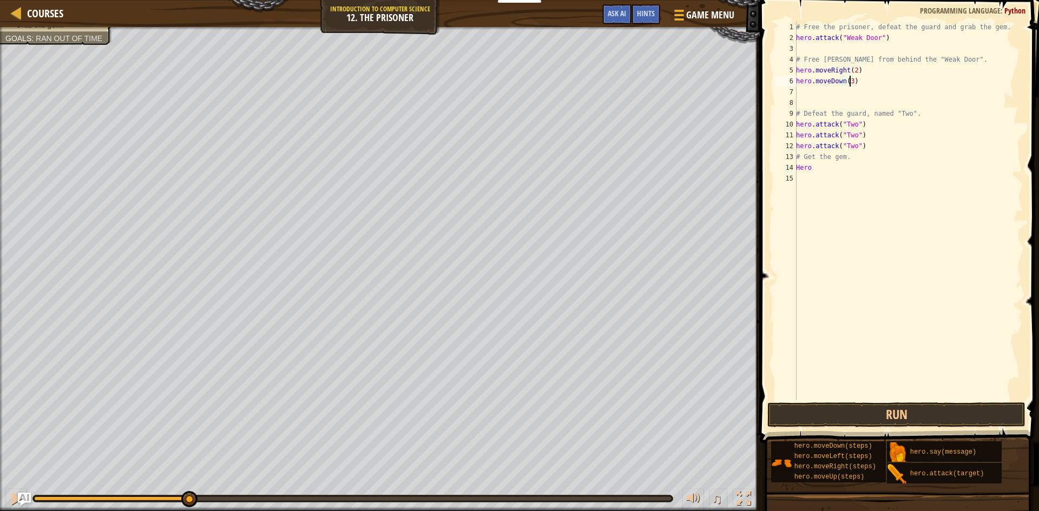
scroll to position [5, 4]
click at [817, 169] on div "# Free the prisoner, defeat the guard and grab the gem. hero . attack ( "Weak D…" at bounding box center [908, 222] width 229 height 400
type textarea "H"
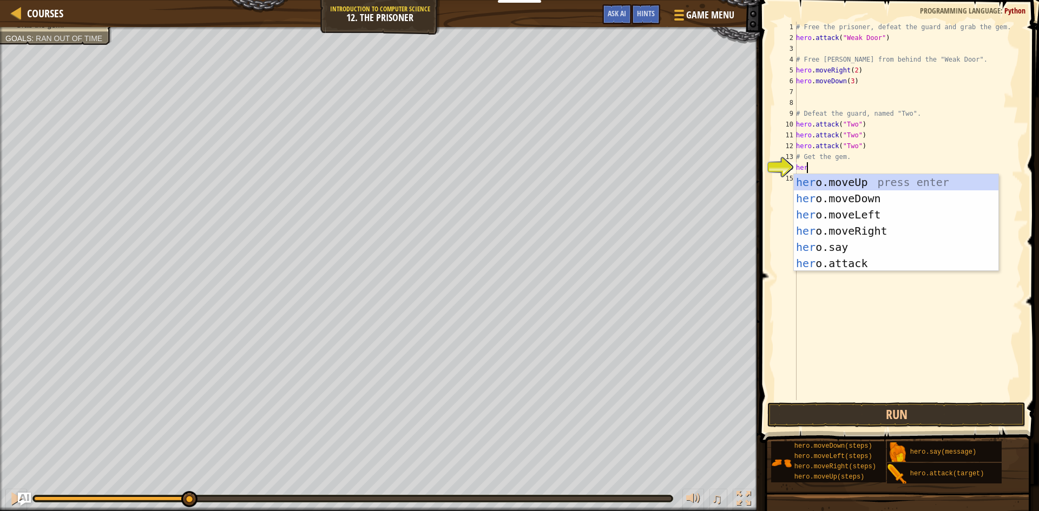
scroll to position [5, 1]
type textarea "hero"
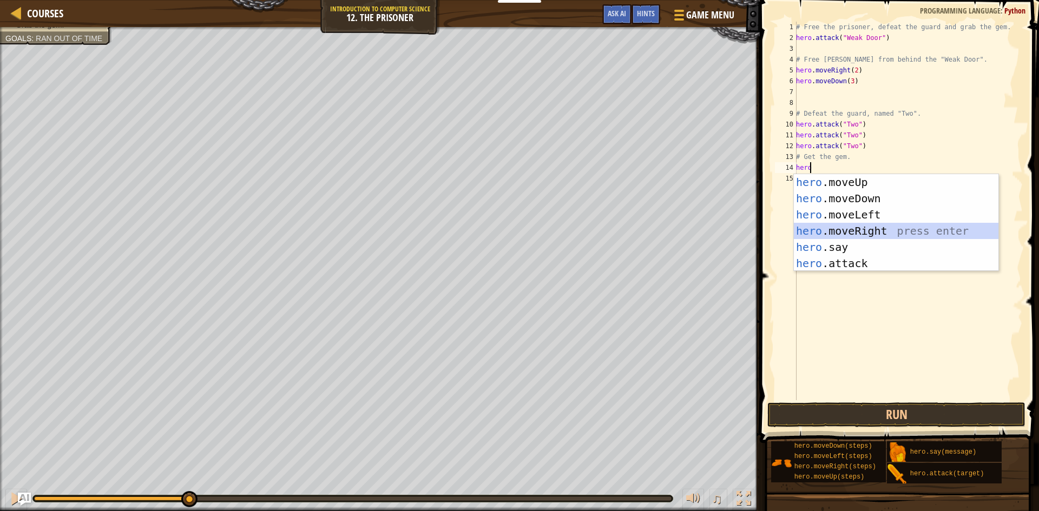
click at [858, 226] on div "hero .moveUp press enter hero .moveDown press enter hero .moveLeft press enter …" at bounding box center [896, 239] width 204 height 130
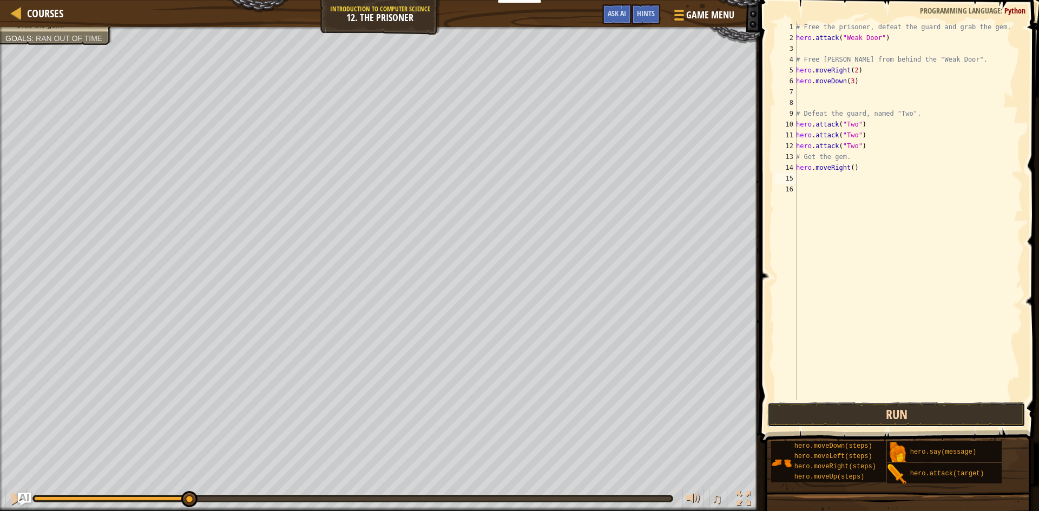
click at [900, 416] on button "Run" at bounding box center [896, 414] width 258 height 25
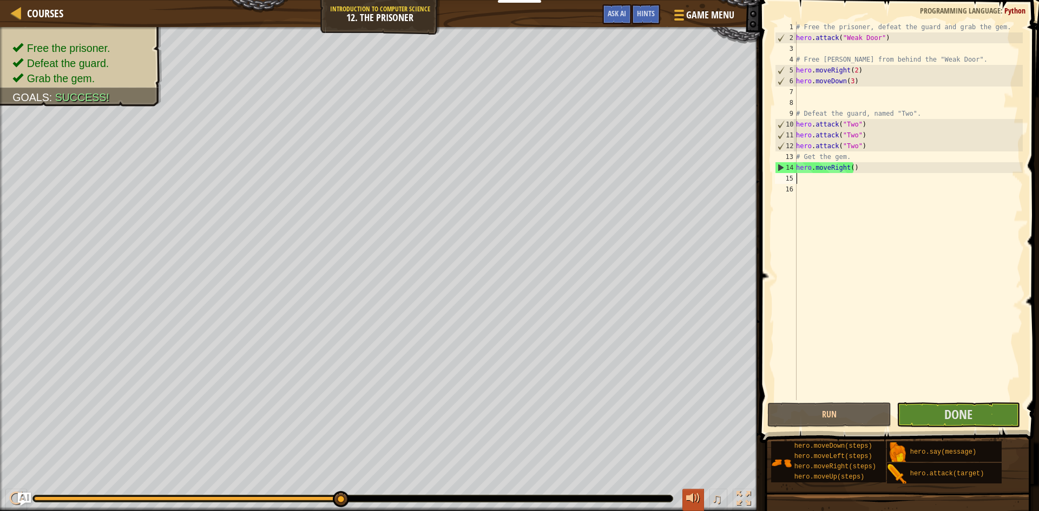
click at [697, 499] on div at bounding box center [693, 499] width 14 height 14
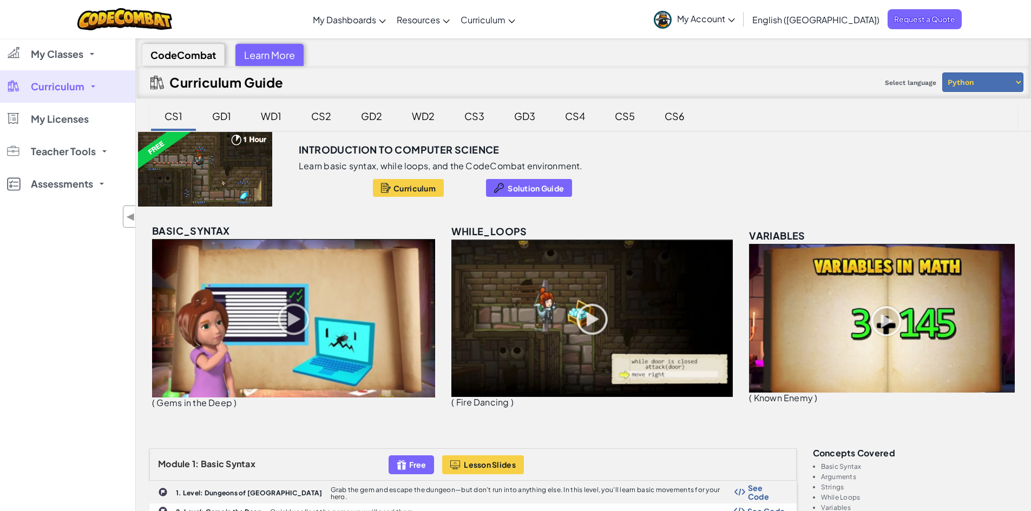
scroll to position [325, 0]
